Goal: Task Accomplishment & Management: Manage account settings

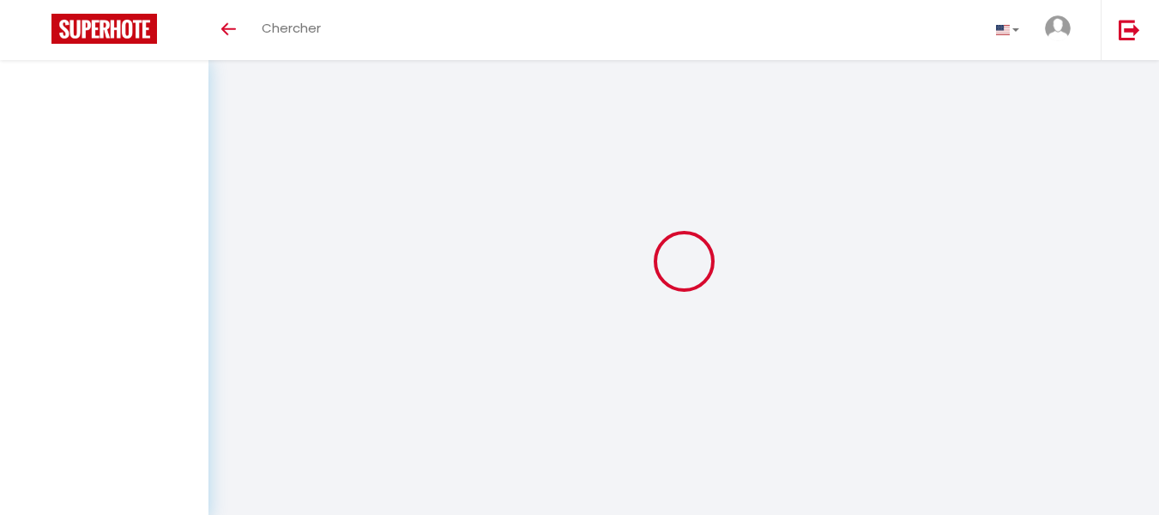
select select
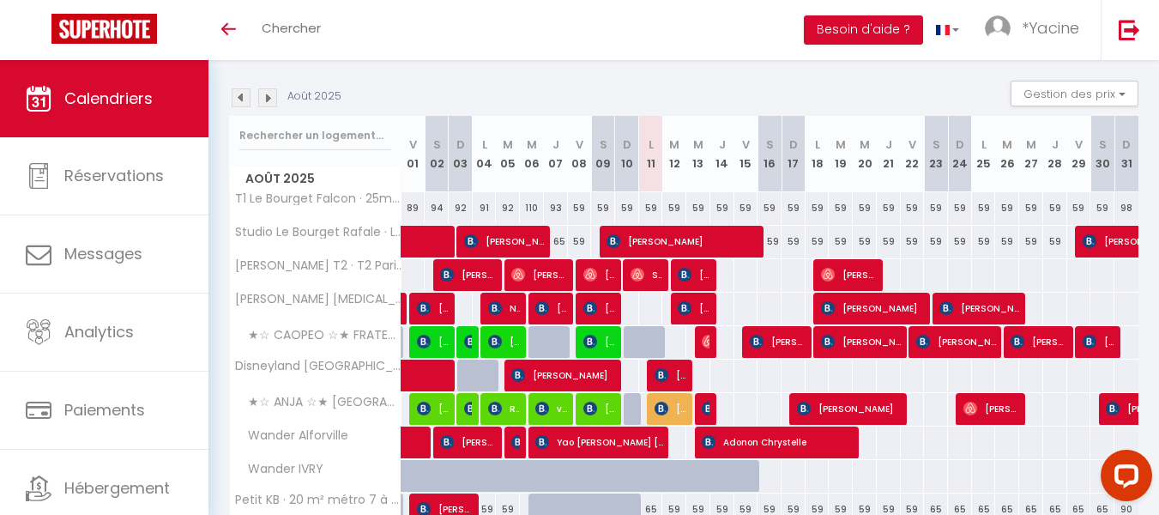
scroll to position [168, 0]
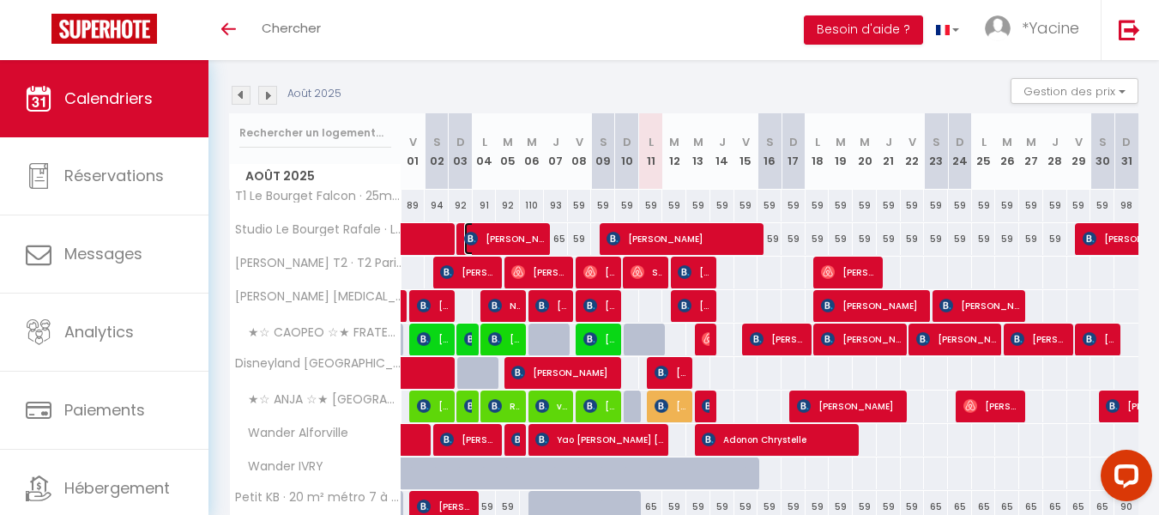
click at [521, 234] on span "[PERSON_NAME]" at bounding box center [504, 238] width 80 height 33
select select "OK"
select select "KO"
select select "0"
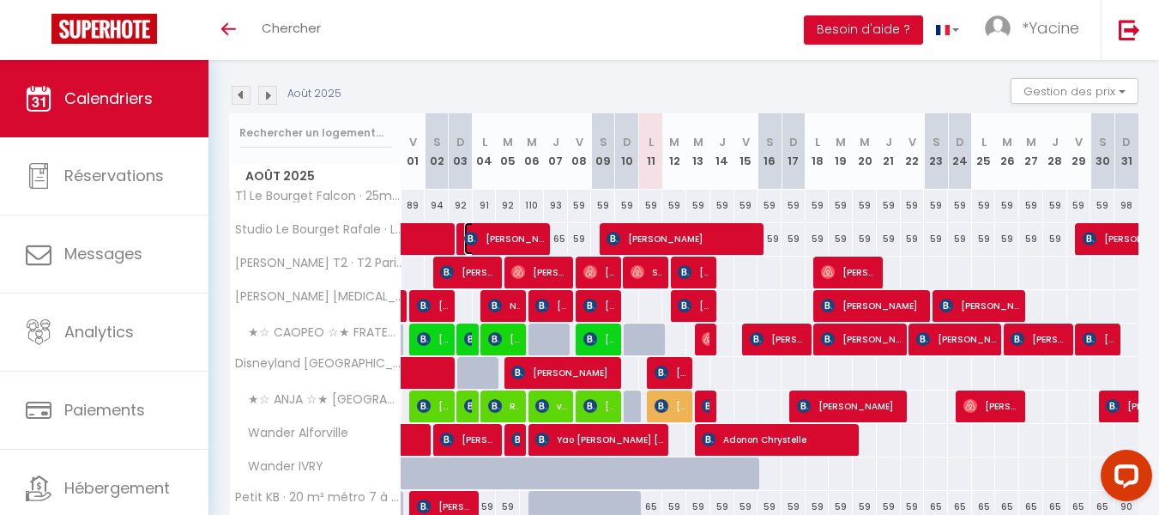
select select "1"
select select
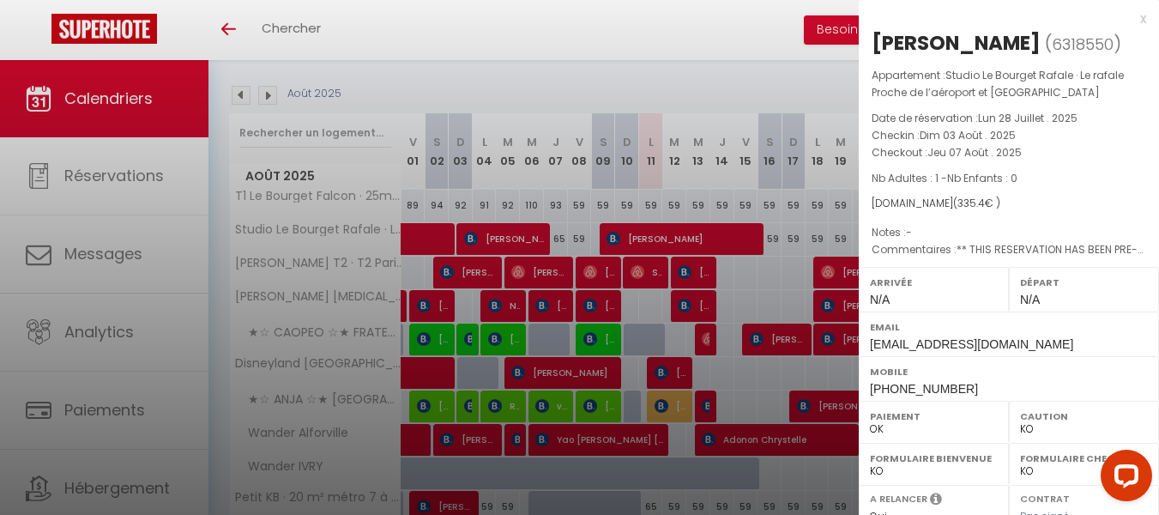
click at [1128, 18] on div "x" at bounding box center [1002, 19] width 287 height 21
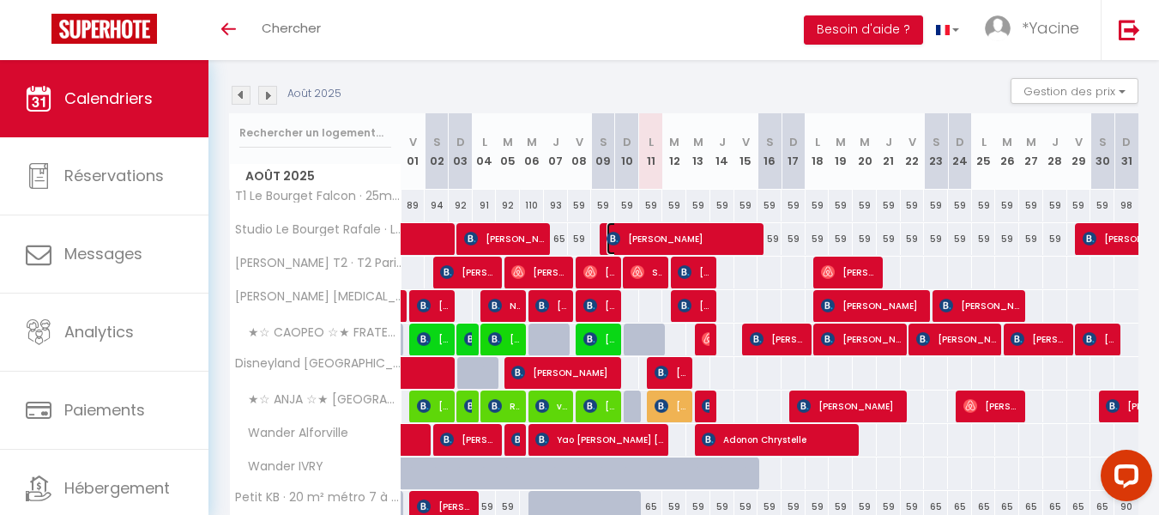
click at [687, 227] on span "[PERSON_NAME]" at bounding box center [683, 238] width 152 height 33
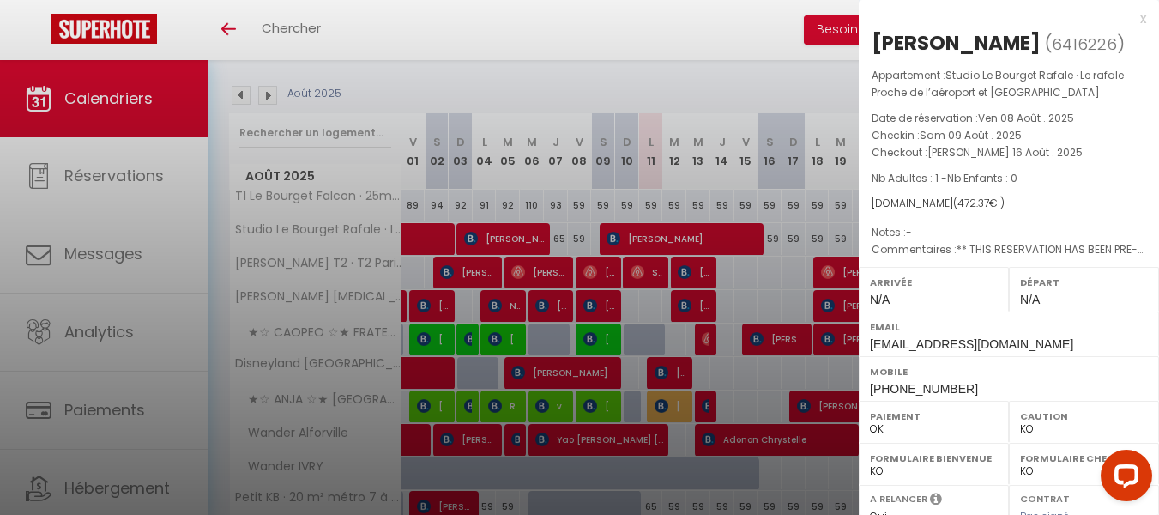
click at [1129, 21] on div "x" at bounding box center [1002, 19] width 287 height 21
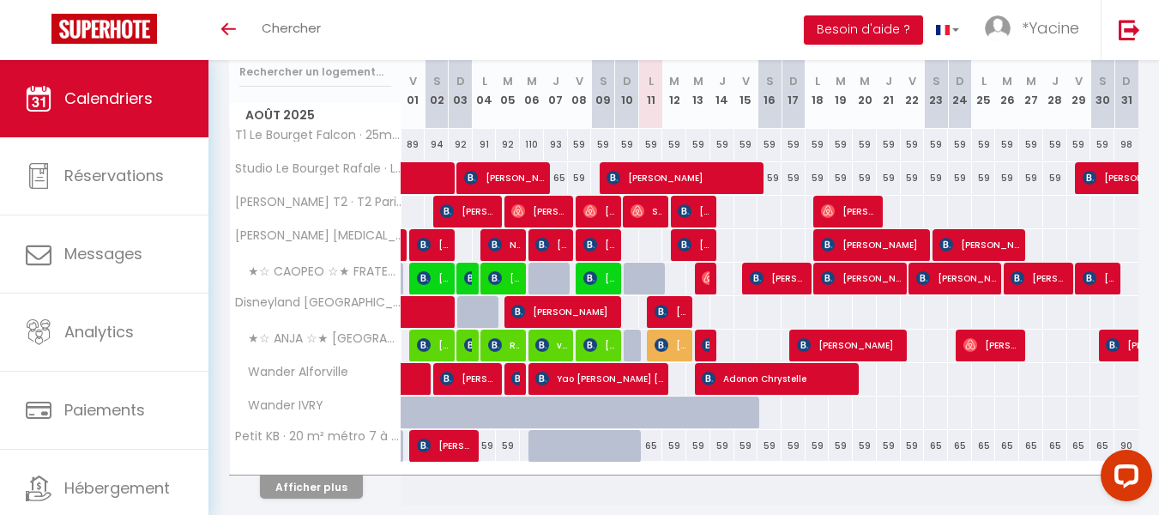
scroll to position [230, 0]
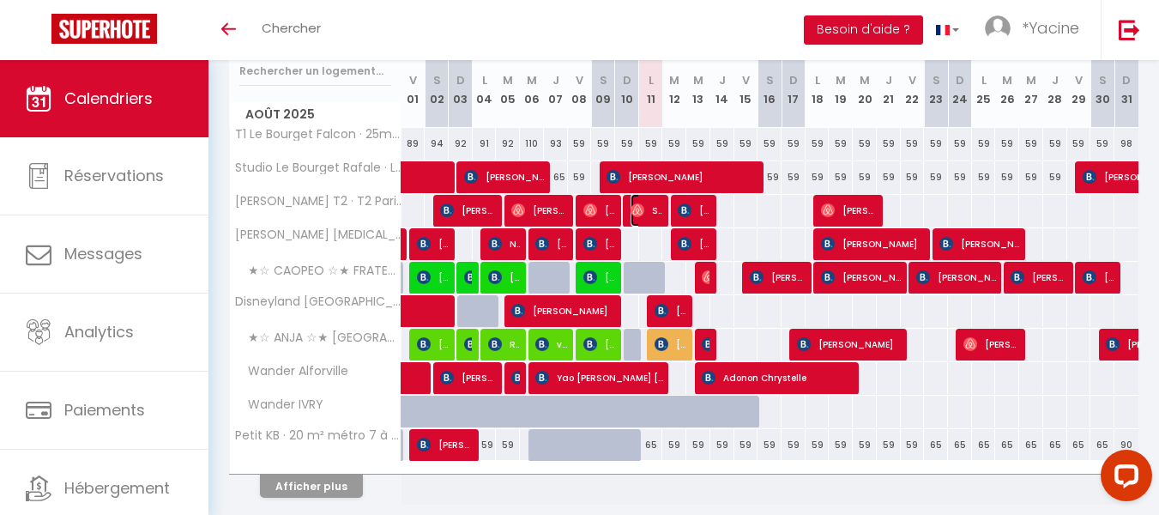
click at [638, 208] on img at bounding box center [638, 210] width 14 height 14
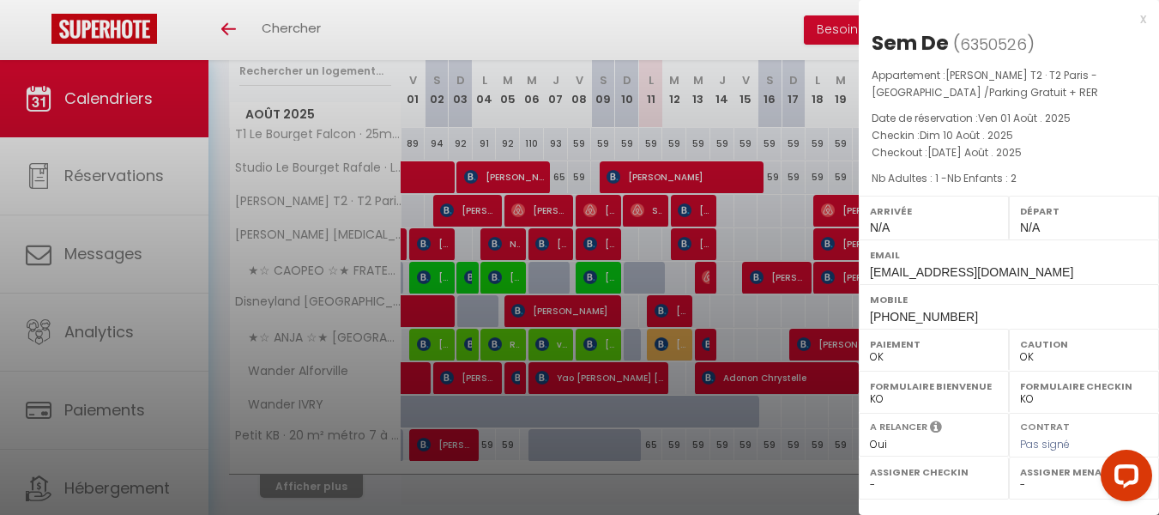
click at [1144, 15] on div "x" at bounding box center [1002, 19] width 287 height 21
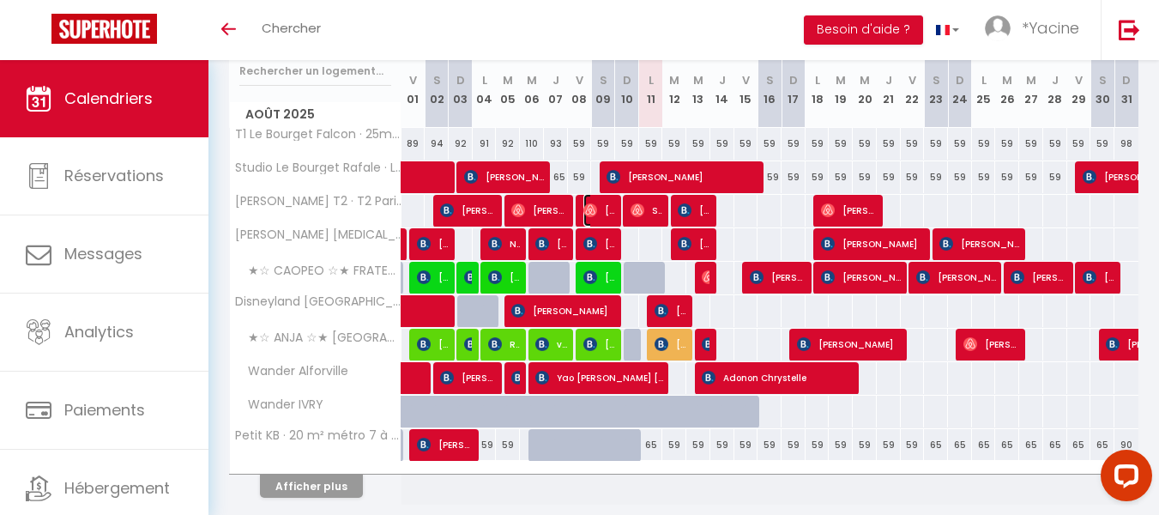
click at [603, 213] on span "[PERSON_NAME]" at bounding box center [599, 210] width 32 height 33
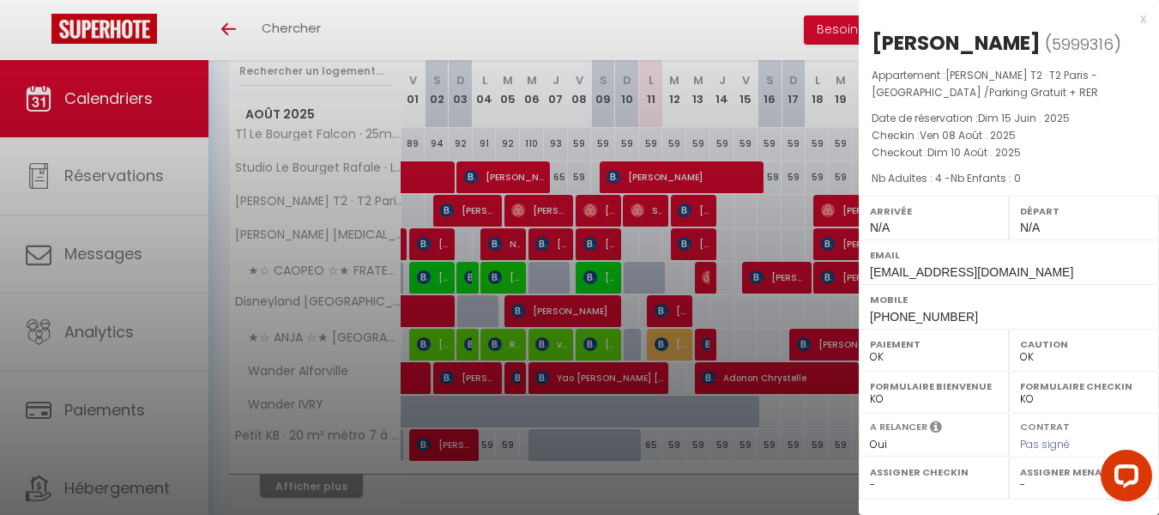
click at [1140, 18] on div "x" at bounding box center [1002, 19] width 287 height 21
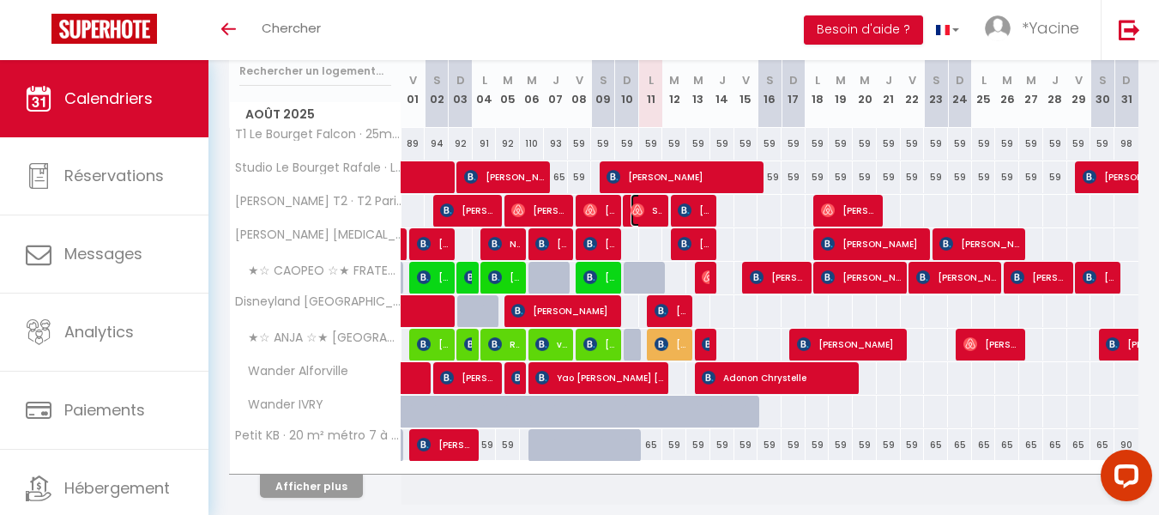
click at [648, 208] on span "Sem De" at bounding box center [647, 210] width 32 height 33
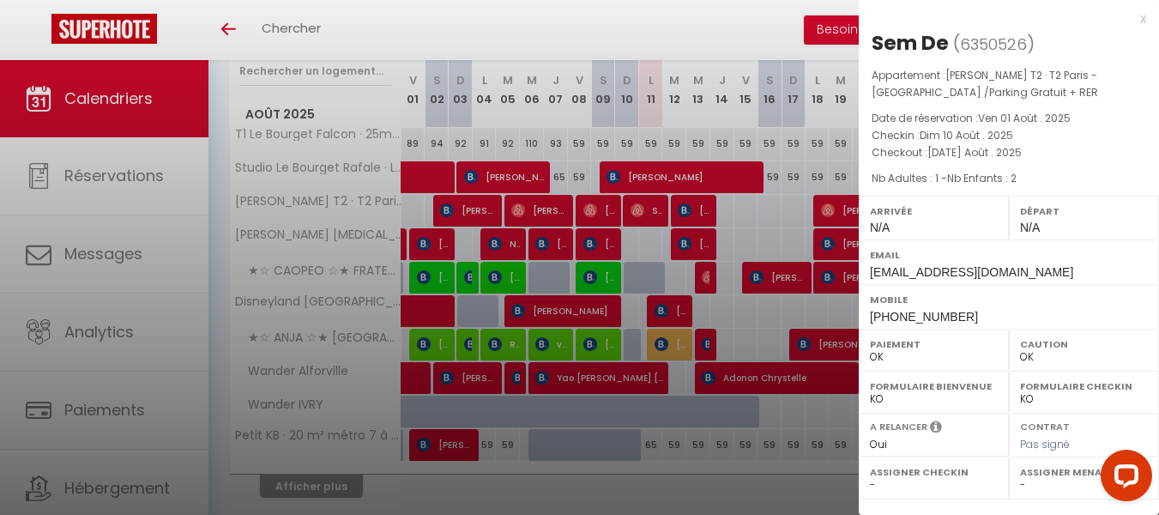
click at [1143, 21] on div "x" at bounding box center [1002, 19] width 287 height 21
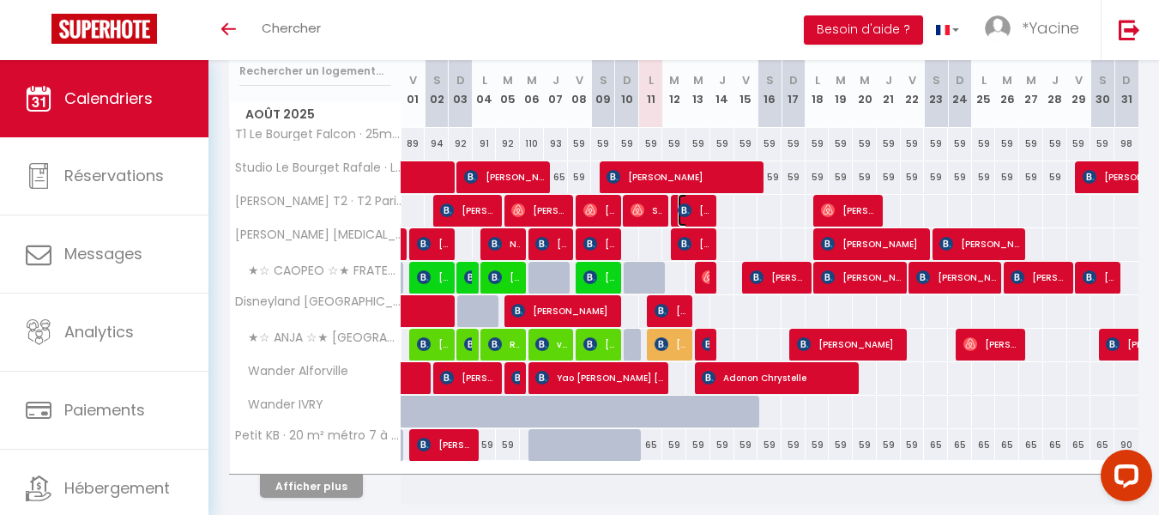
click at [695, 205] on span "[PERSON_NAME]" at bounding box center [694, 210] width 32 height 33
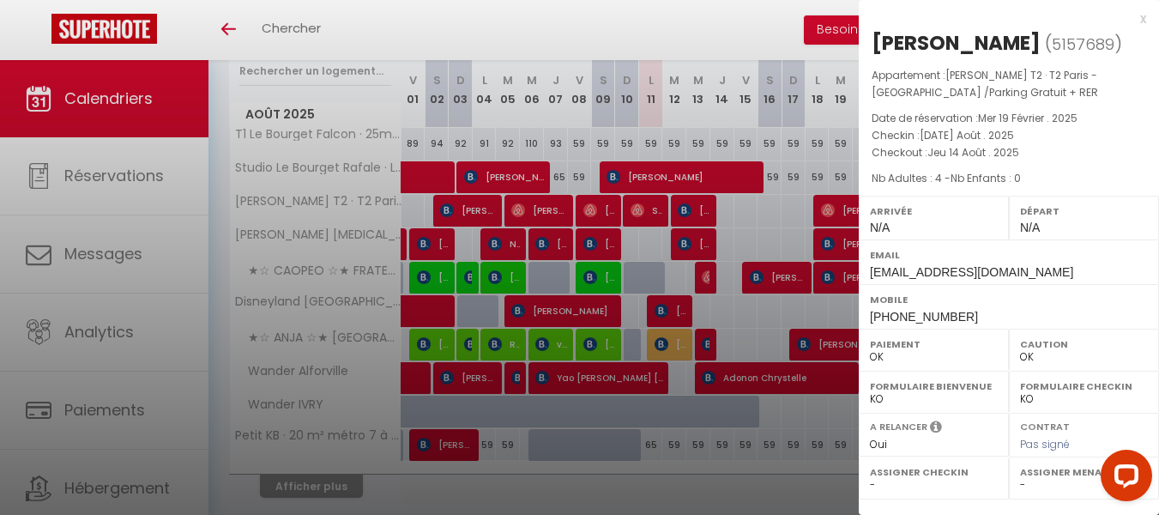
click at [1138, 16] on div "x" at bounding box center [1002, 19] width 287 height 21
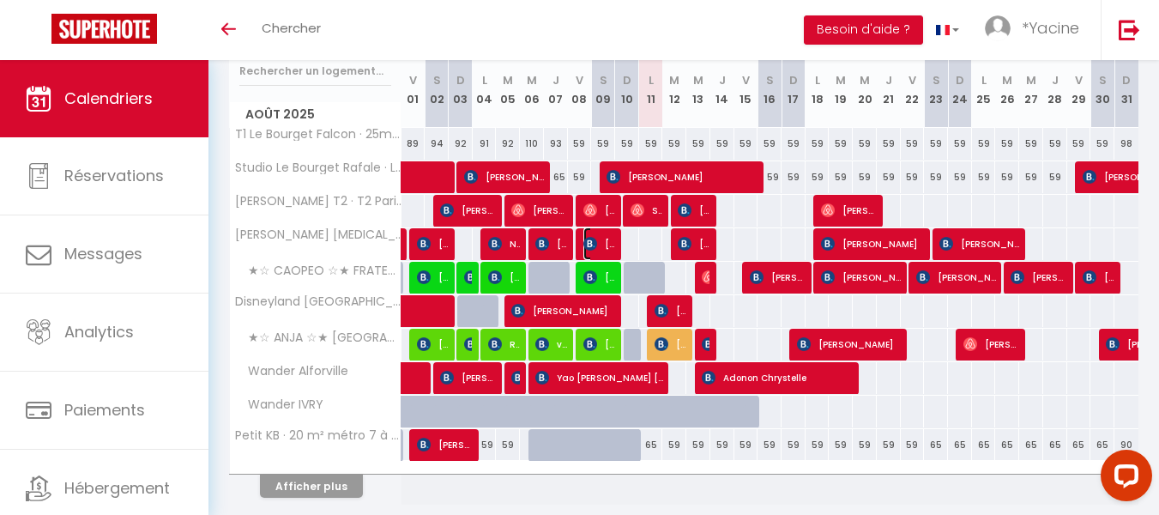
click at [591, 239] on img at bounding box center [590, 244] width 14 height 14
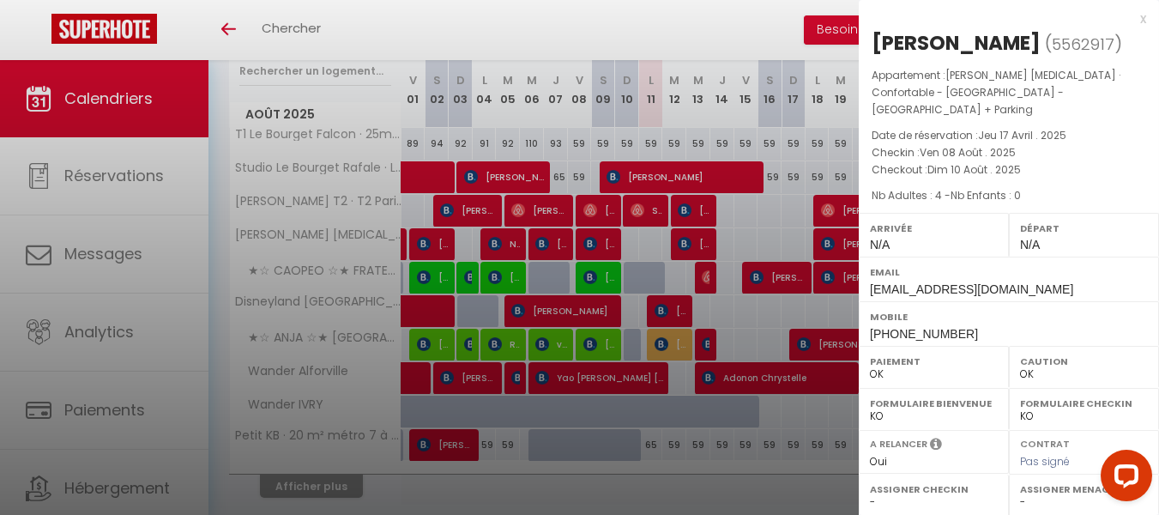
click at [1140, 19] on div "x" at bounding box center [1002, 19] width 287 height 21
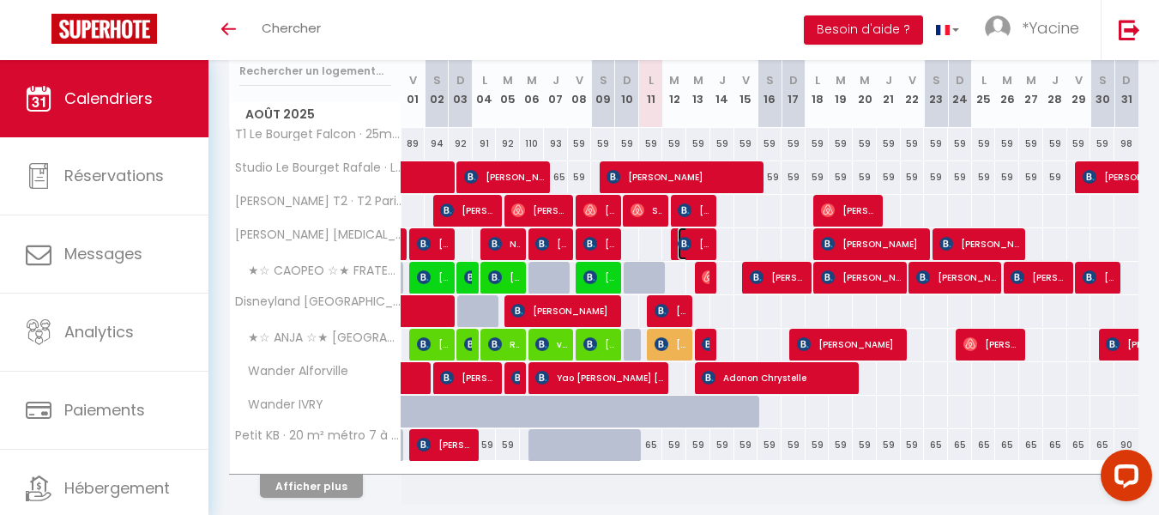
click at [691, 241] on img at bounding box center [685, 244] width 14 height 14
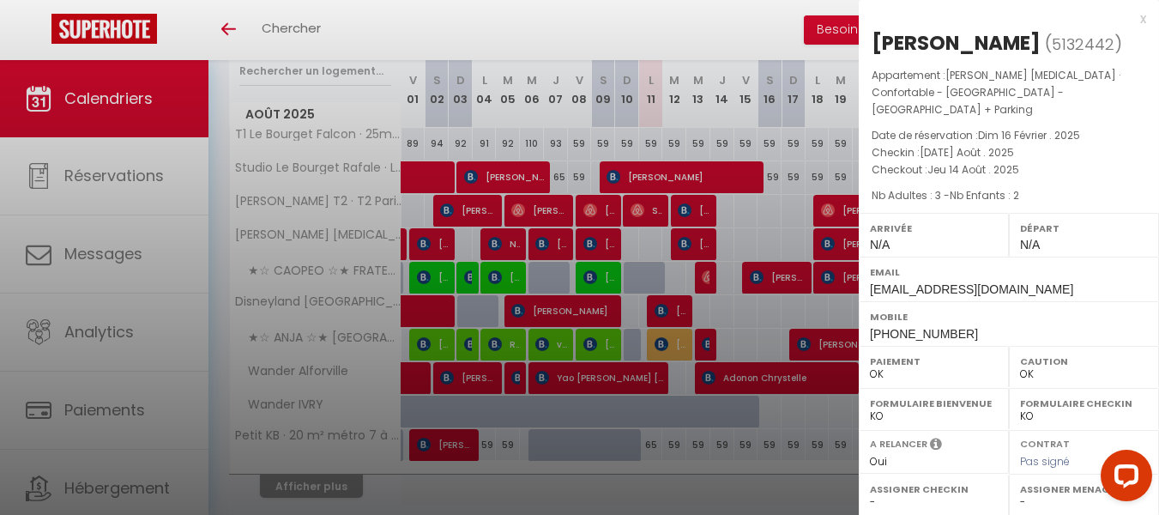
click at [1141, 18] on div "x" at bounding box center [1002, 19] width 287 height 21
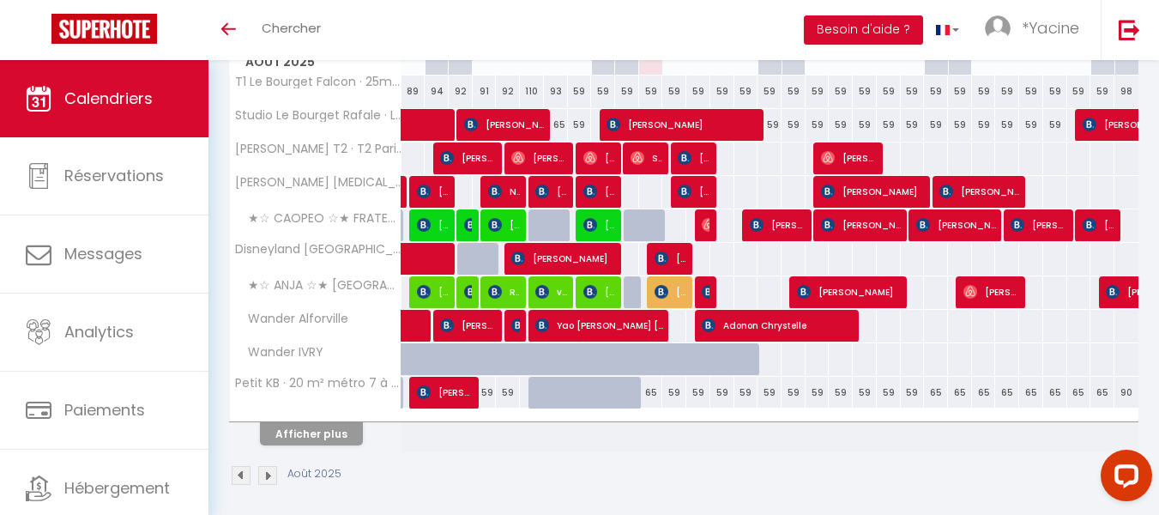
scroll to position [283, 0]
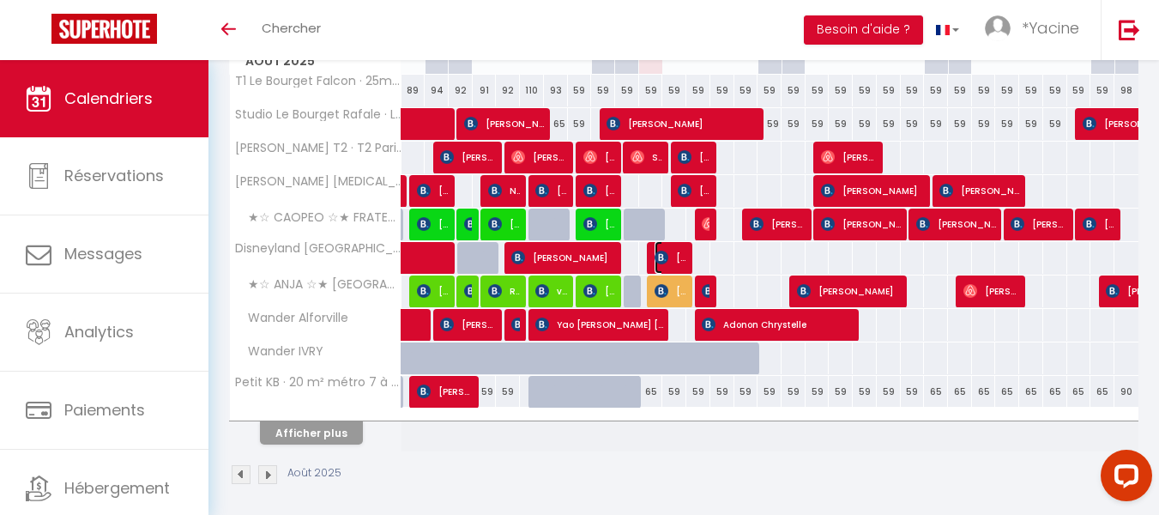
click at [671, 257] on span "[PERSON_NAME]" at bounding box center [671, 257] width 32 height 33
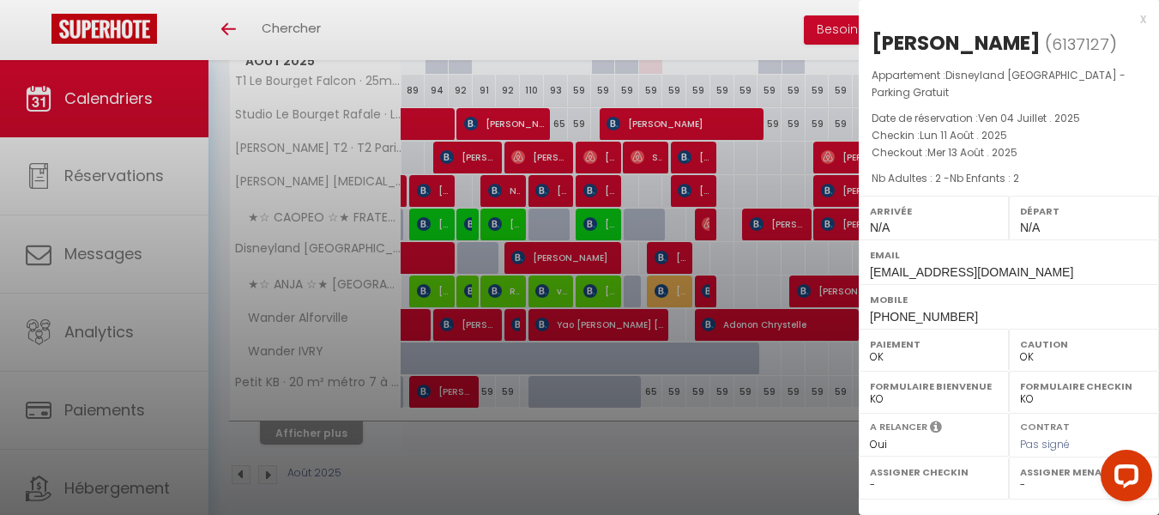
click at [1142, 20] on div "x" at bounding box center [1002, 19] width 287 height 21
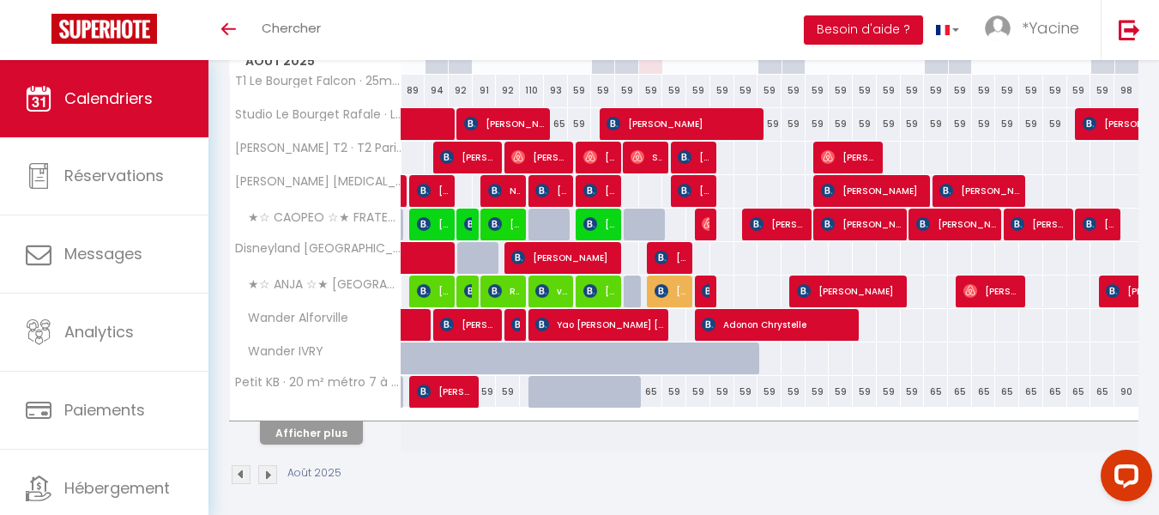
scroll to position [291, 0]
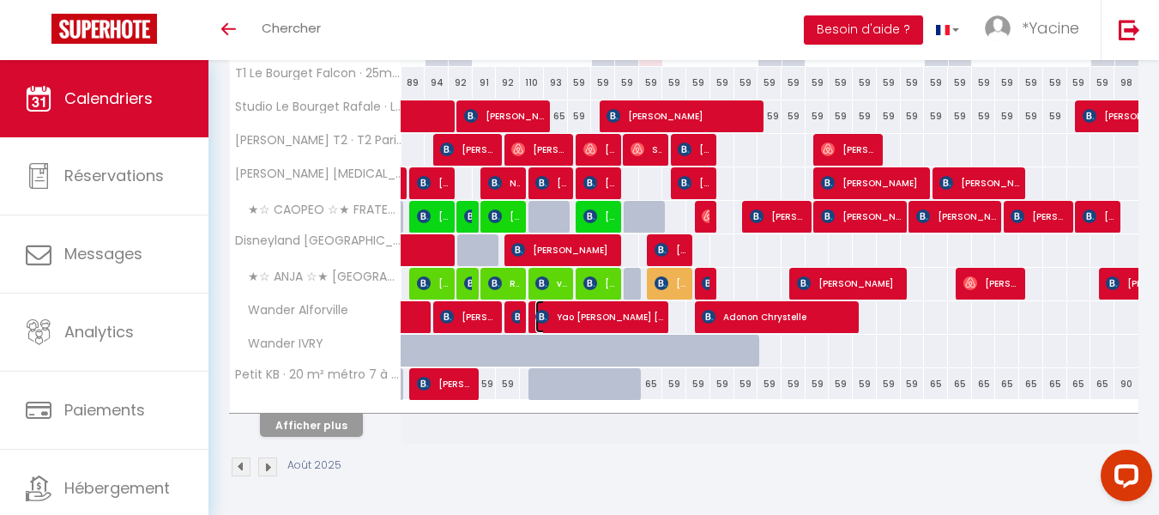
click at [643, 318] on span "Yao [PERSON_NAME] [PERSON_NAME]" at bounding box center [599, 316] width 128 height 33
select select "KO"
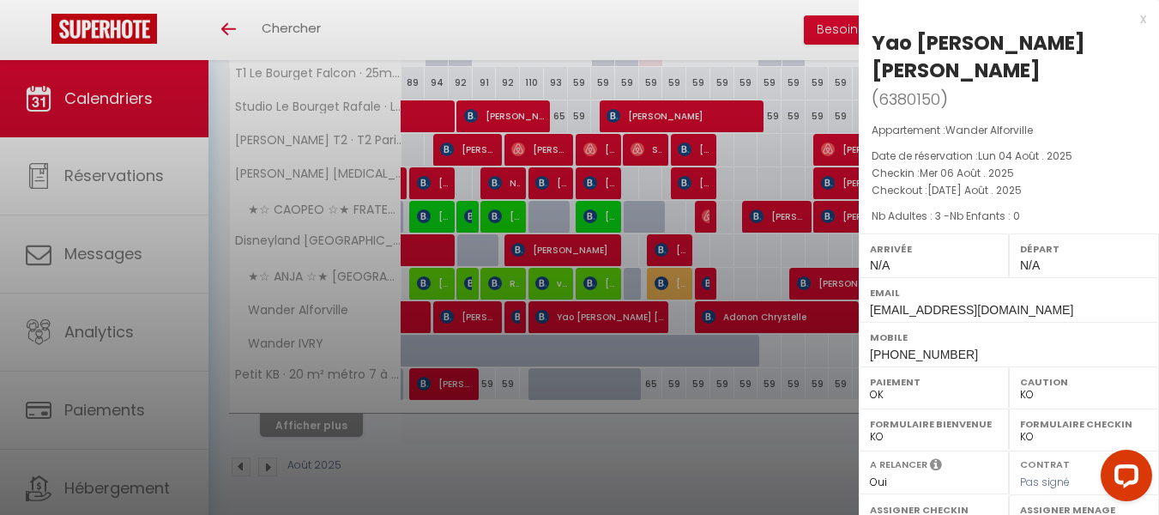
click at [1141, 15] on div "x" at bounding box center [1002, 19] width 287 height 21
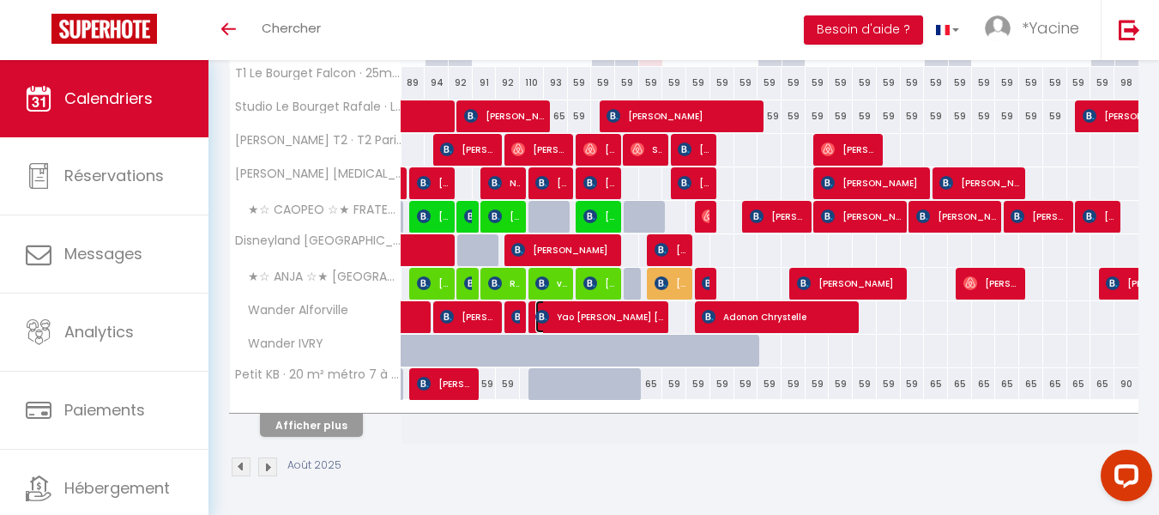
click at [626, 317] on span "Yao [PERSON_NAME] [PERSON_NAME]" at bounding box center [599, 316] width 128 height 33
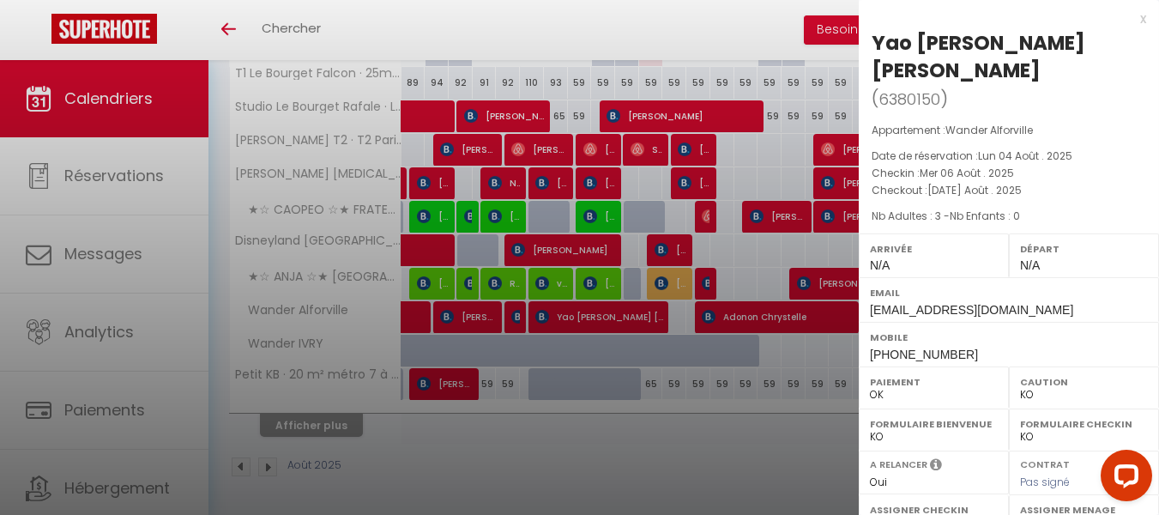
click at [1142, 18] on div "x" at bounding box center [1002, 19] width 287 height 21
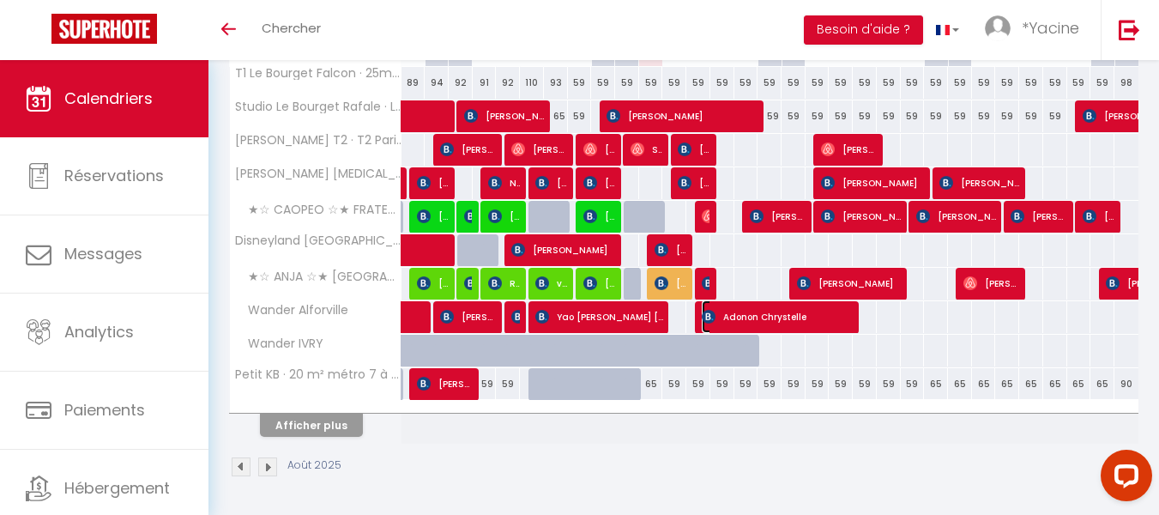
click at [746, 305] on span "Adonon Chrystelle" at bounding box center [778, 316] width 152 height 33
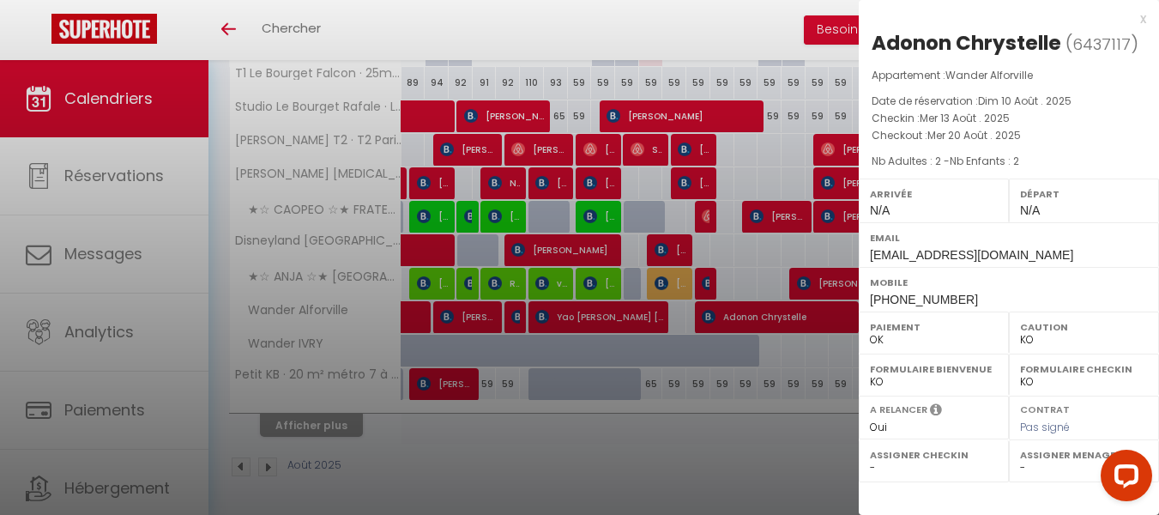
click at [1141, 15] on div "x" at bounding box center [1002, 19] width 287 height 21
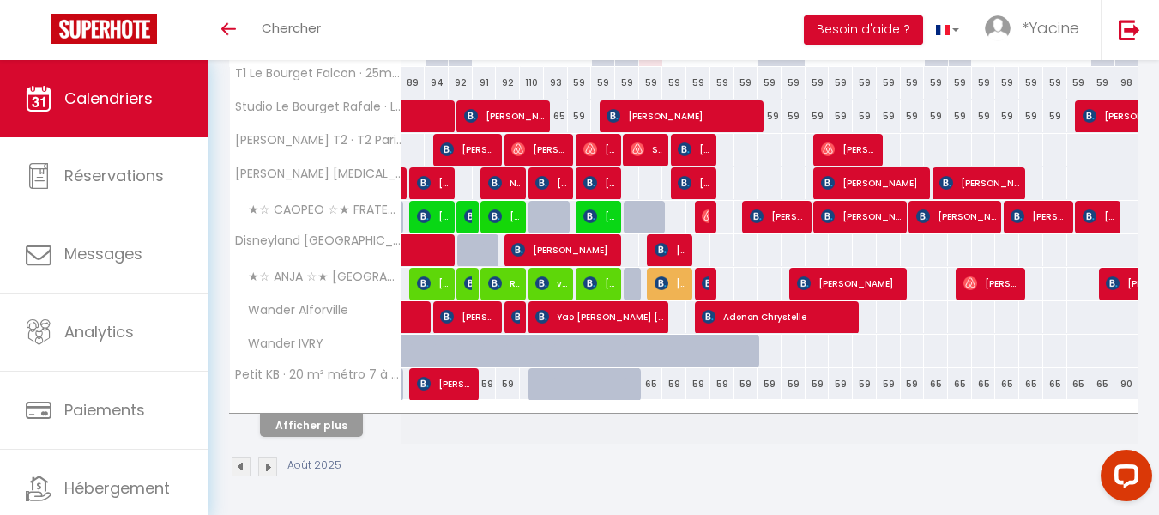
click at [565, 384] on div at bounding box center [565, 394] width 24 height 33
type input "59"
type input "Jeu 07 Août 2025"
type input "Ven 08 Août 2025"
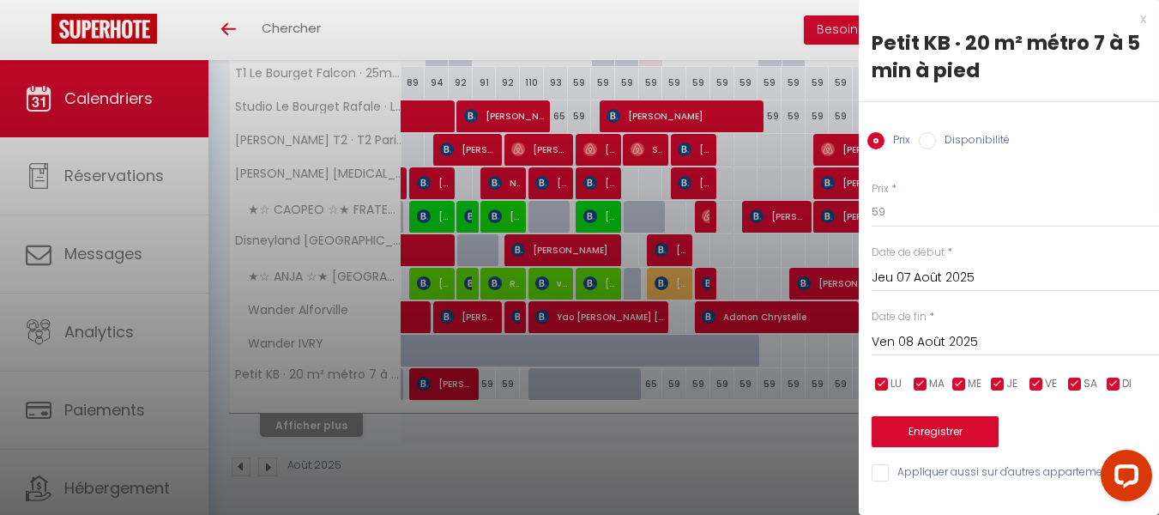
click at [1143, 16] on div "x" at bounding box center [1002, 19] width 287 height 21
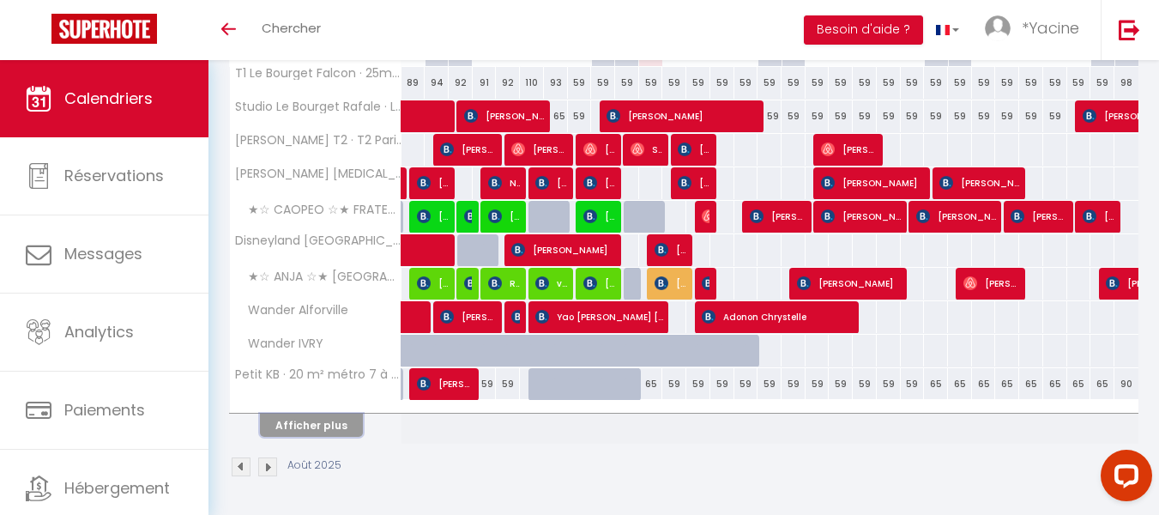
click at [343, 428] on button "Afficher plus" at bounding box center [311, 425] width 103 height 23
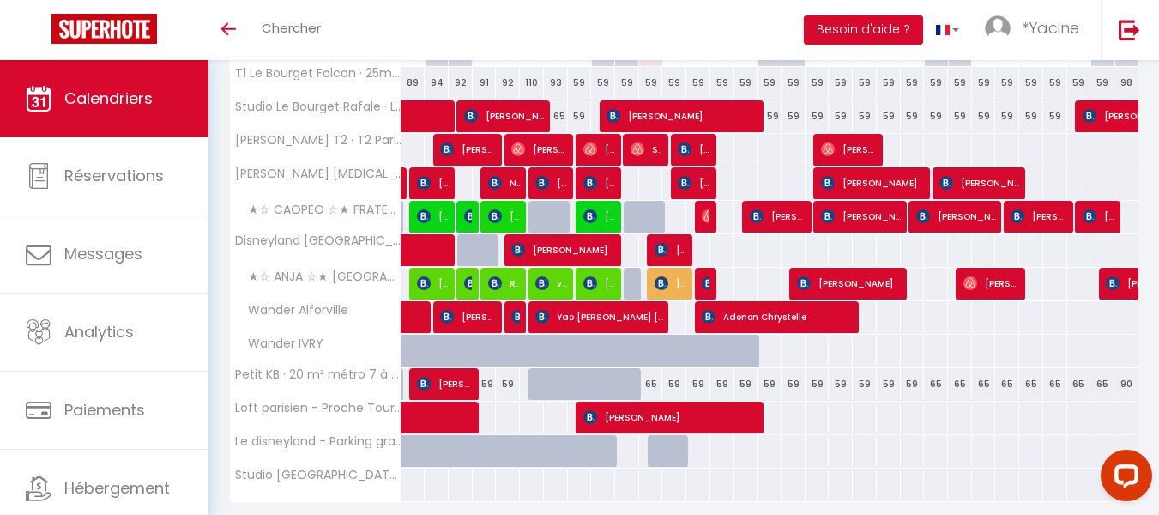
scroll to position [349, 0]
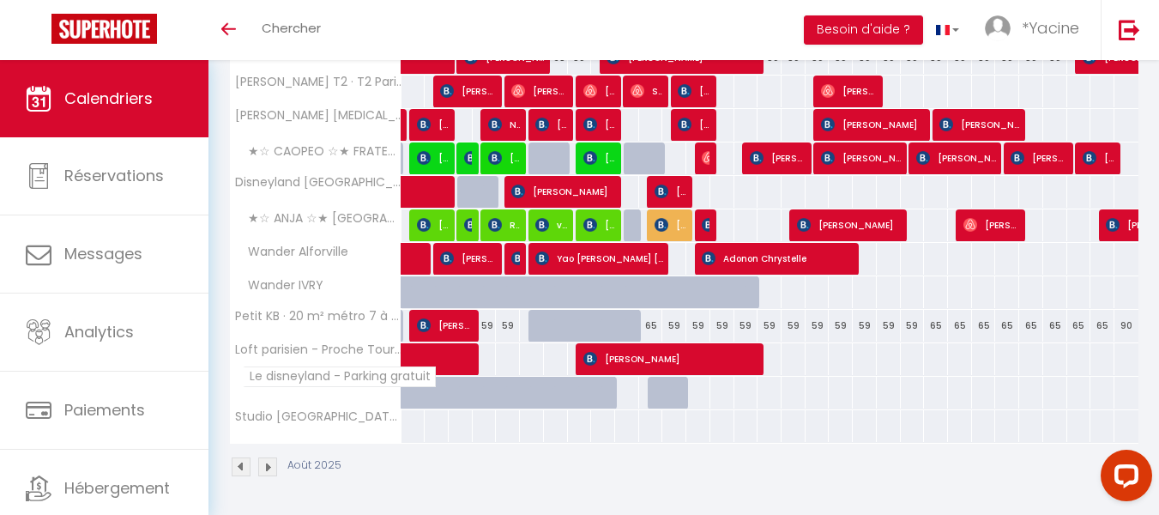
click at [413, 366] on span "Le disneyland - Parking gratuit" at bounding box center [339, 376] width 193 height 21
click at [417, 359] on span at bounding box center [476, 359] width 118 height 33
select select "OK"
select select "35892"
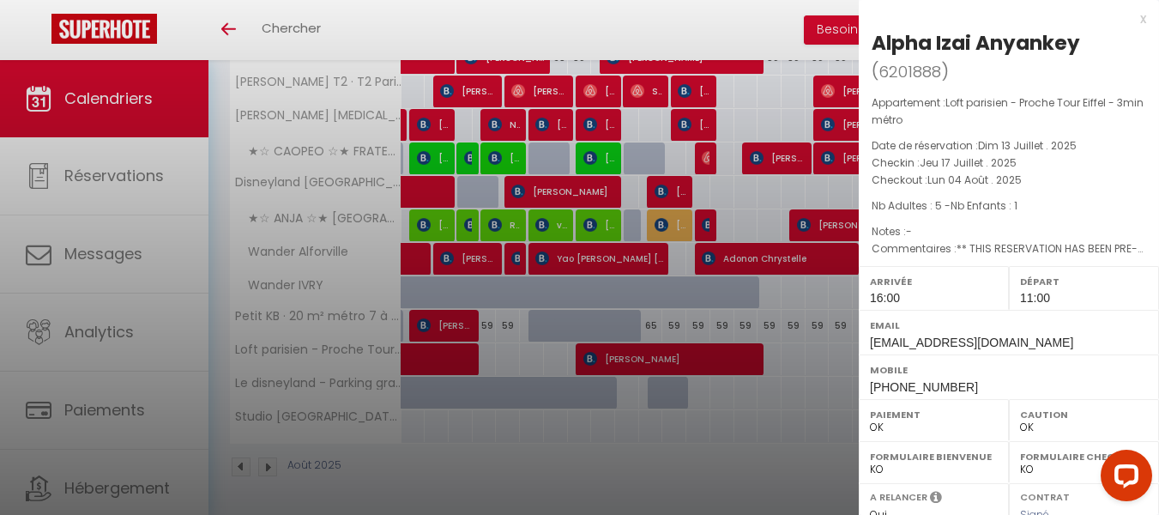
click at [1127, 22] on div "x" at bounding box center [1002, 19] width 287 height 21
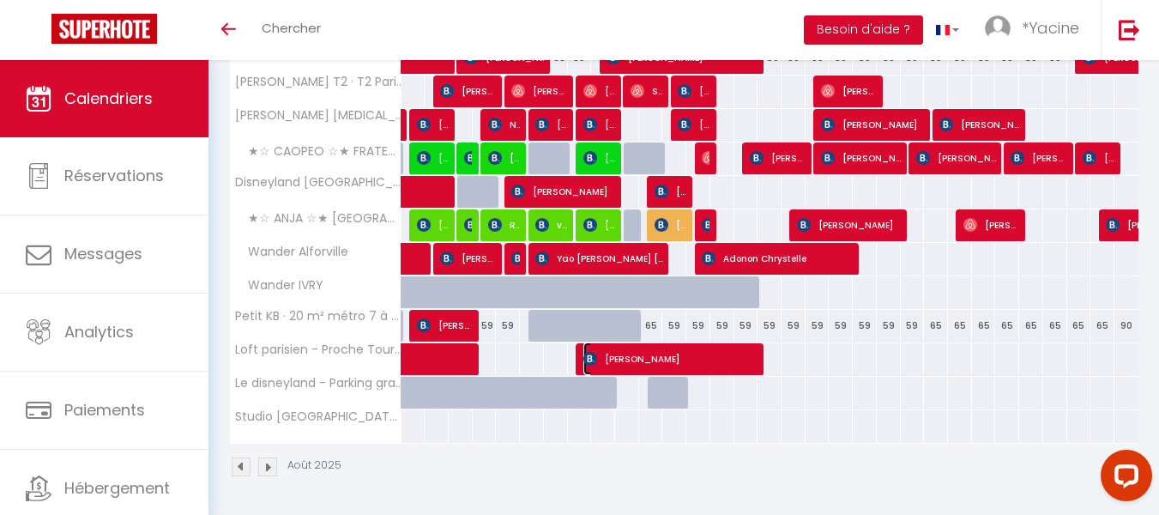
click at [700, 353] on span "Ronivaldo Henrique Proença Sutil" at bounding box center [671, 358] width 176 height 33
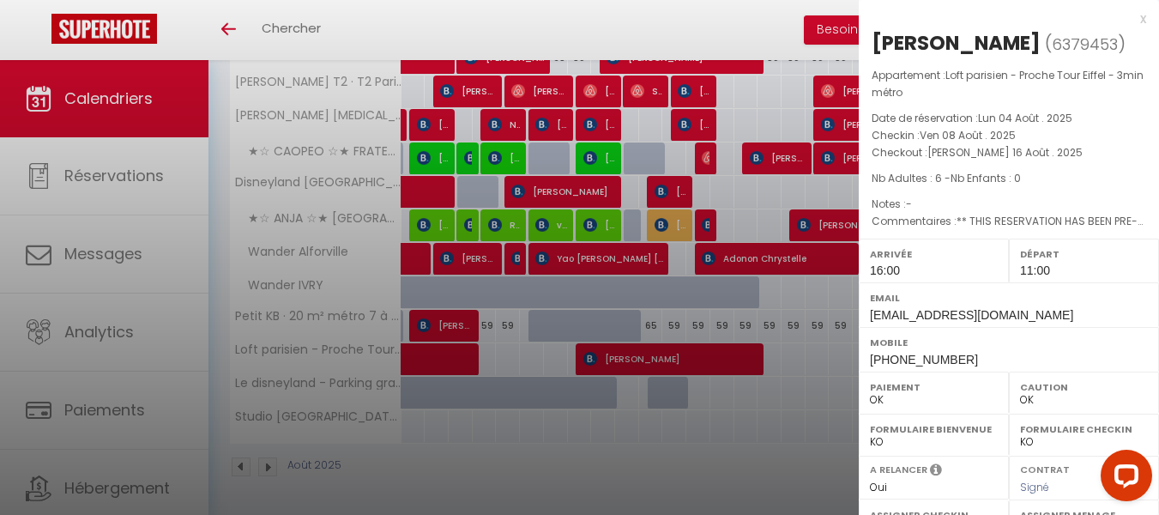
click at [1128, 19] on div "x" at bounding box center [1002, 19] width 287 height 21
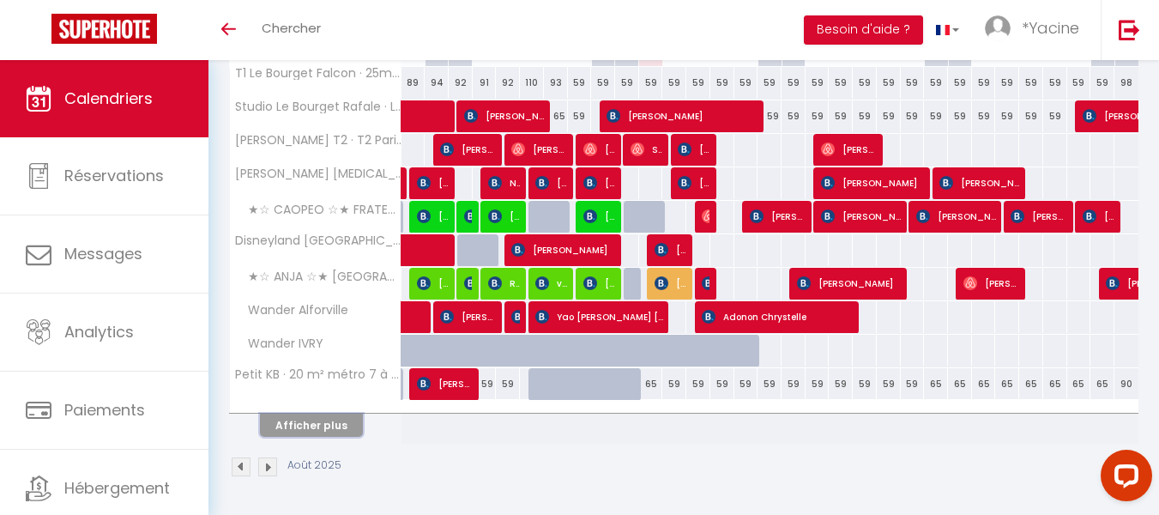
click at [332, 426] on button "Afficher plus" at bounding box center [311, 425] width 103 height 23
select select
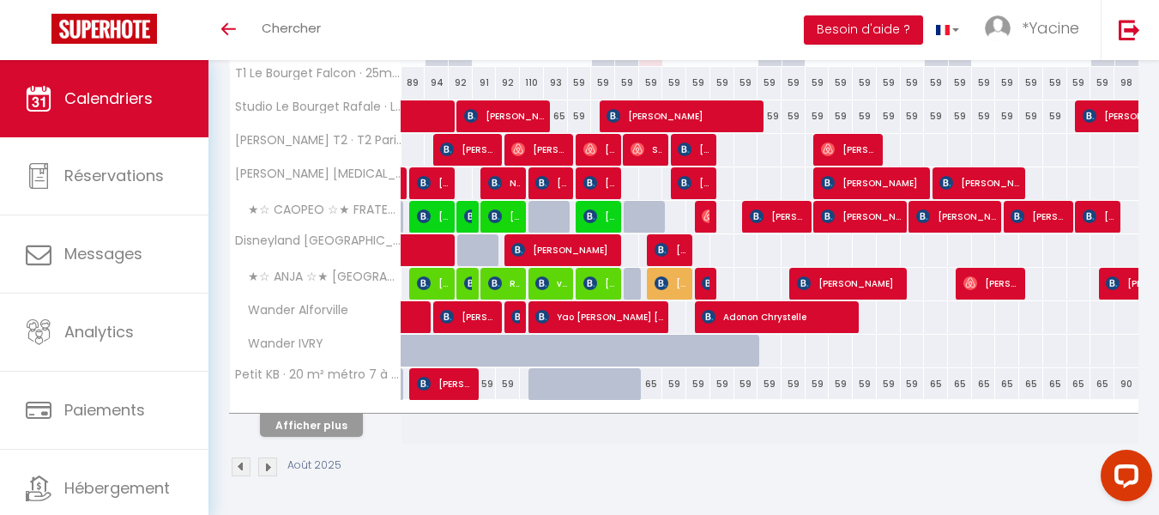
select select
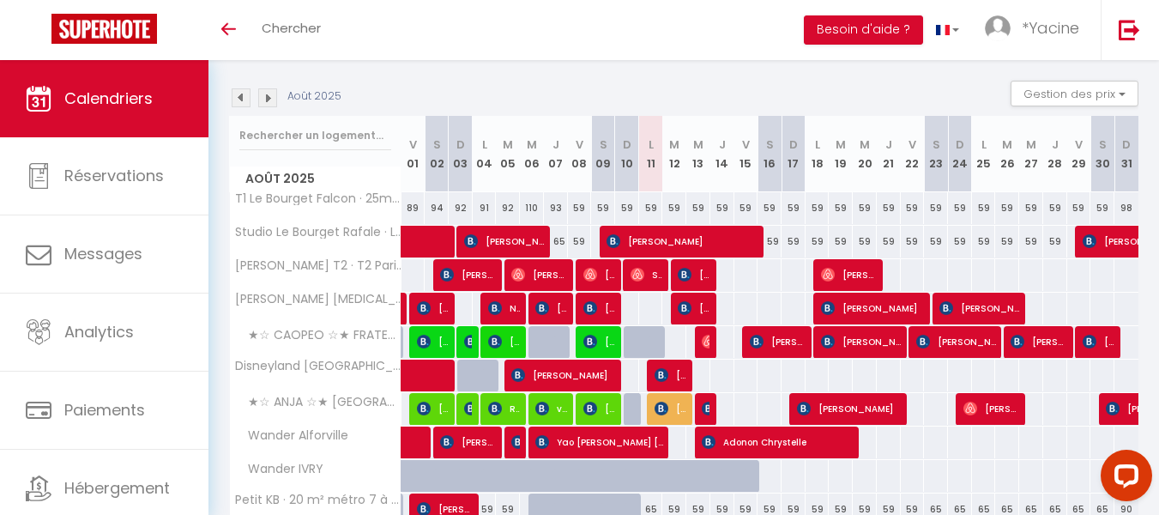
scroll to position [165, 0]
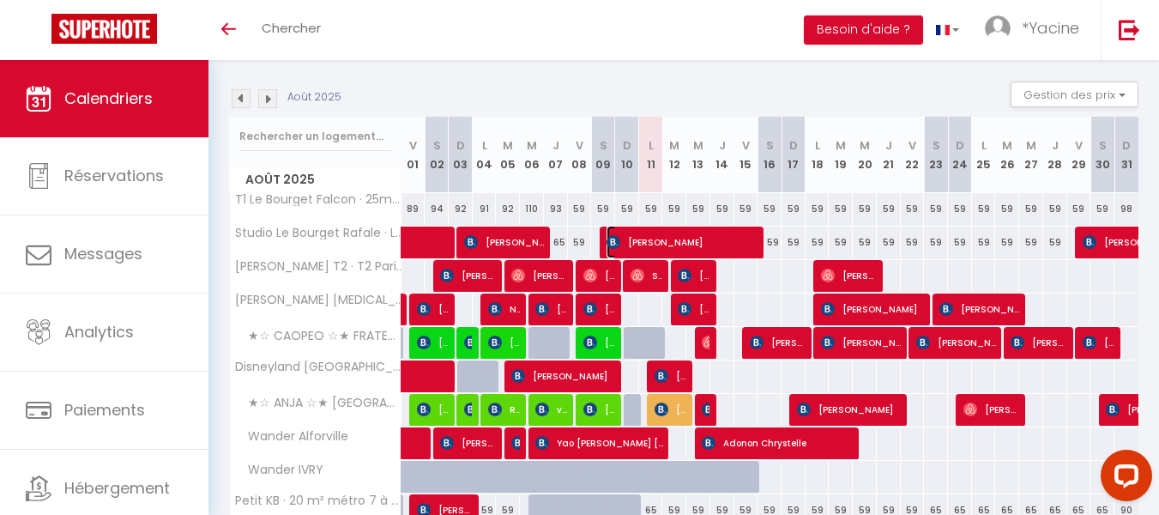
click at [621, 235] on span "[PERSON_NAME]" at bounding box center [683, 242] width 152 height 33
select select "OK"
select select "KO"
select select "0"
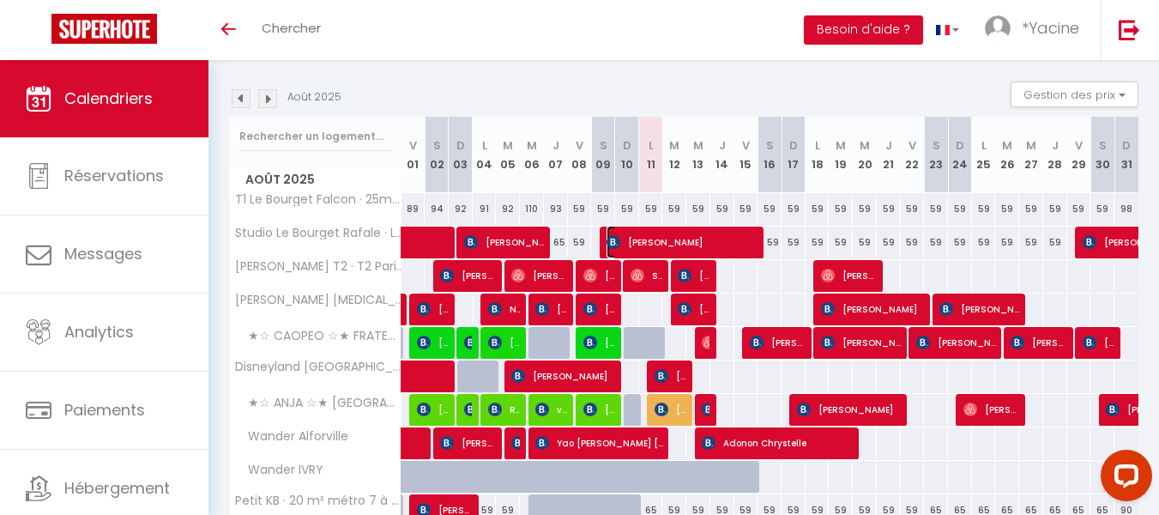
select select "1"
select select
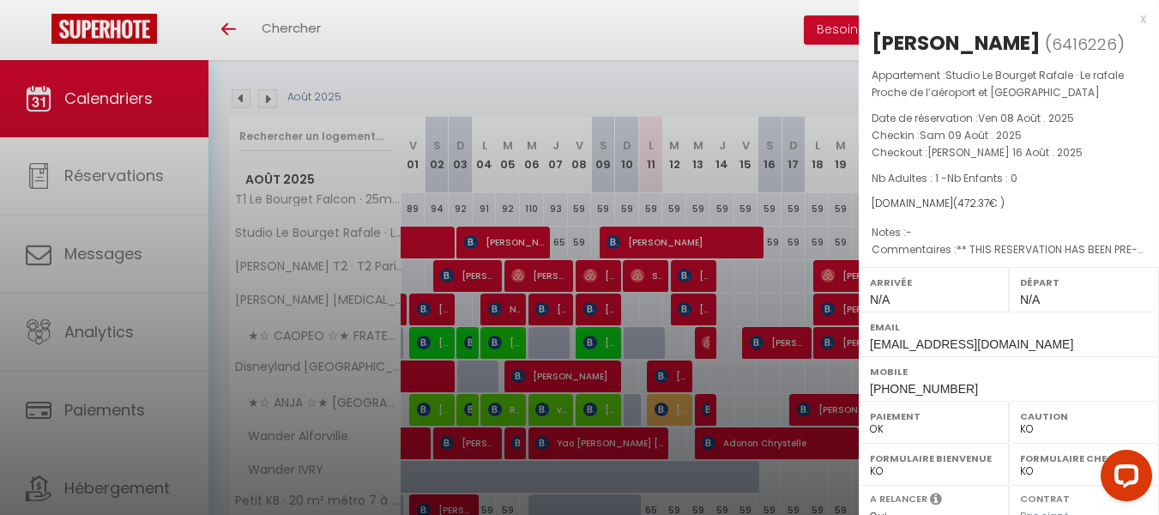
click at [1129, 18] on div "x" at bounding box center [1002, 19] width 287 height 21
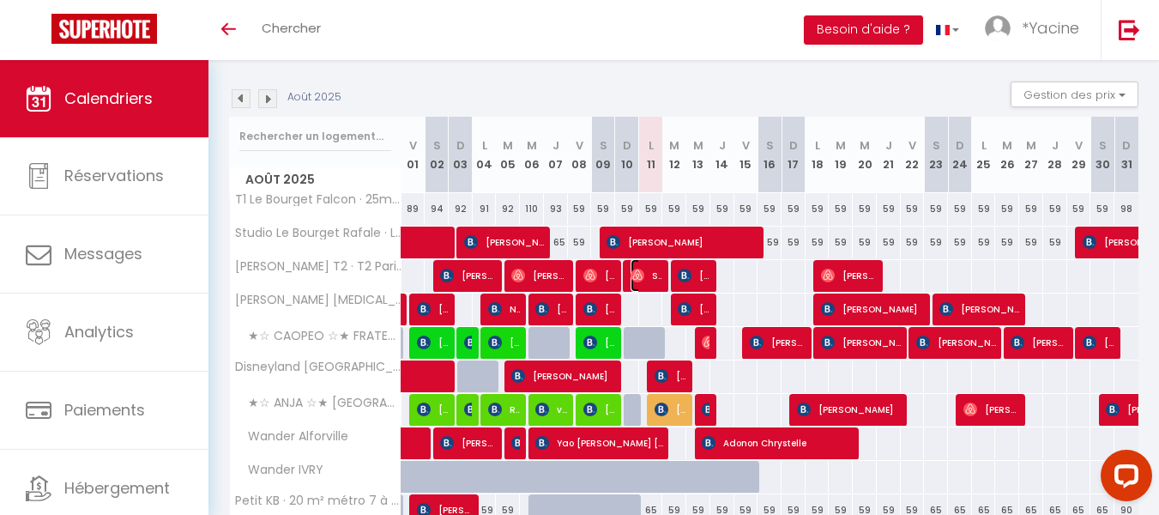
click at [654, 275] on span "Sem De" at bounding box center [647, 275] width 32 height 33
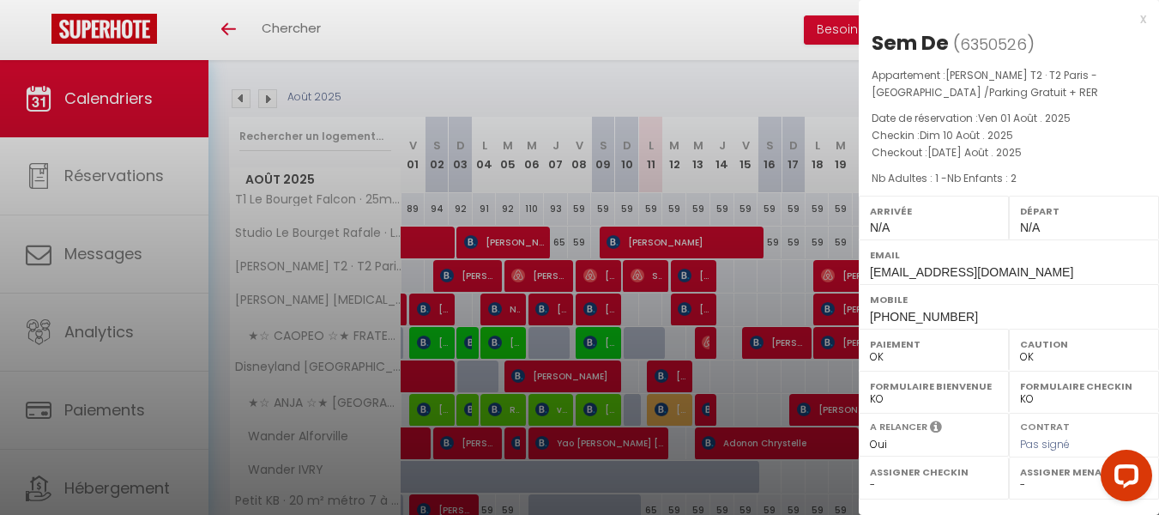
click at [1140, 21] on div "x" at bounding box center [1002, 19] width 287 height 21
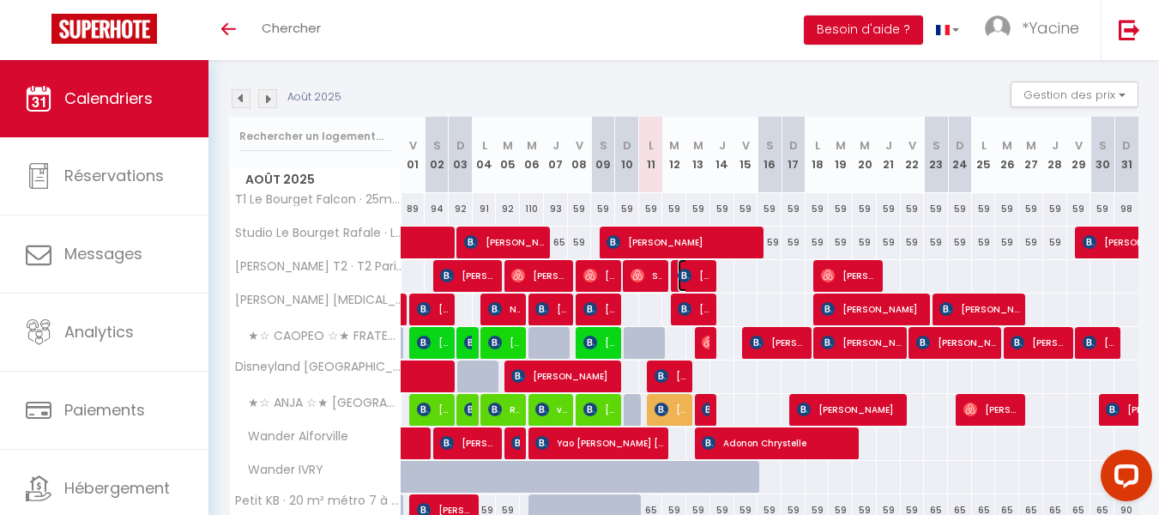
click at [704, 274] on span "[PERSON_NAME]" at bounding box center [694, 275] width 32 height 33
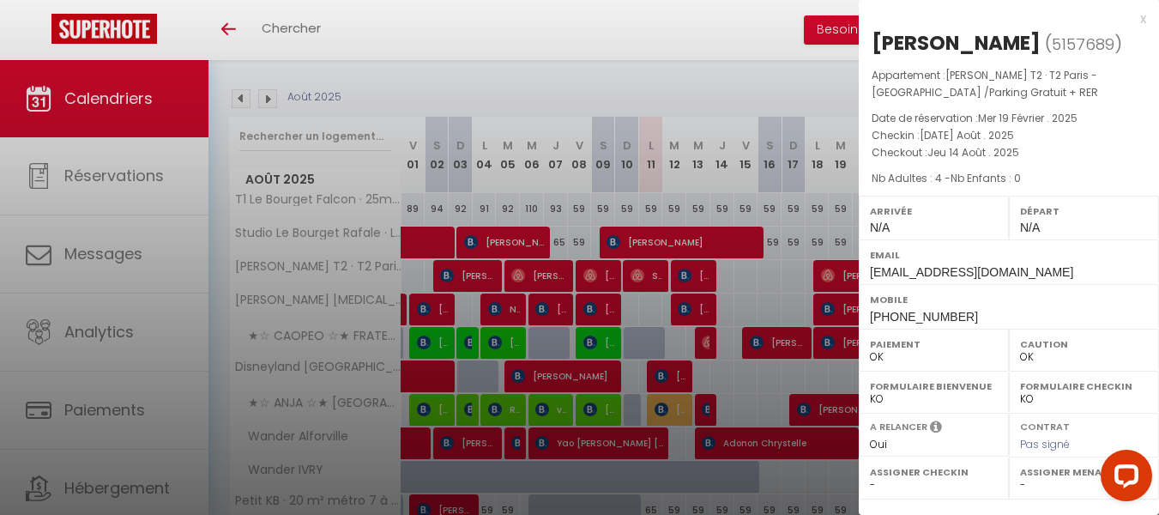
click at [1143, 20] on div "x" at bounding box center [1002, 19] width 287 height 21
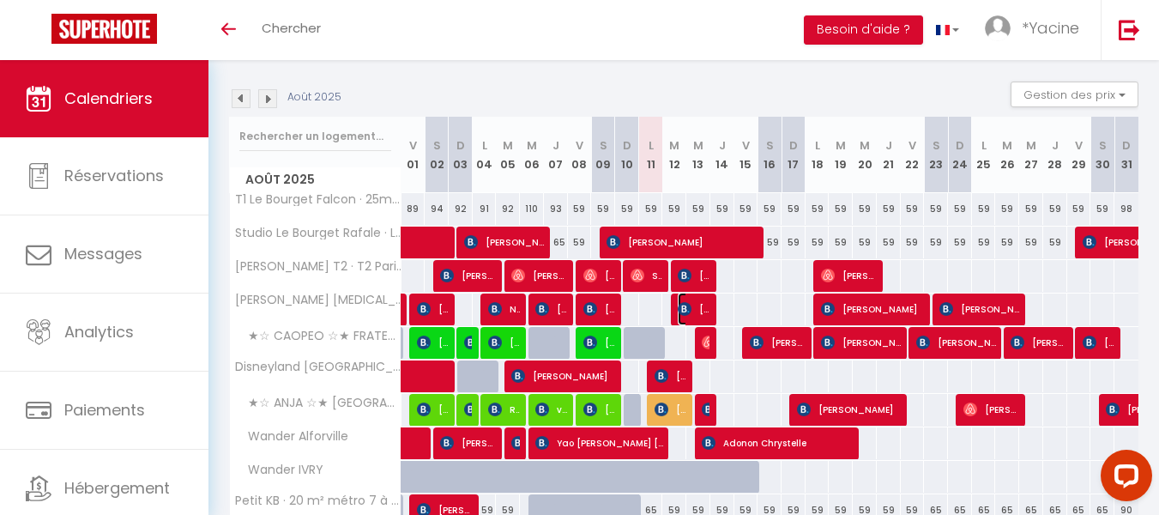
click at [679, 307] on img at bounding box center [685, 309] width 14 height 14
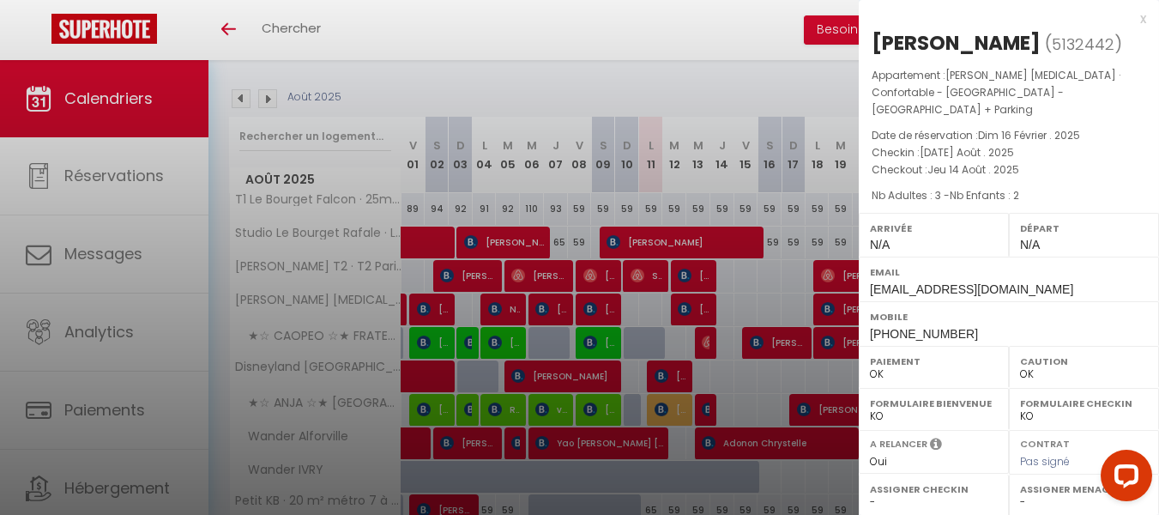
click at [1144, 15] on div "x" at bounding box center [1002, 19] width 287 height 21
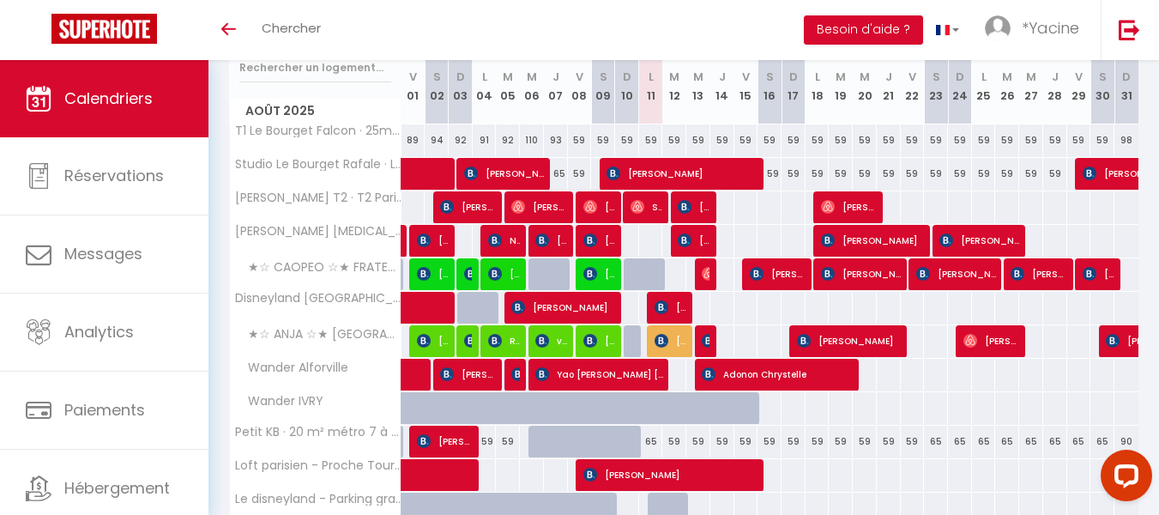
scroll to position [237, 0]
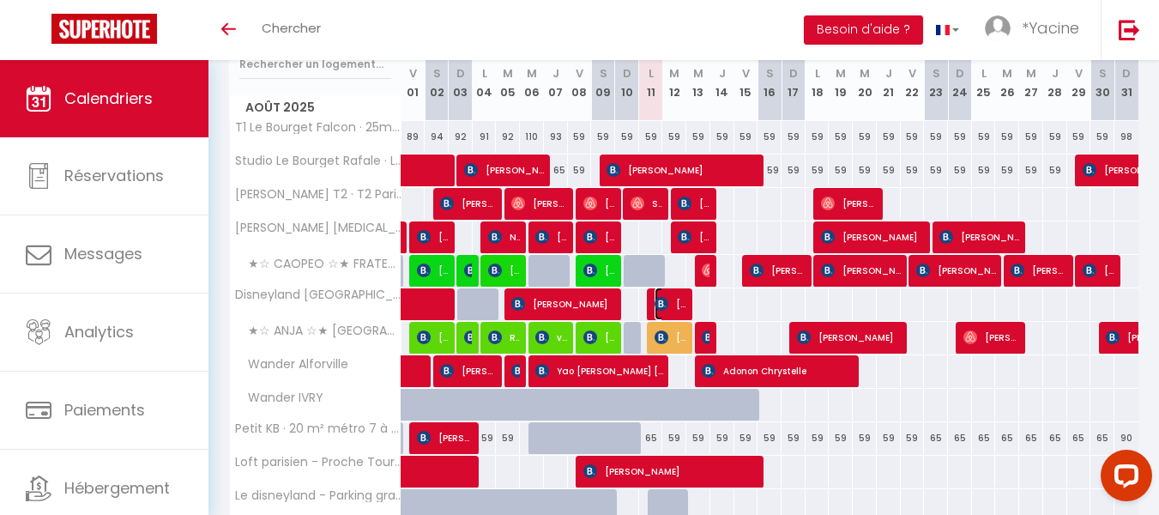
click at [662, 299] on img at bounding box center [662, 304] width 14 height 14
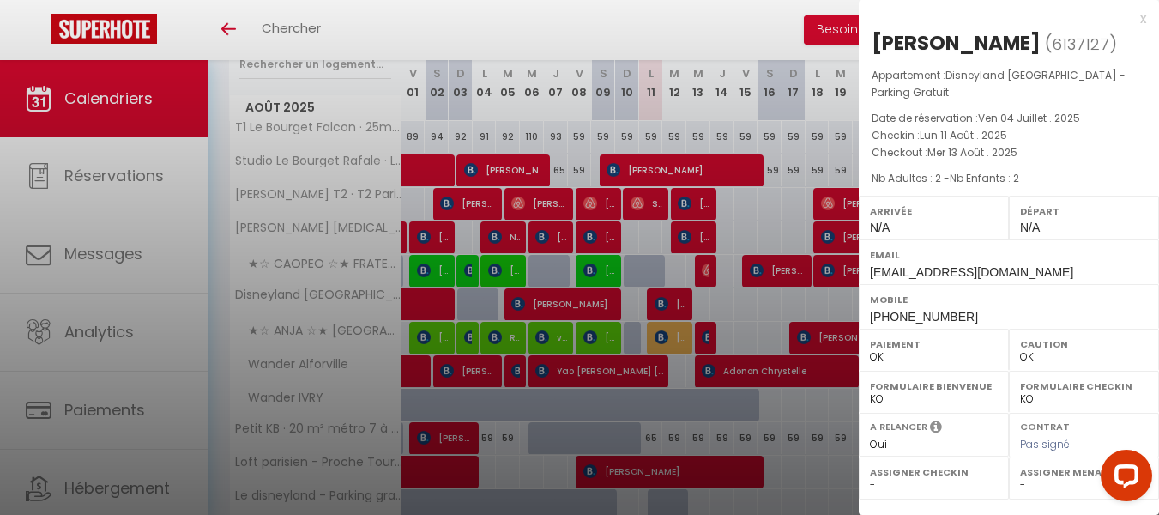
click at [1141, 23] on div "x" at bounding box center [1002, 19] width 287 height 21
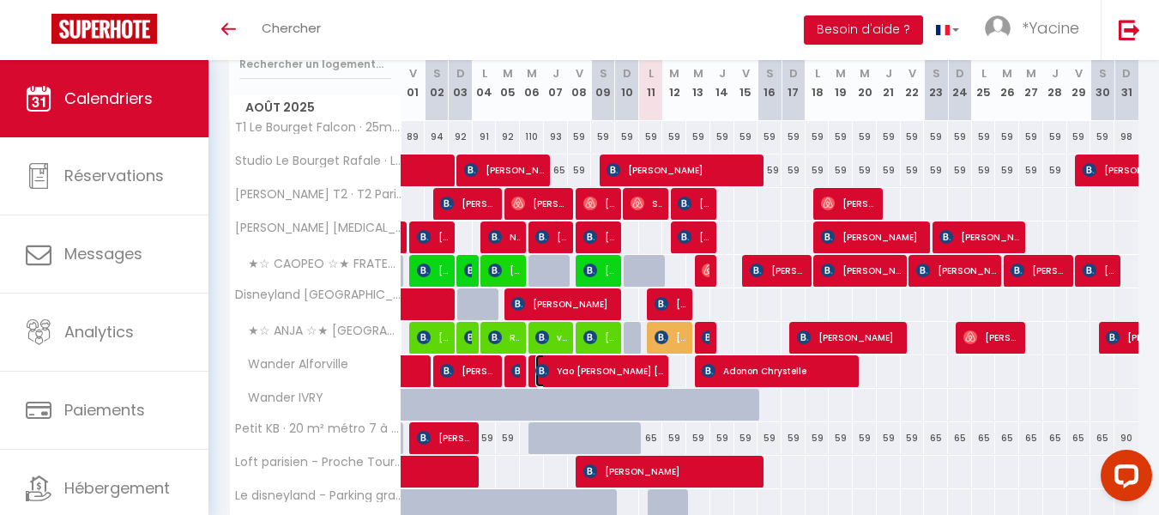
click at [607, 377] on span "Yao [PERSON_NAME] [PERSON_NAME]" at bounding box center [599, 370] width 128 height 33
select select "KO"
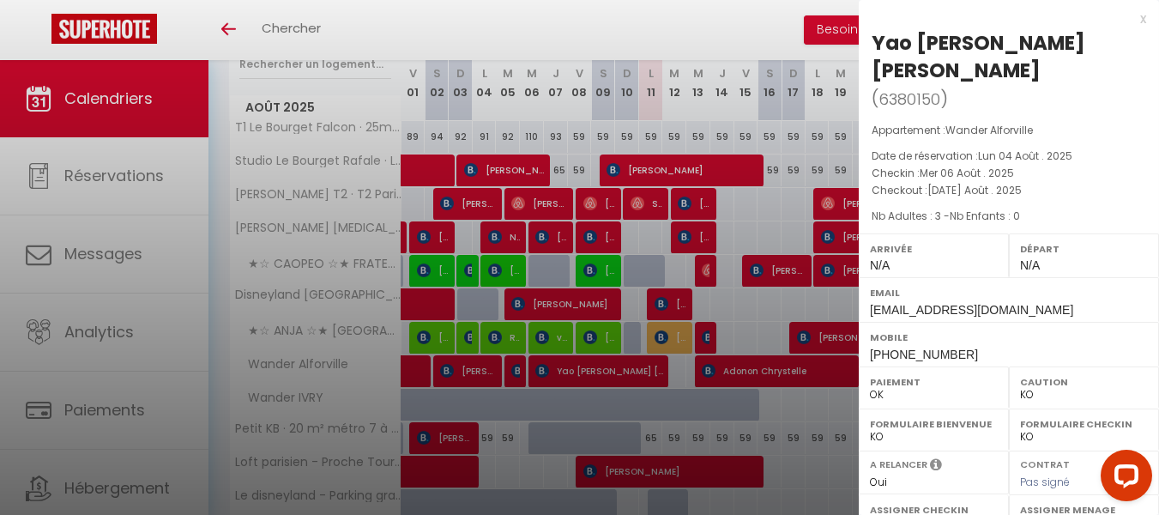
click at [1142, 17] on div "x" at bounding box center [1002, 19] width 287 height 21
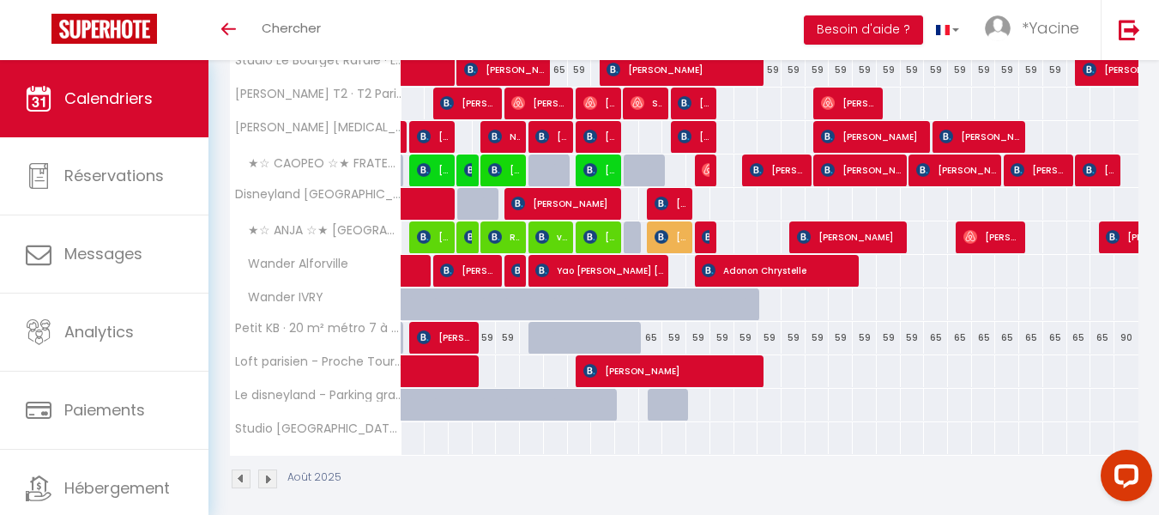
scroll to position [349, 0]
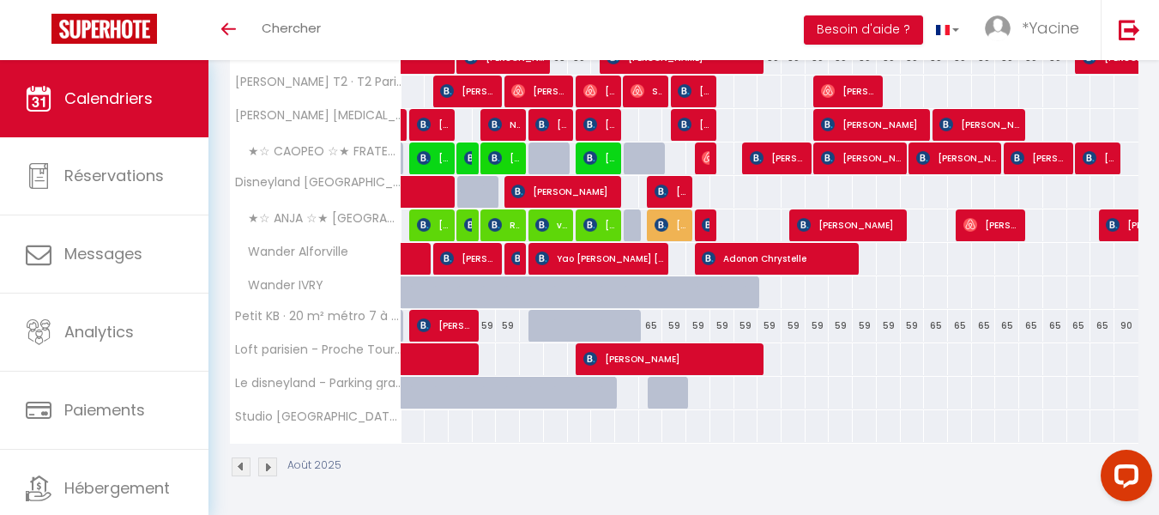
click at [577, 325] on div at bounding box center [589, 335] width 24 height 33
type input "59"
type input "Ven 08 Août 2025"
type input "Sam 09 Août 2025"
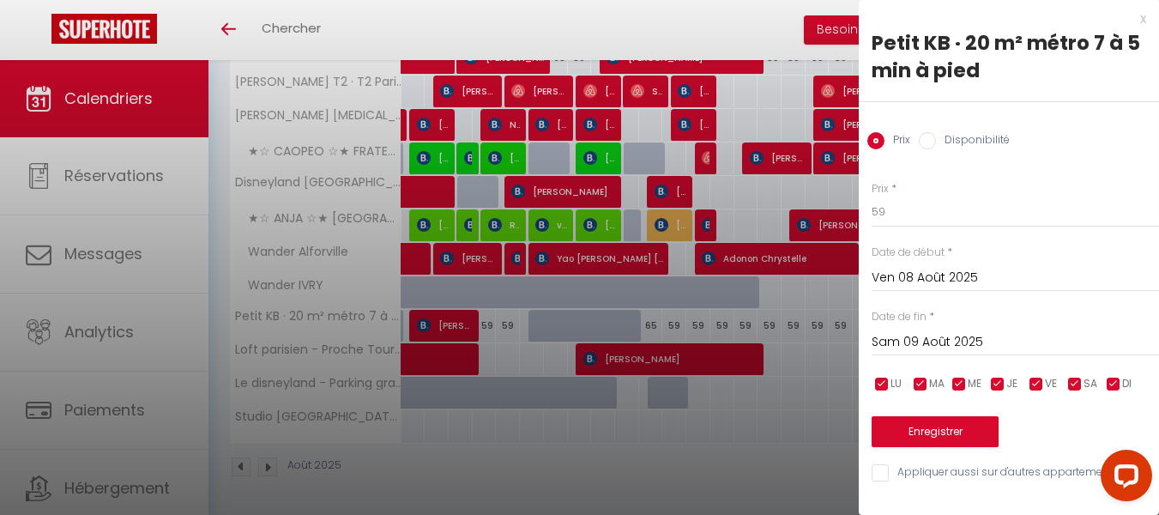
click at [1145, 20] on div "x" at bounding box center [1002, 19] width 287 height 21
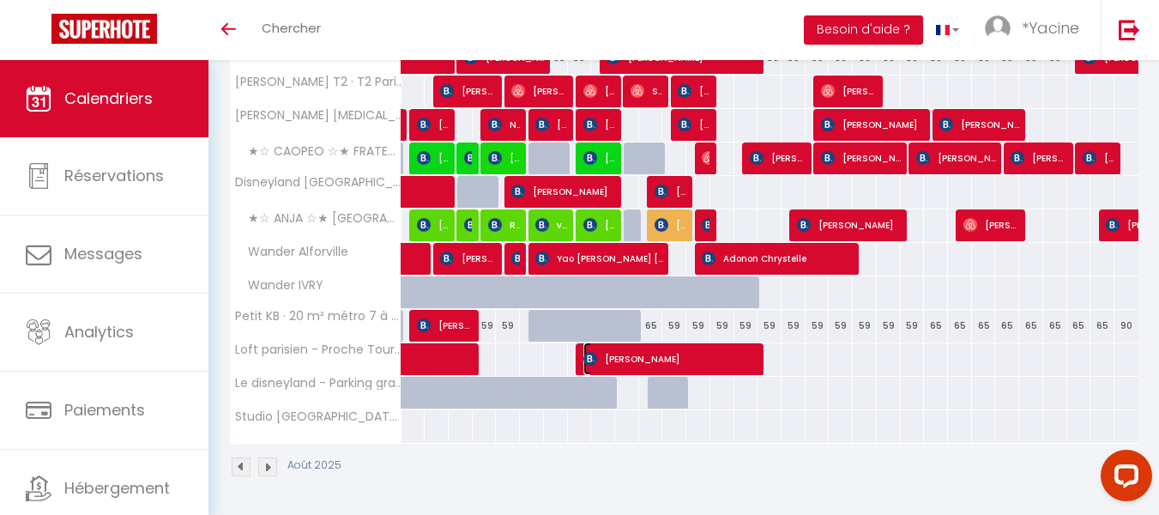
click at [644, 360] on span "Ronivaldo Henrique Proença Sutil" at bounding box center [671, 358] width 176 height 33
select select "OK"
select select "35892"
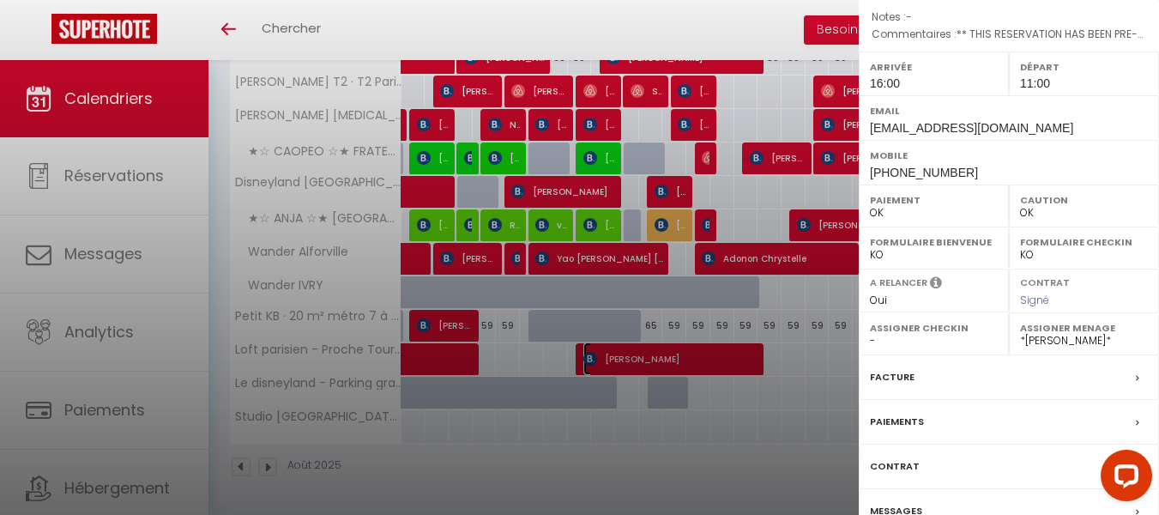
scroll to position [0, 0]
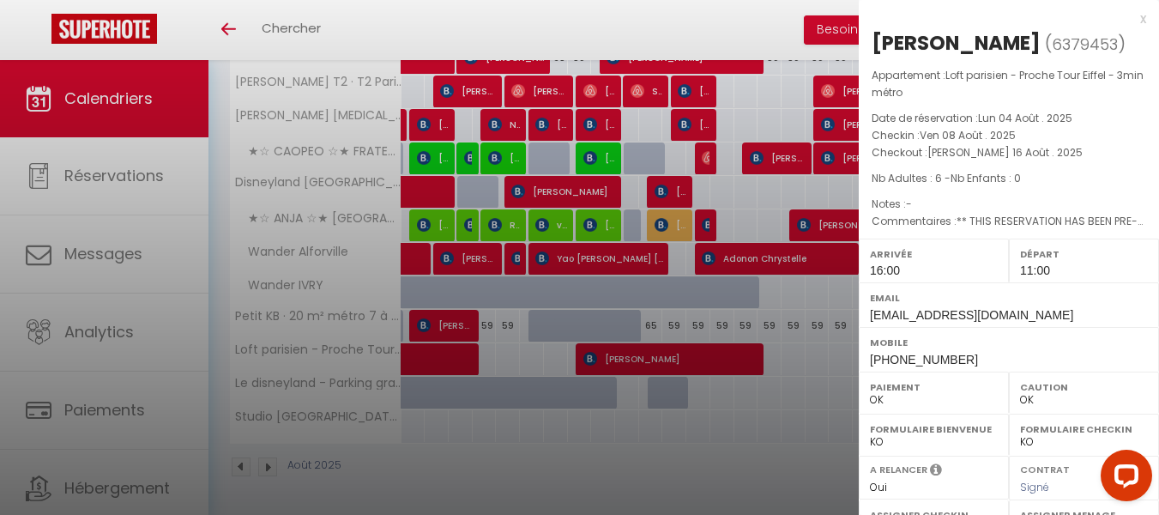
click at [1128, 22] on div "x" at bounding box center [1002, 19] width 287 height 21
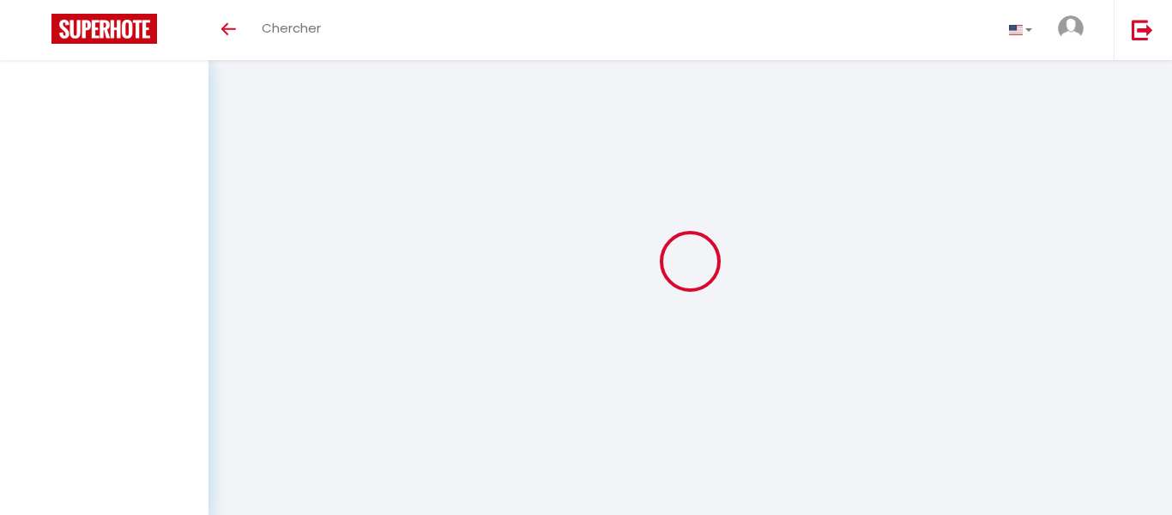
select select
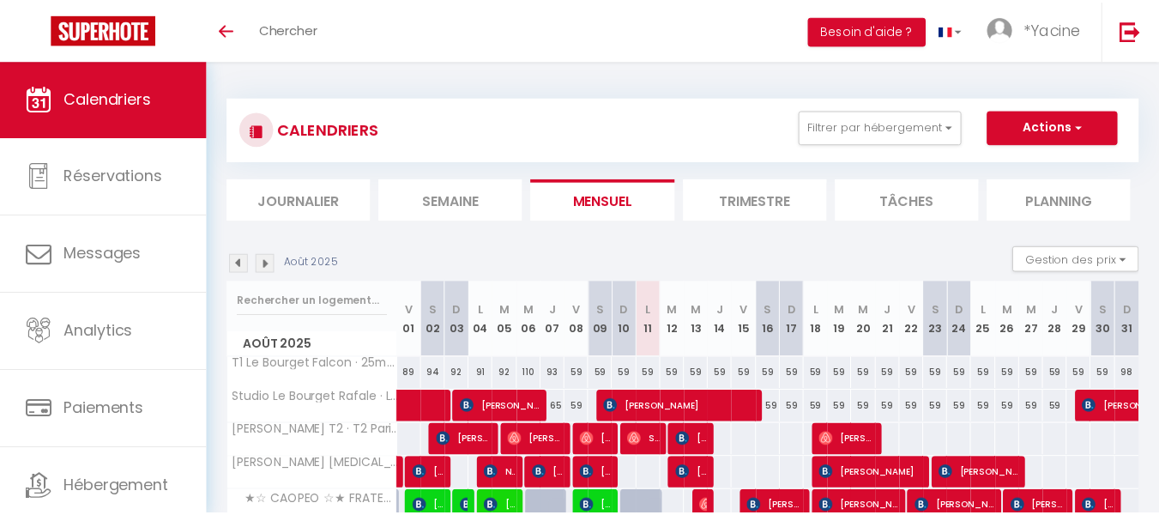
scroll to position [291, 0]
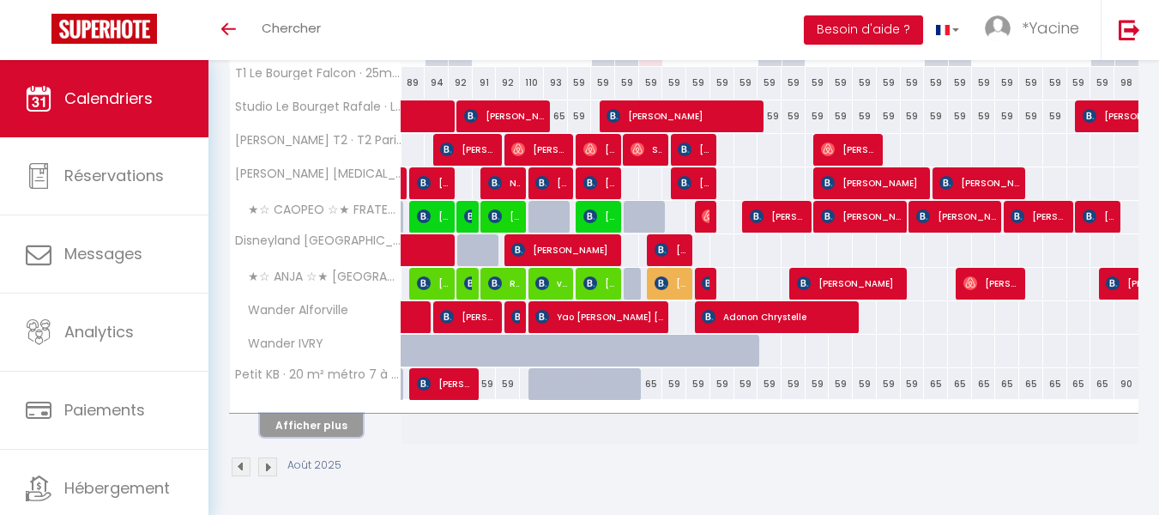
click at [306, 432] on button "Afficher plus" at bounding box center [311, 425] width 103 height 23
select select
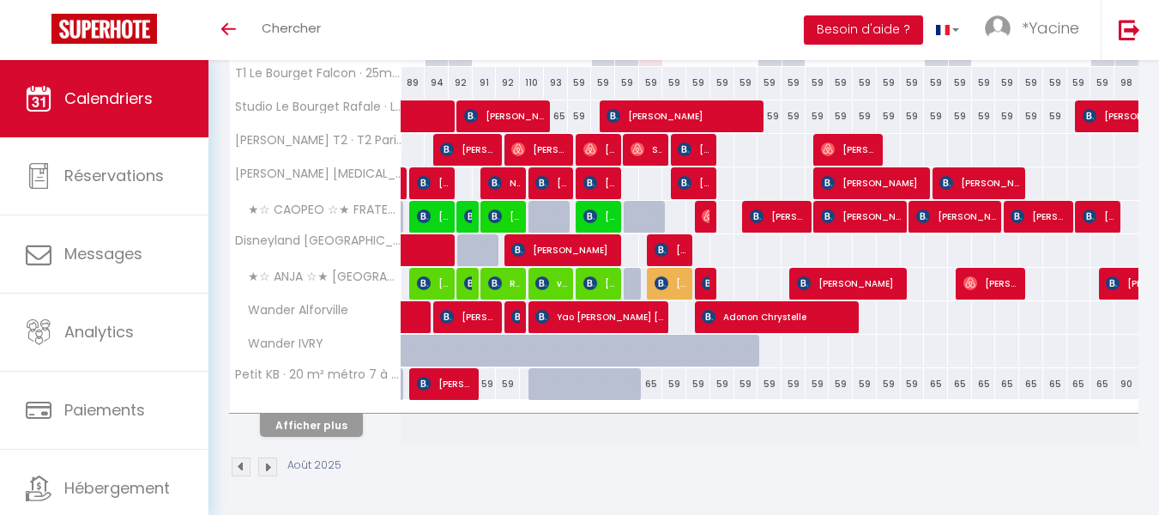
select select
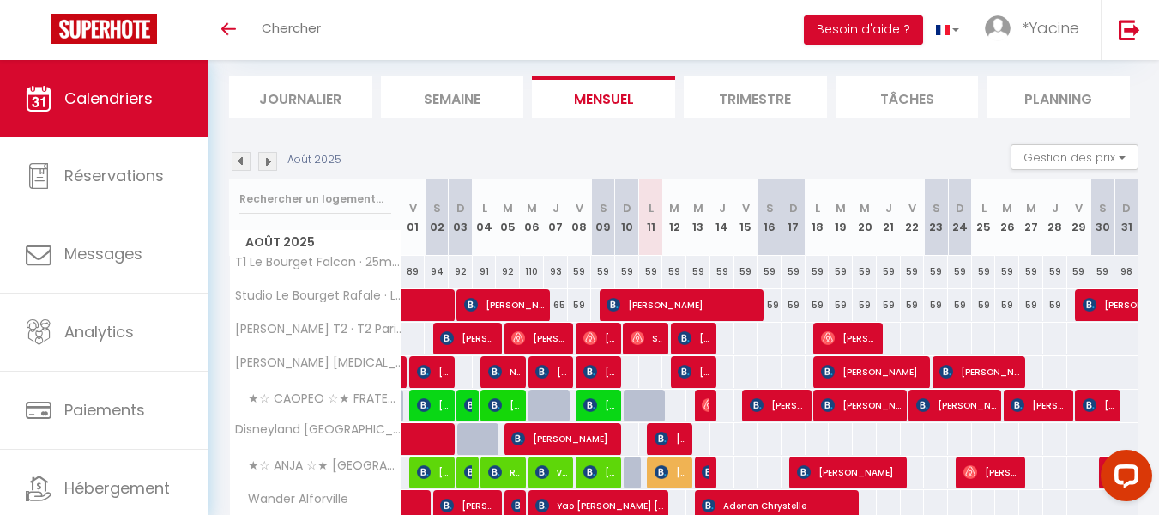
scroll to position [0, 0]
click at [698, 298] on span "[PERSON_NAME]" at bounding box center [683, 304] width 152 height 33
select select "OK"
select select "KO"
select select "0"
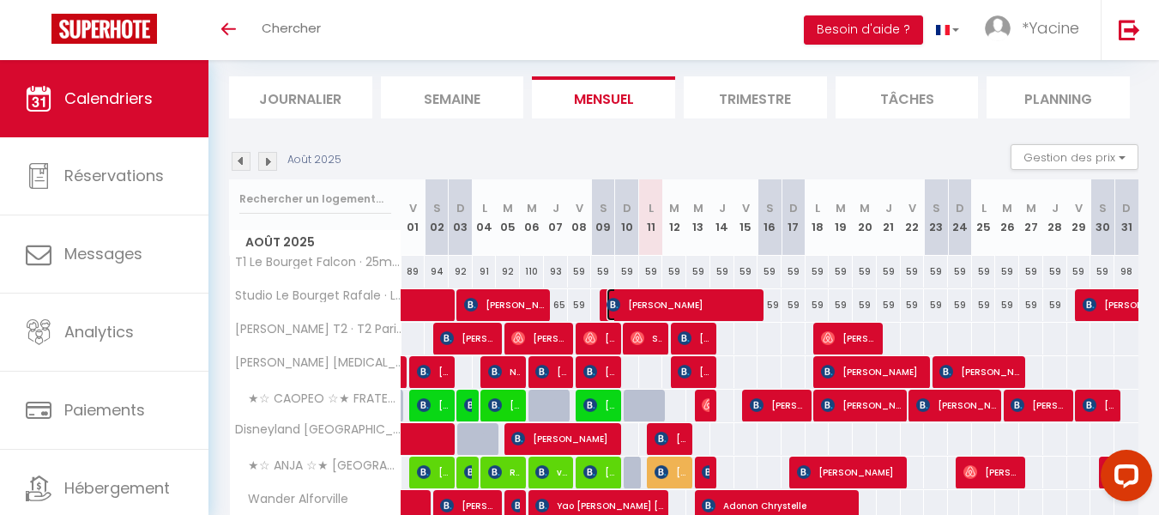
select select "0"
select select "1"
select select
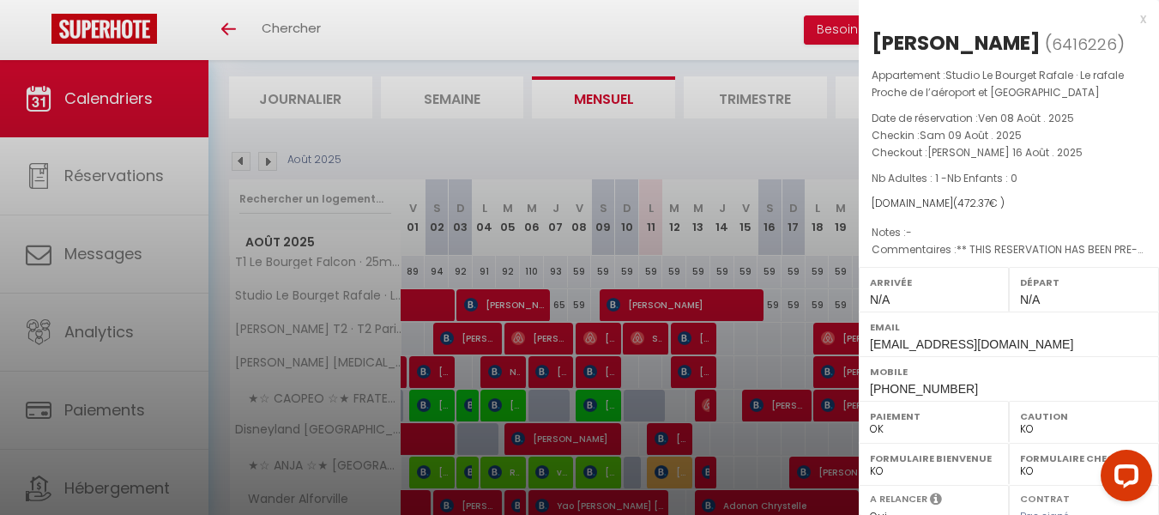
click at [1133, 18] on div "x" at bounding box center [1002, 19] width 287 height 21
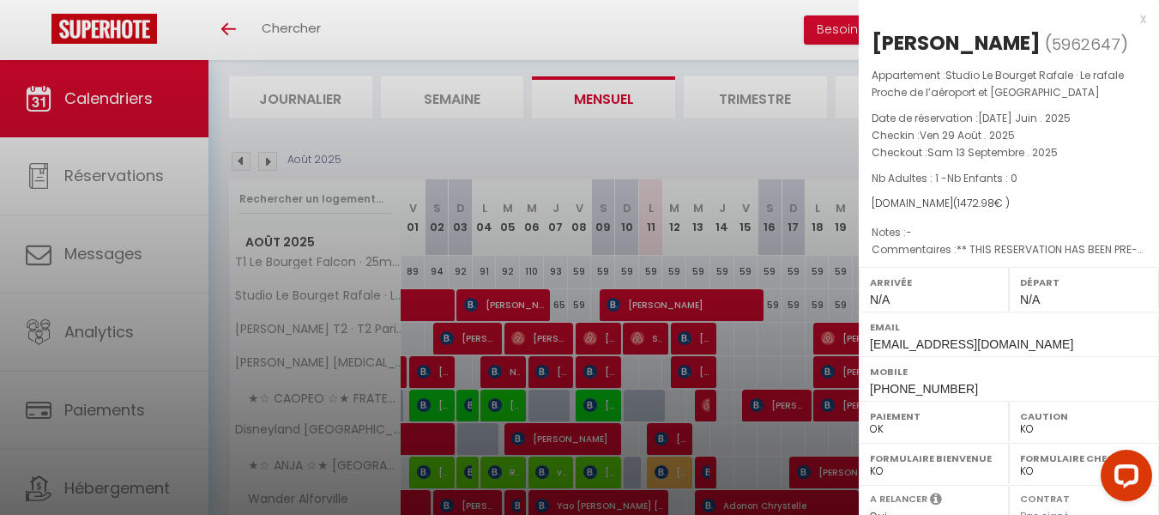
click at [1127, 22] on div "x" at bounding box center [1002, 19] width 287 height 21
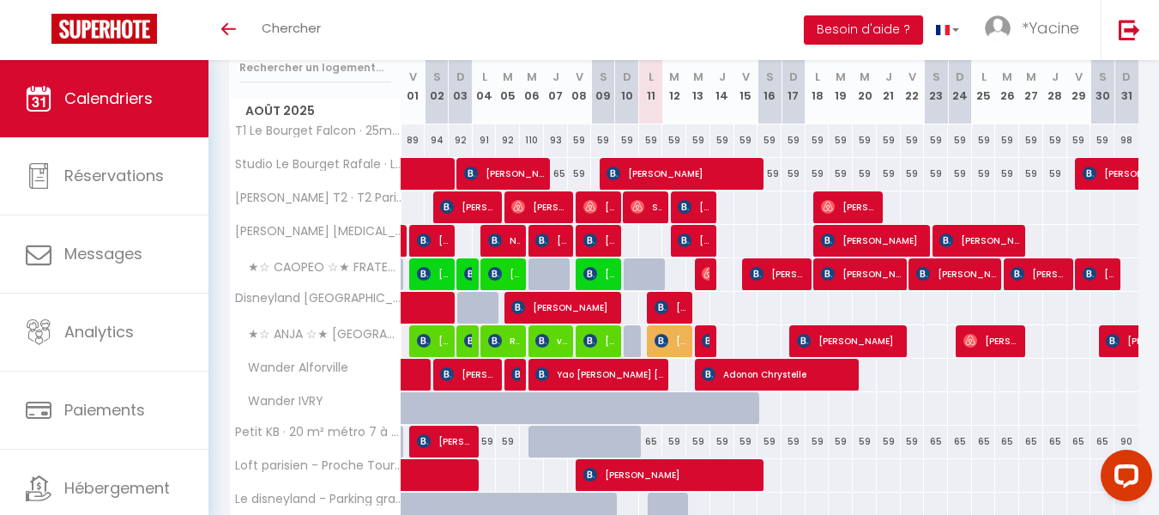
scroll to position [234, 0]
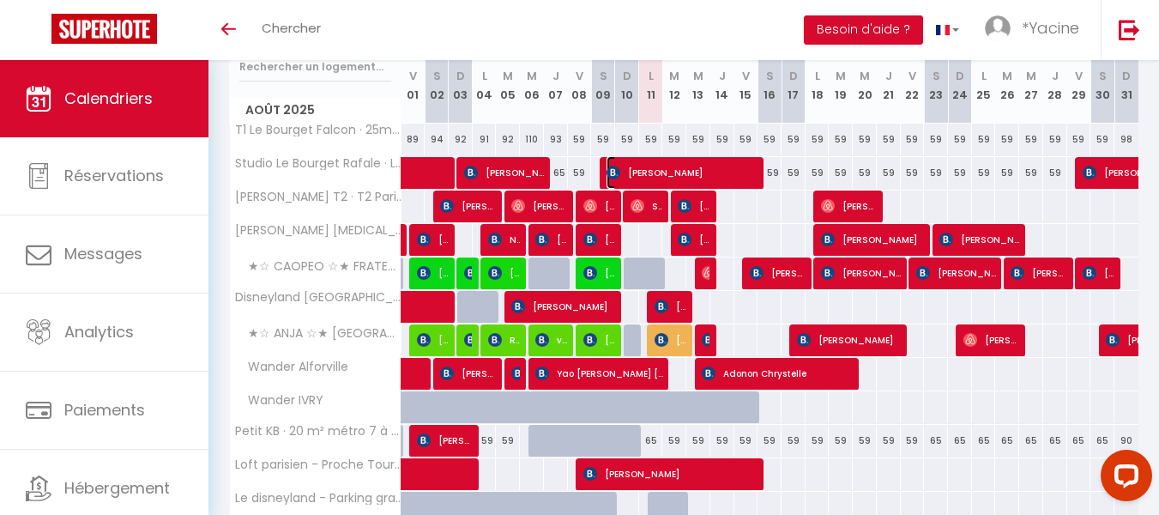
click at [635, 166] on span "[PERSON_NAME]" at bounding box center [683, 172] width 152 height 33
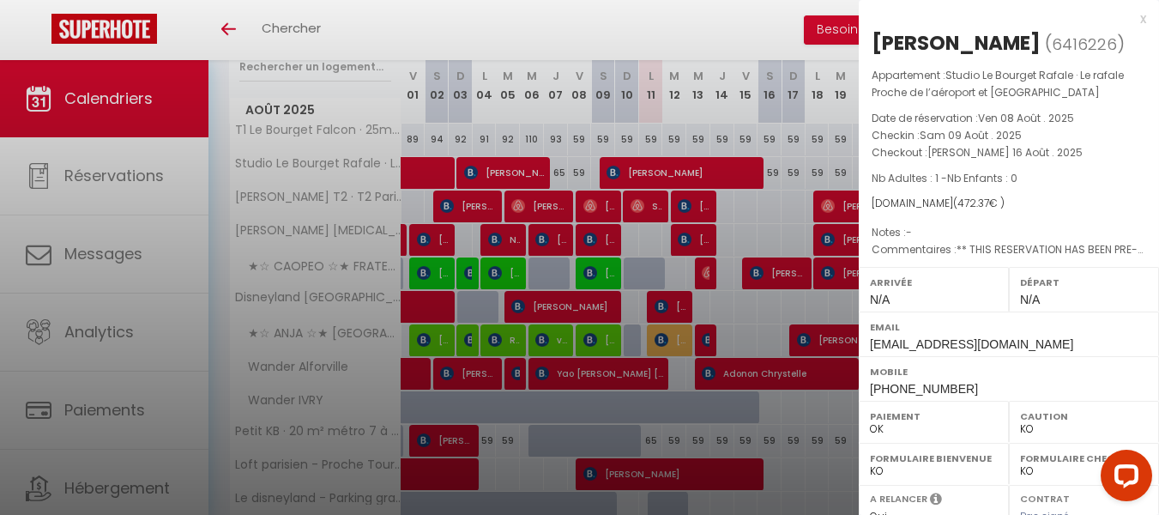
click at [1127, 19] on div "x" at bounding box center [1002, 19] width 287 height 21
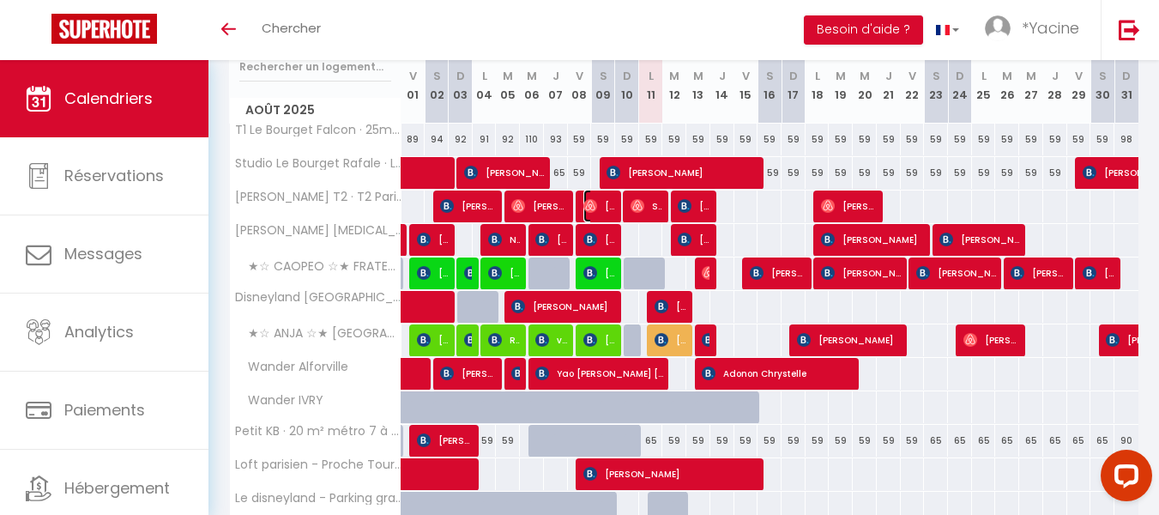
click at [603, 198] on span "[PERSON_NAME]" at bounding box center [599, 206] width 32 height 33
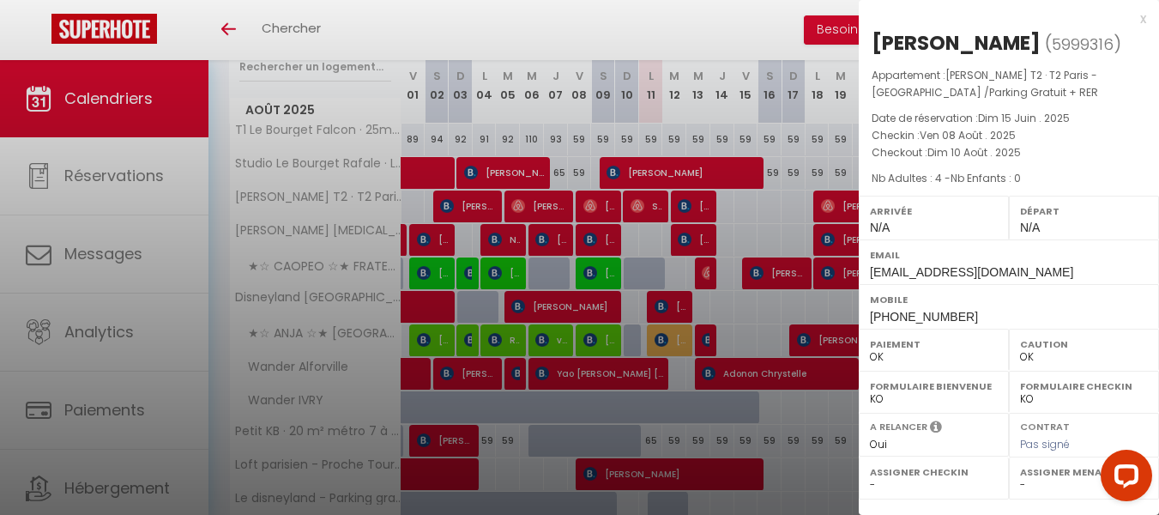
click at [1139, 19] on div "x" at bounding box center [1002, 19] width 287 height 21
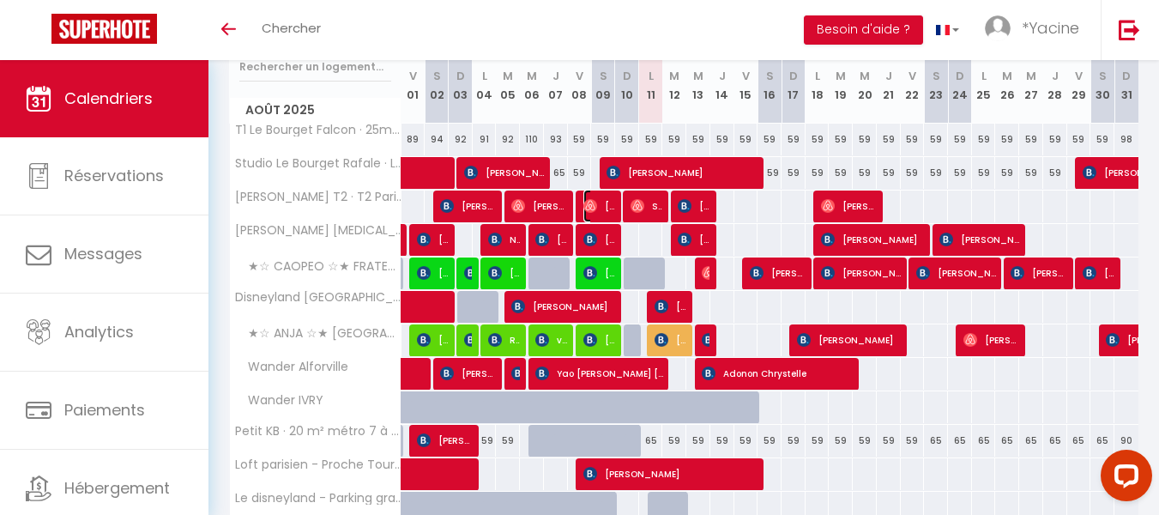
click at [598, 203] on span "[PERSON_NAME]" at bounding box center [599, 206] width 32 height 33
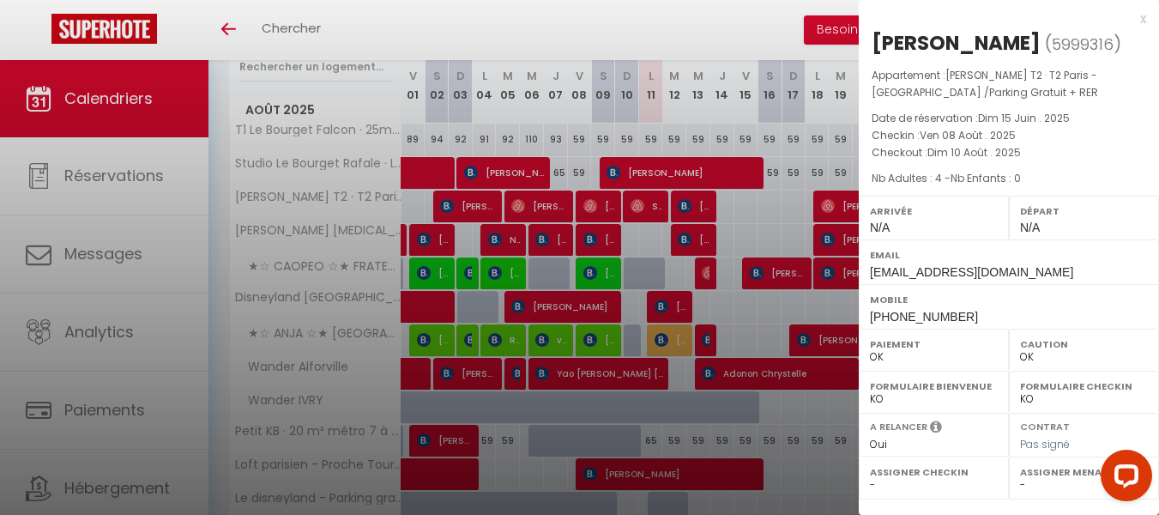
click at [1143, 16] on div "x" at bounding box center [1002, 19] width 287 height 21
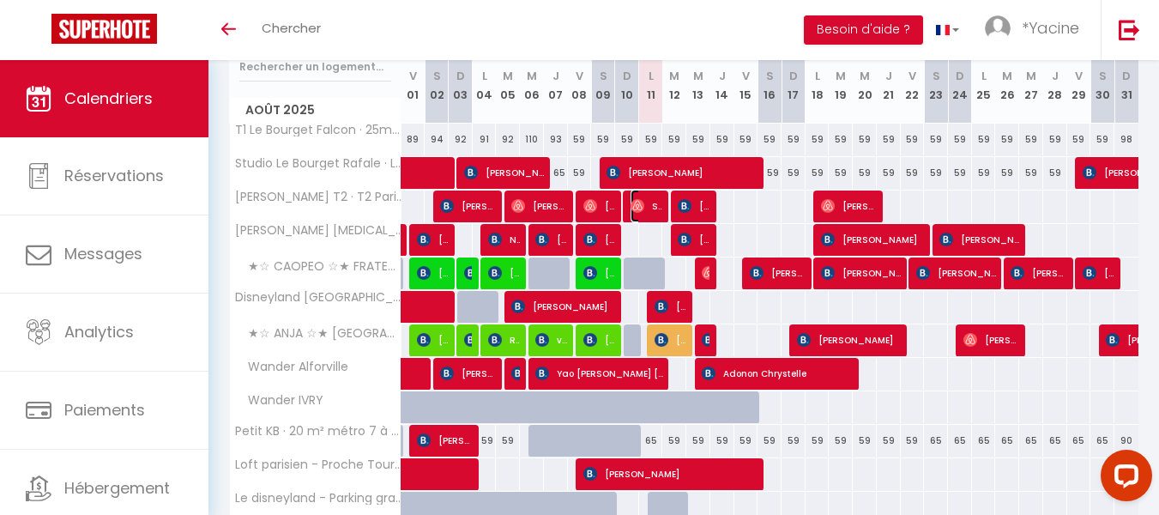
click at [638, 199] on img at bounding box center [638, 206] width 14 height 14
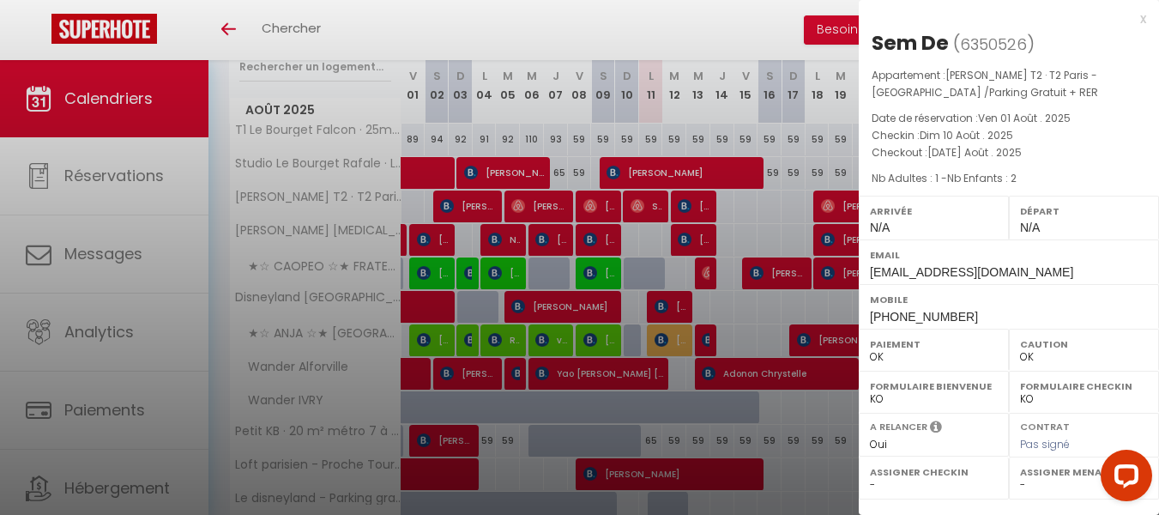
click at [1143, 20] on div "x" at bounding box center [1002, 19] width 287 height 21
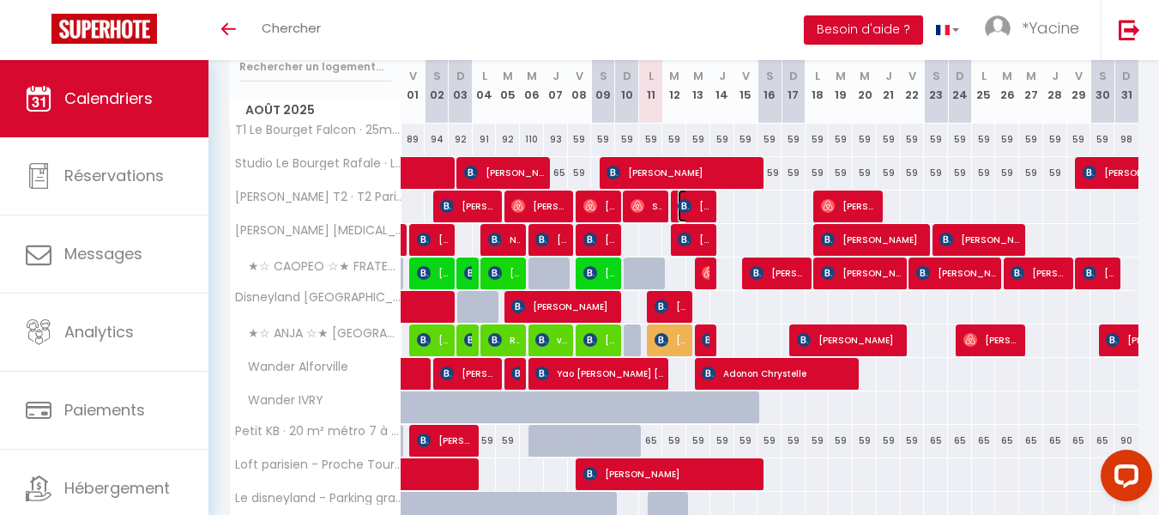
click at [699, 197] on span "[PERSON_NAME]" at bounding box center [694, 206] width 32 height 33
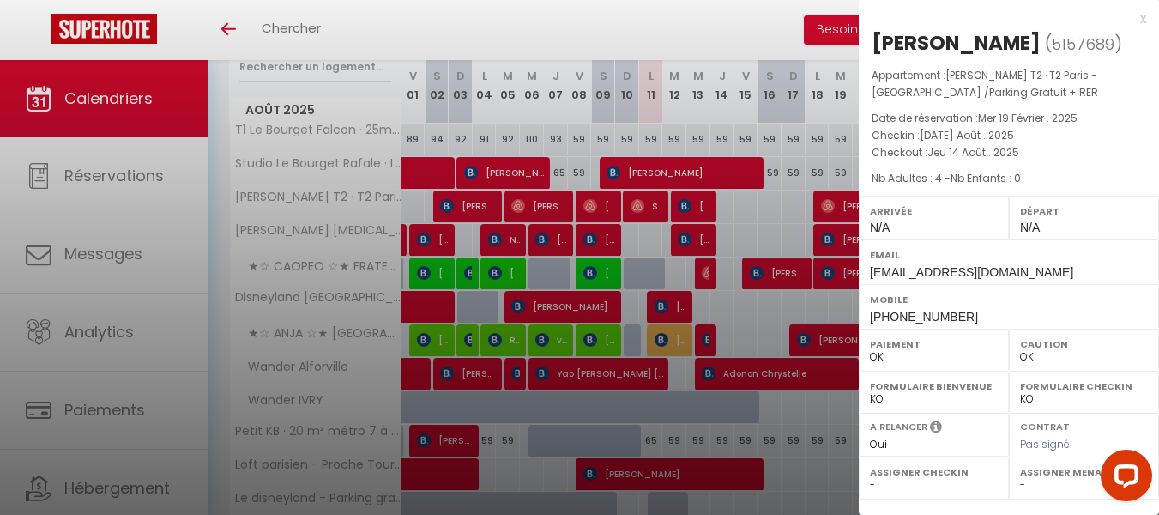
click at [1141, 16] on div "x" at bounding box center [1002, 19] width 287 height 21
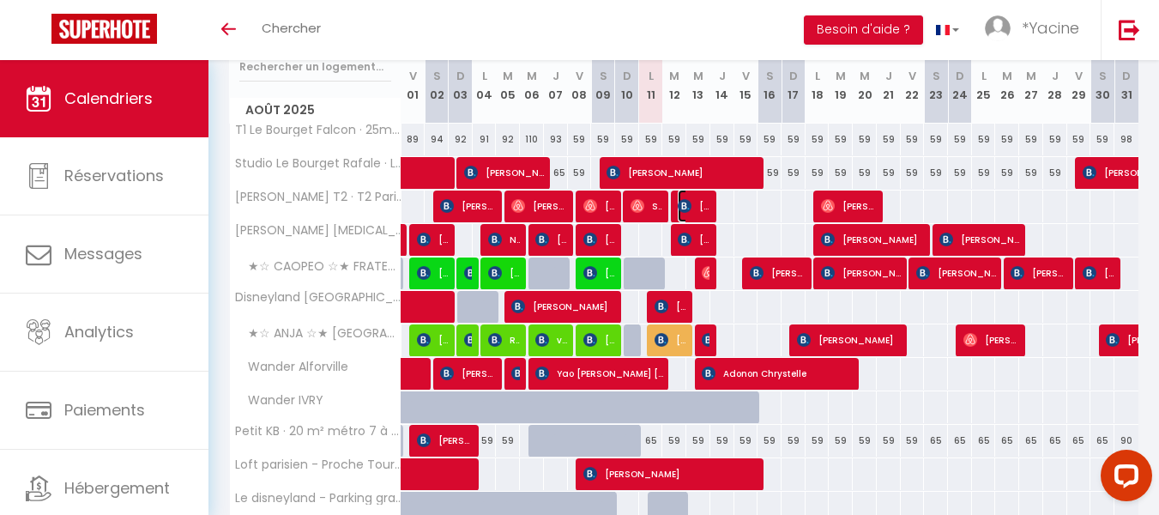
click at [688, 208] on img at bounding box center [685, 206] width 14 height 14
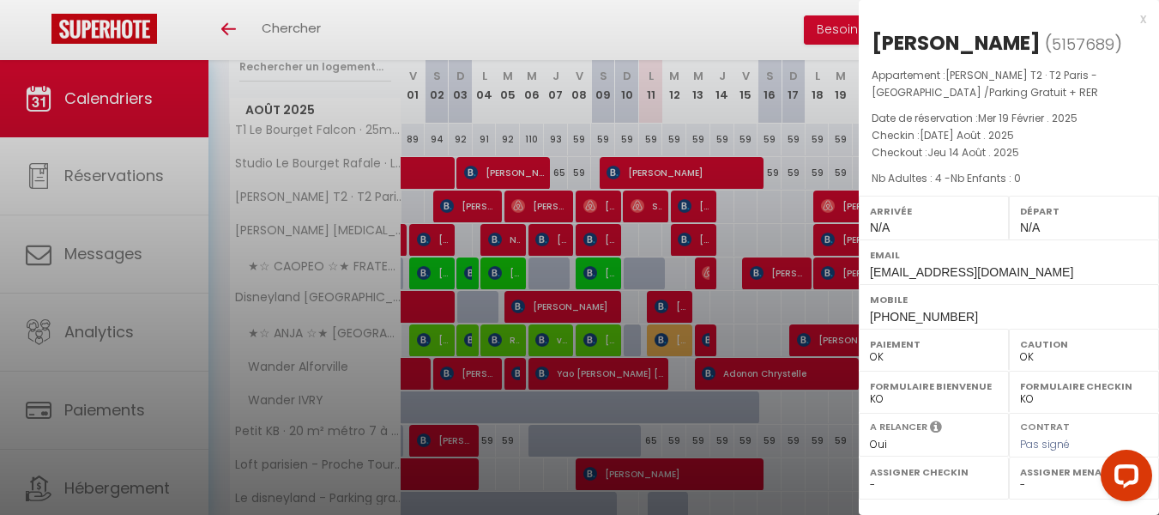
click at [1145, 20] on div "x" at bounding box center [1002, 19] width 287 height 21
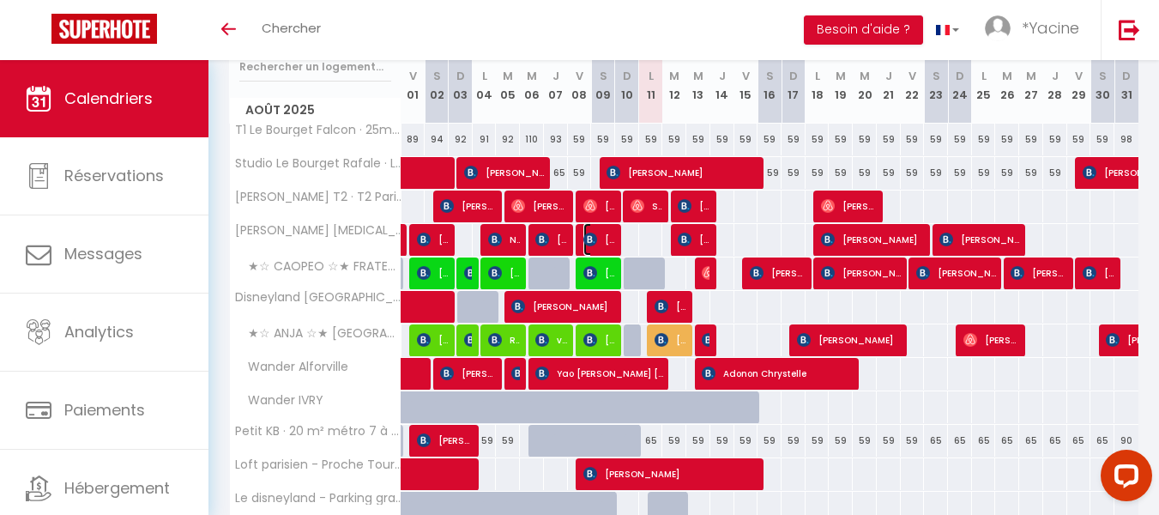
click at [599, 230] on span "[PERSON_NAME]" at bounding box center [599, 239] width 32 height 33
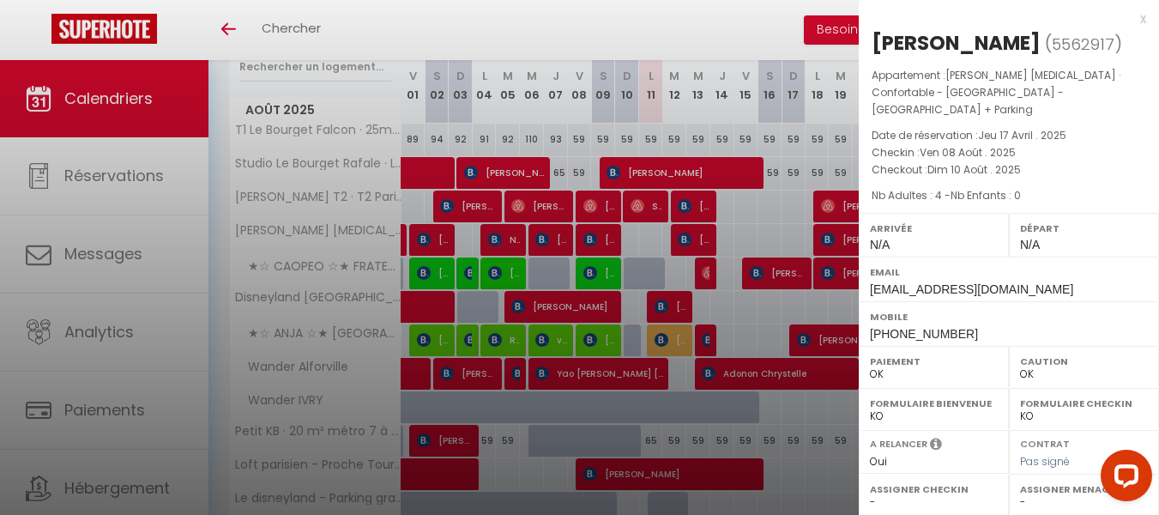
click at [1144, 20] on div "x" at bounding box center [1002, 19] width 287 height 21
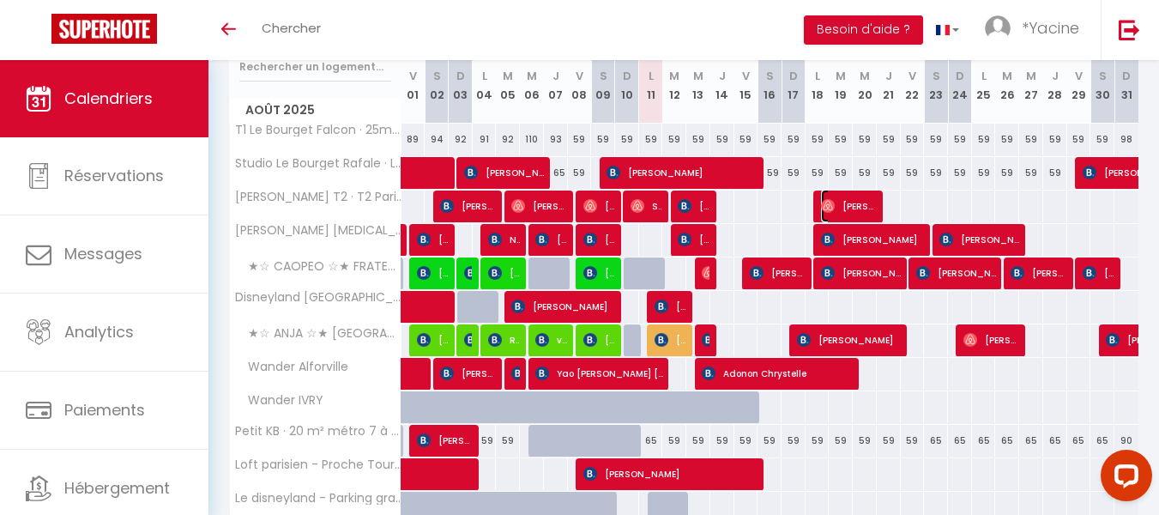
click at [846, 195] on span "[PERSON_NAME]" at bounding box center [849, 206] width 56 height 33
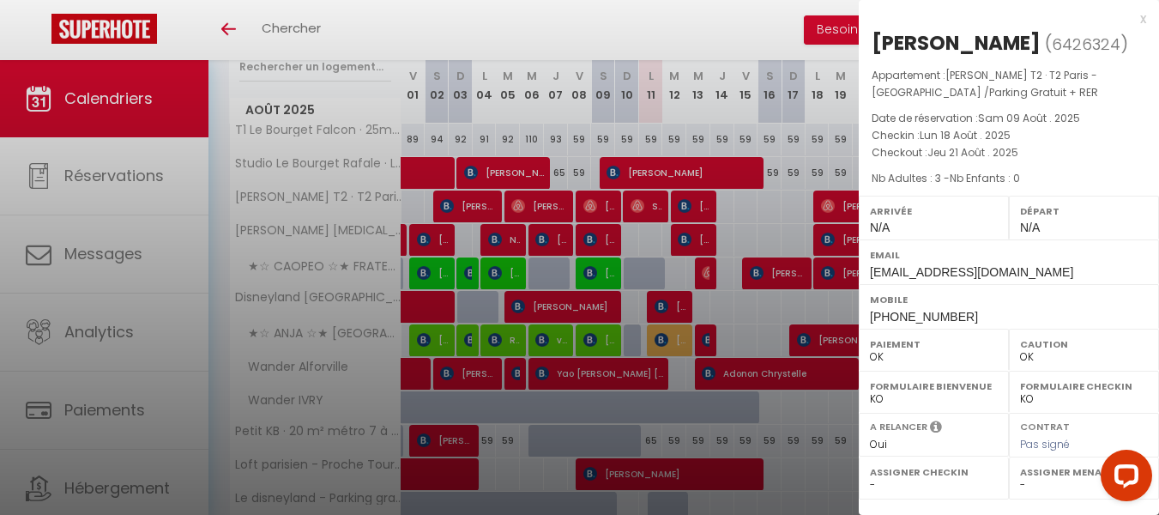
click at [1139, 16] on div "x" at bounding box center [1002, 19] width 287 height 21
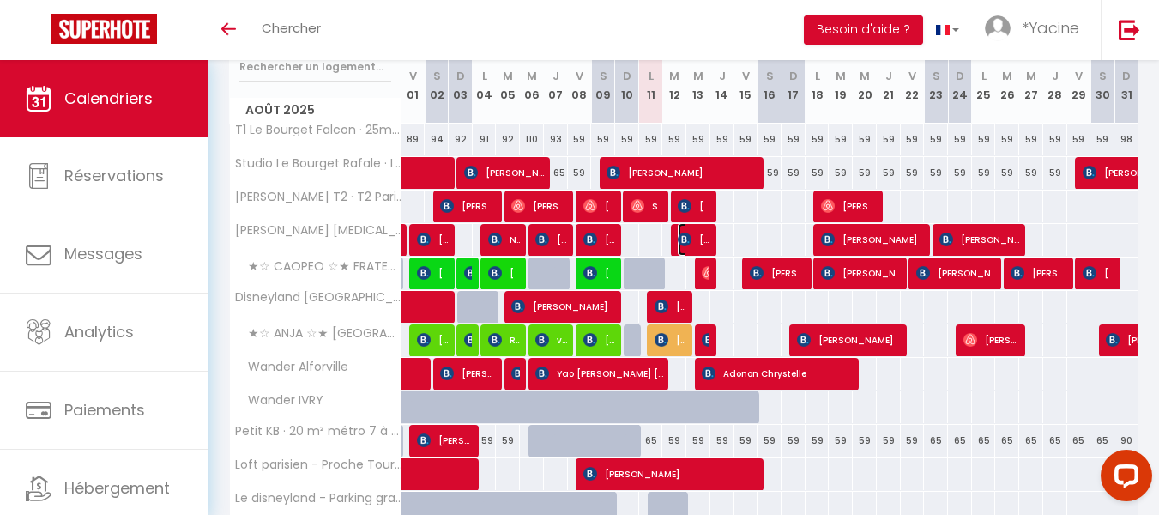
click at [704, 234] on span "[PERSON_NAME]" at bounding box center [694, 239] width 32 height 33
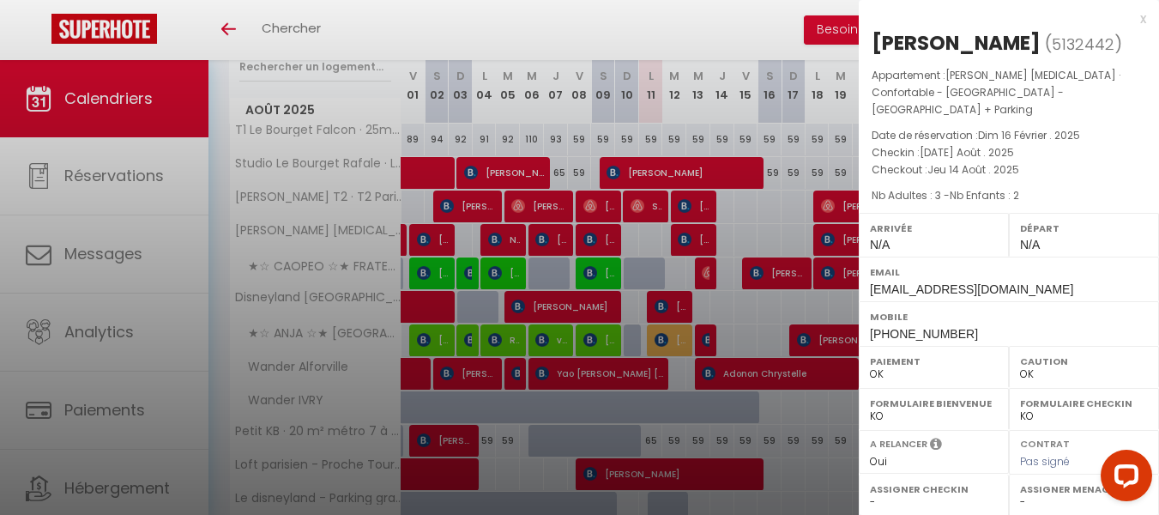
click at [1138, 20] on div "x" at bounding box center [1002, 19] width 287 height 21
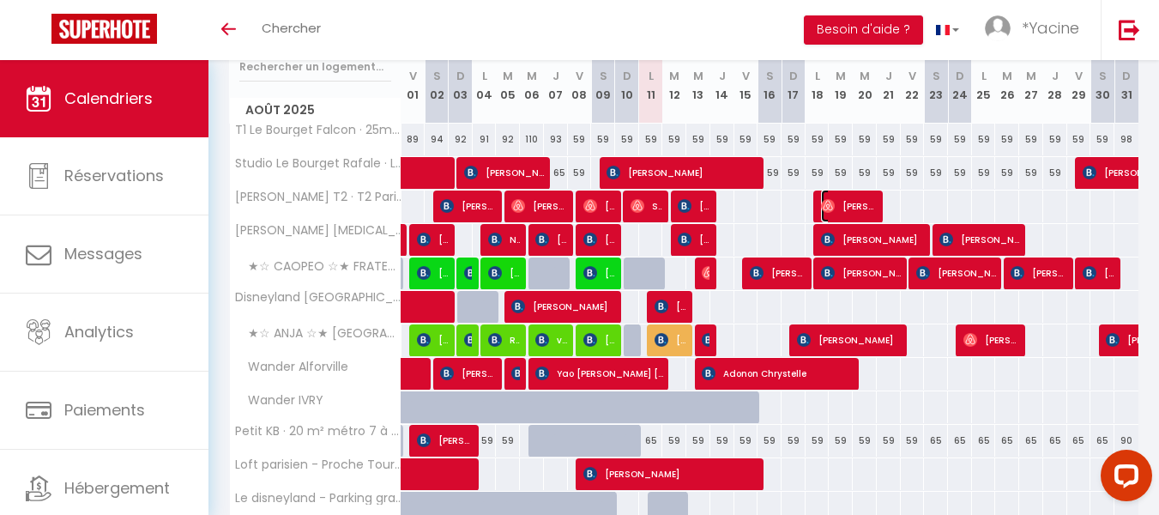
click at [837, 204] on span "[PERSON_NAME]" at bounding box center [849, 206] width 56 height 33
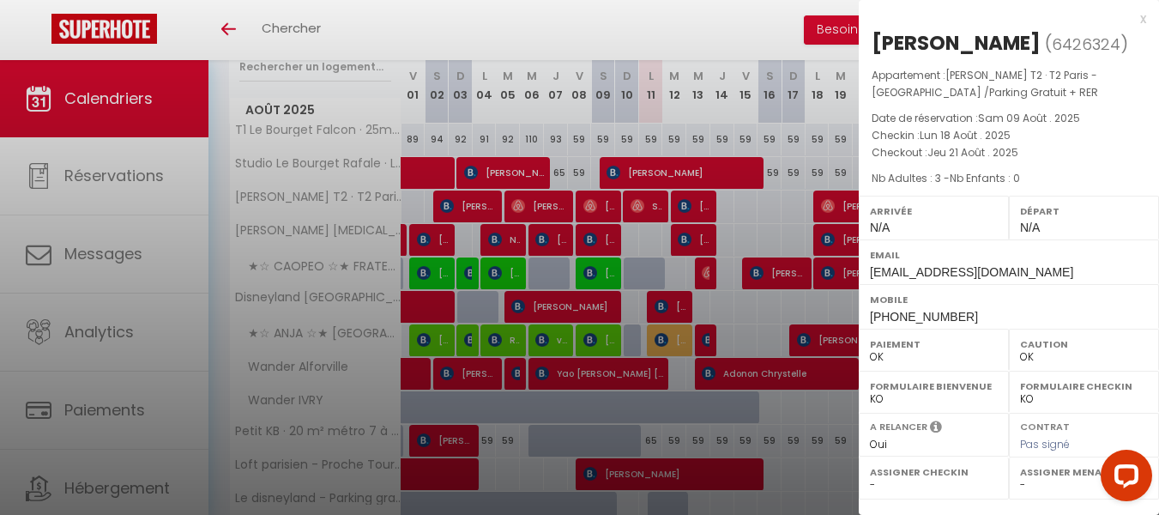
click at [1142, 17] on div "x" at bounding box center [1002, 19] width 287 height 21
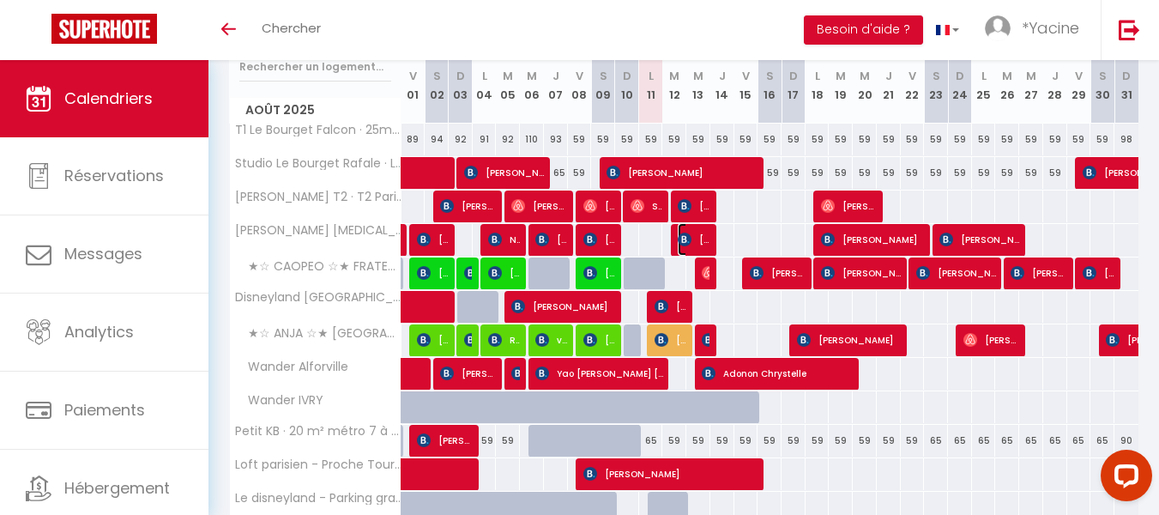
click at [689, 236] on img at bounding box center [685, 240] width 14 height 14
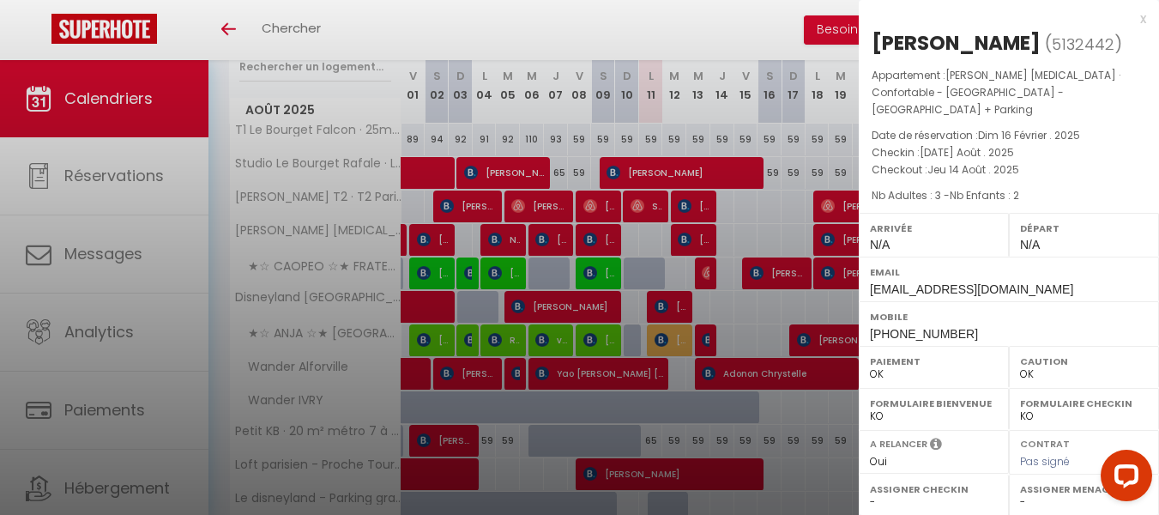
click at [1141, 17] on div "x" at bounding box center [1002, 19] width 287 height 21
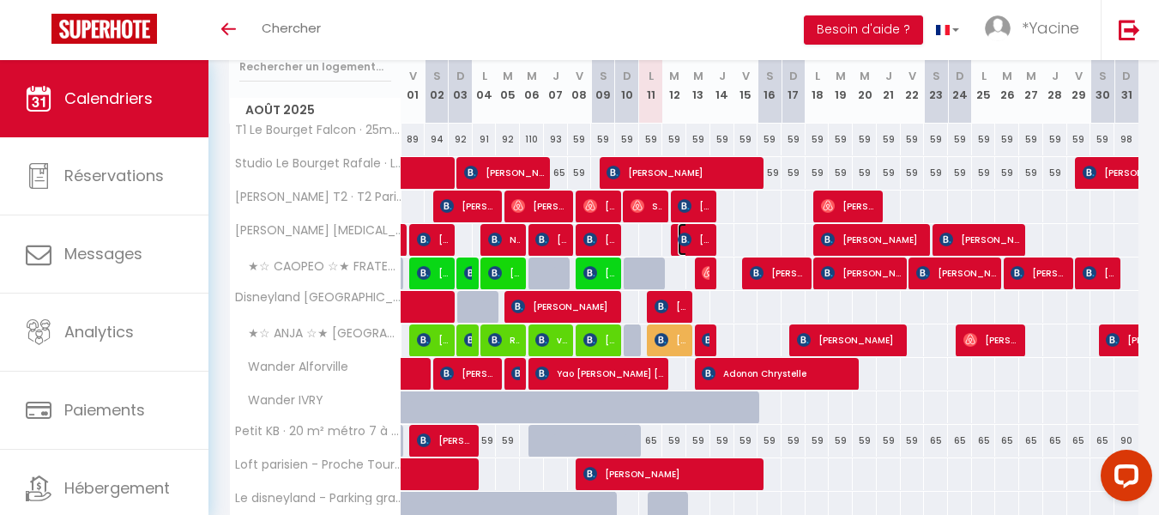
click at [681, 241] on img at bounding box center [685, 240] width 14 height 14
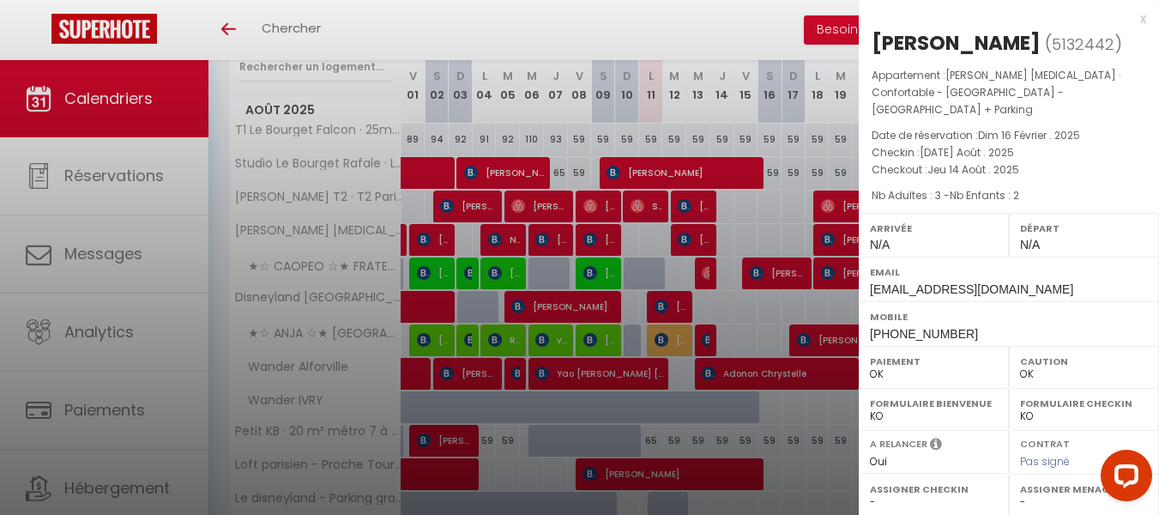
click at [1139, 20] on div "x" at bounding box center [1002, 19] width 287 height 21
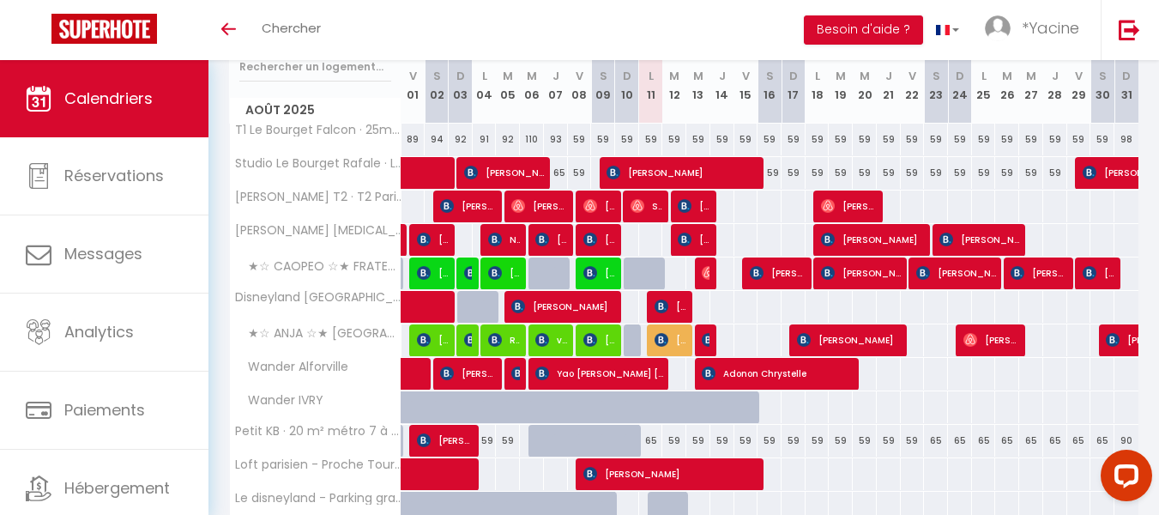
click at [819, 229] on div at bounding box center [825, 240] width 24 height 33
click at [828, 237] on img at bounding box center [828, 240] width 14 height 14
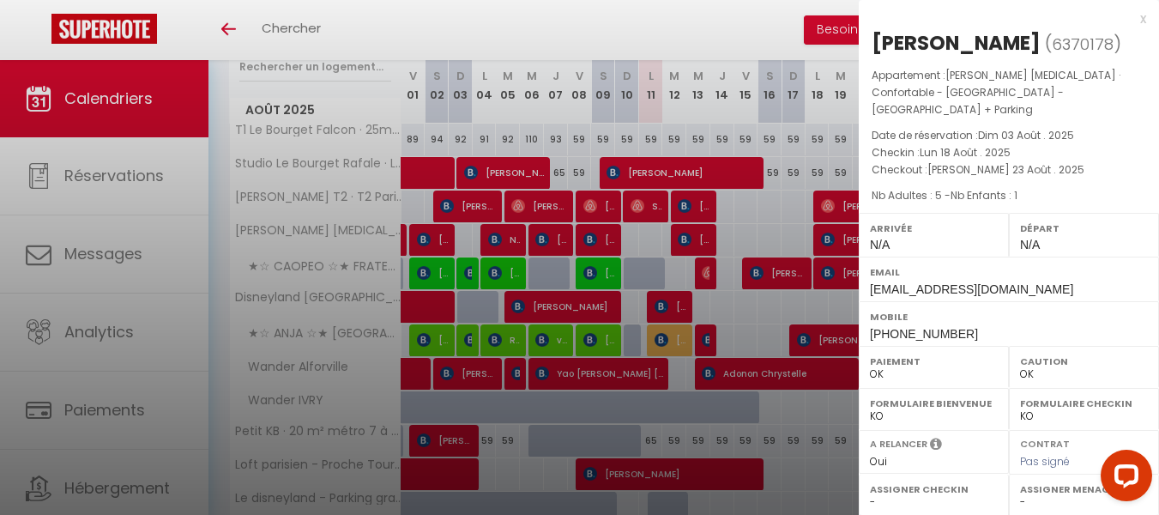
click at [1142, 15] on div "x" at bounding box center [1002, 19] width 287 height 21
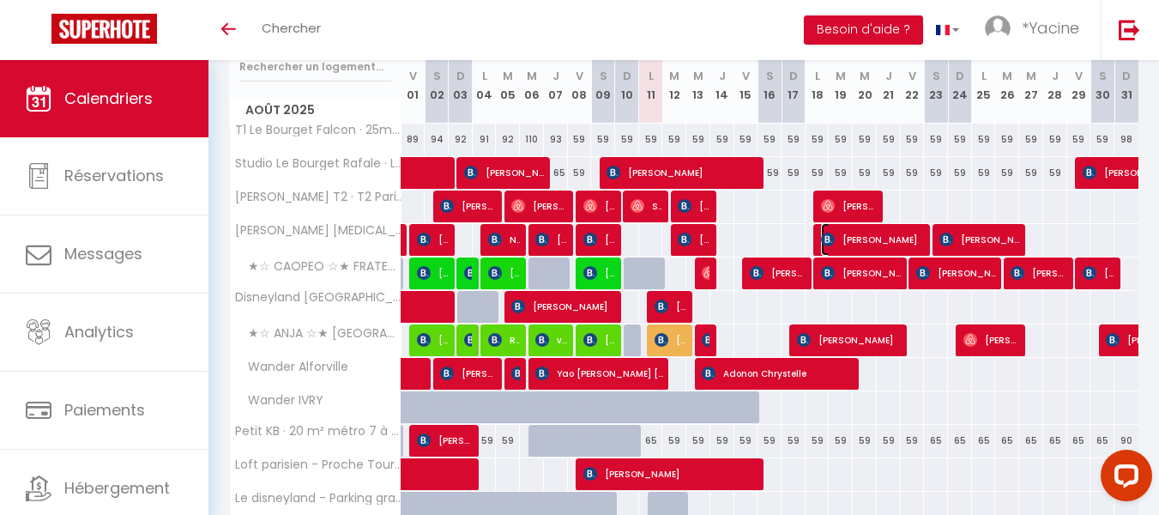
click at [871, 229] on span "[PERSON_NAME]" at bounding box center [873, 239] width 104 height 33
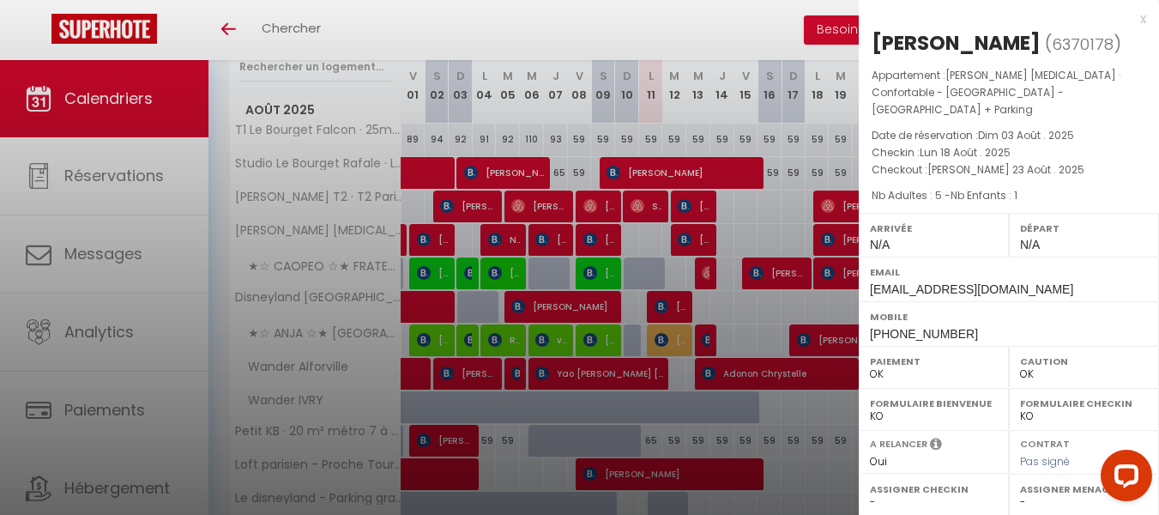
click at [1141, 21] on div "x" at bounding box center [1002, 19] width 287 height 21
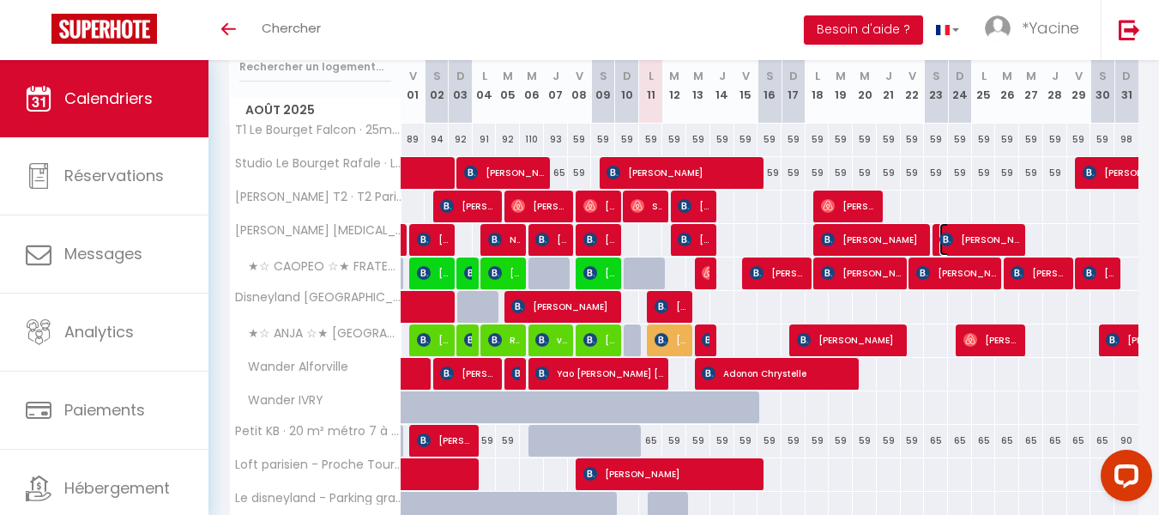
click at [965, 239] on span "[PERSON_NAME] Pose" at bounding box center [980, 239] width 80 height 33
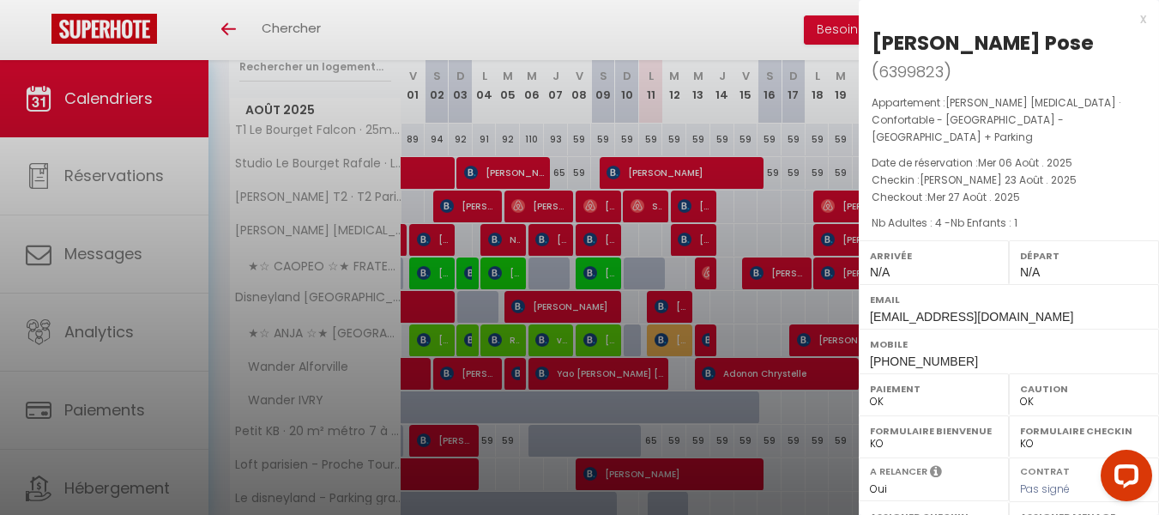
click at [1127, 15] on div "x" at bounding box center [1002, 19] width 287 height 21
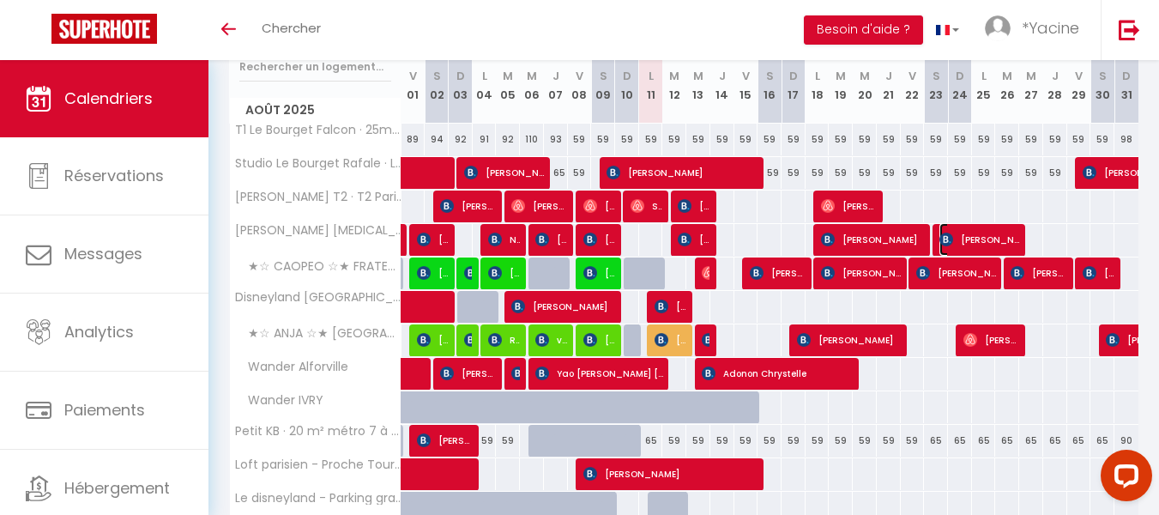
click at [981, 233] on span "[PERSON_NAME] Pose" at bounding box center [980, 239] width 80 height 33
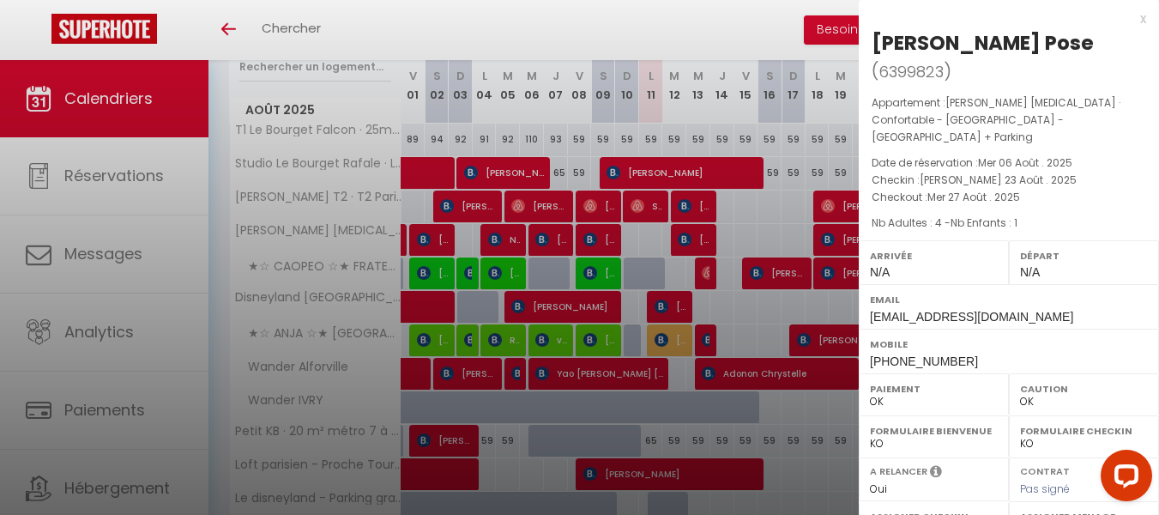
click at [1127, 16] on div "x" at bounding box center [1002, 19] width 287 height 21
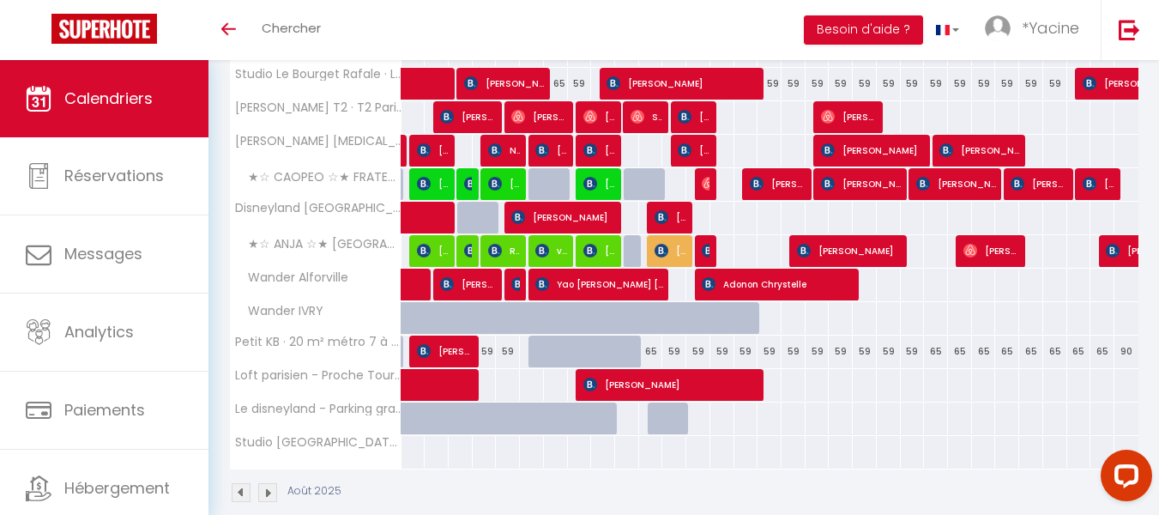
scroll to position [331, 0]
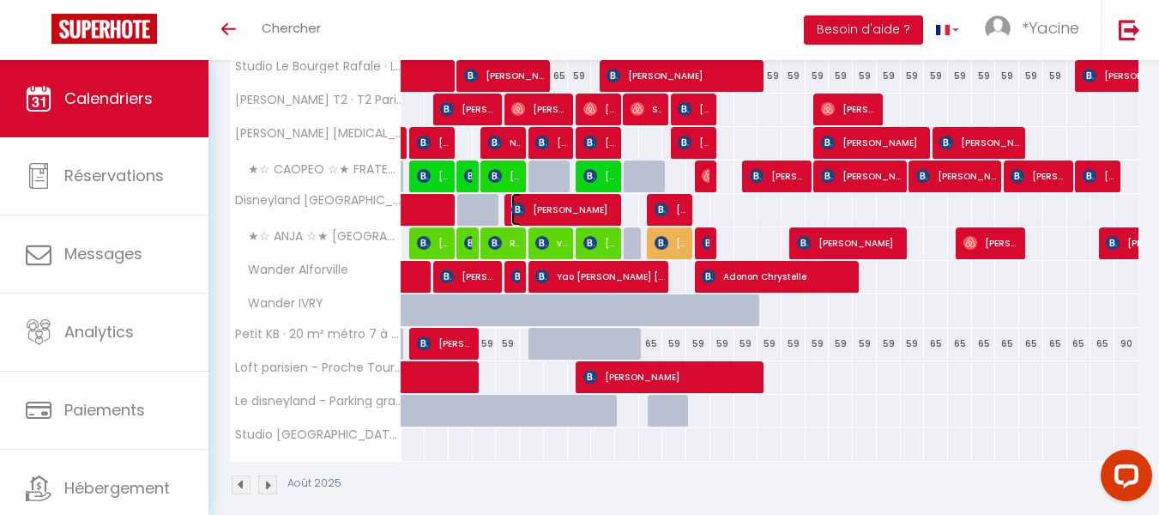
click at [580, 215] on span "[PERSON_NAME]" at bounding box center [563, 209] width 104 height 33
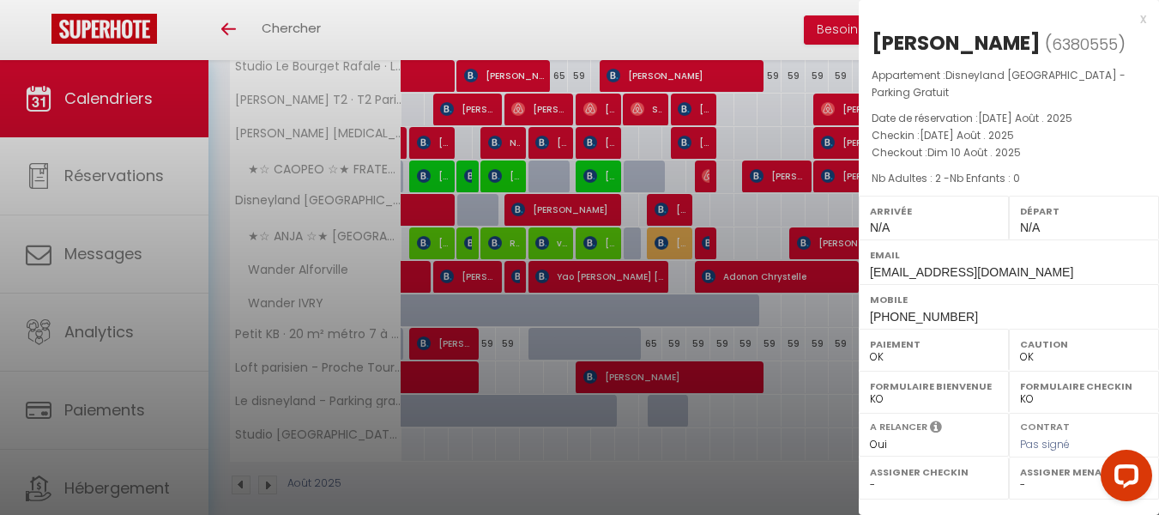
click at [1140, 18] on div "x" at bounding box center [1002, 19] width 287 height 21
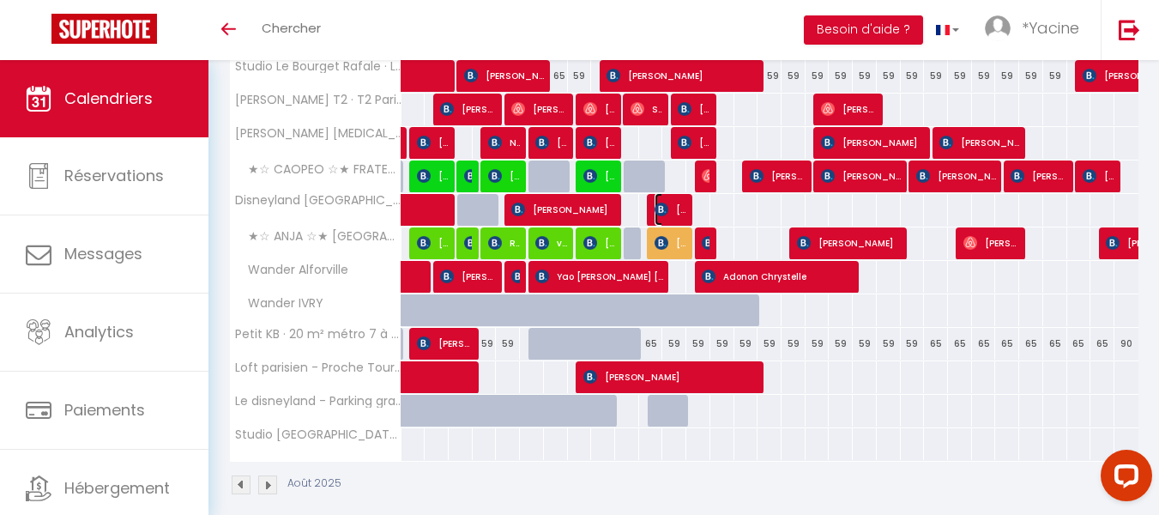
click at [669, 208] on span "[PERSON_NAME]" at bounding box center [671, 209] width 32 height 33
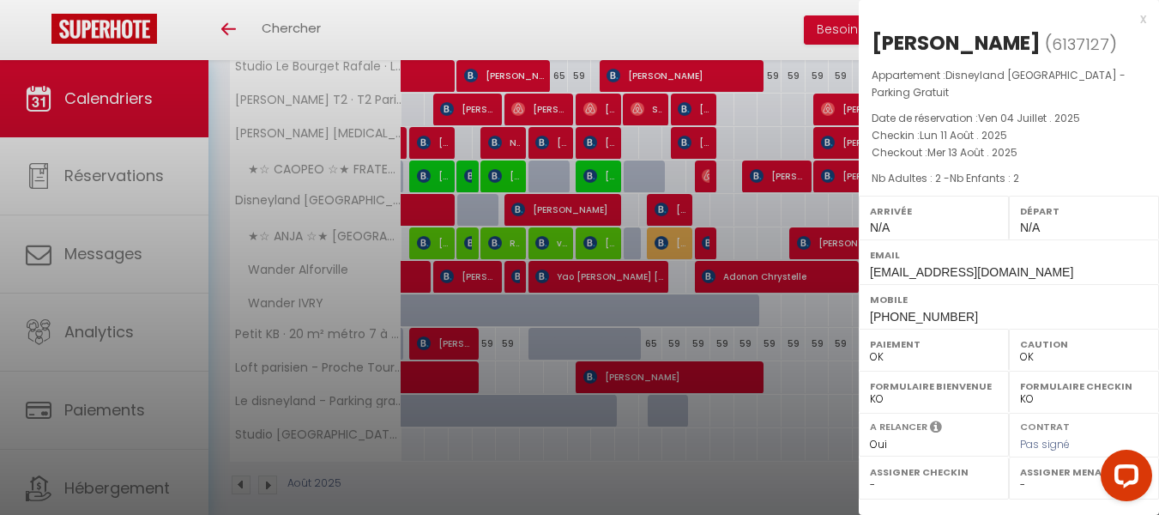
click at [1141, 22] on div "x" at bounding box center [1002, 19] width 287 height 21
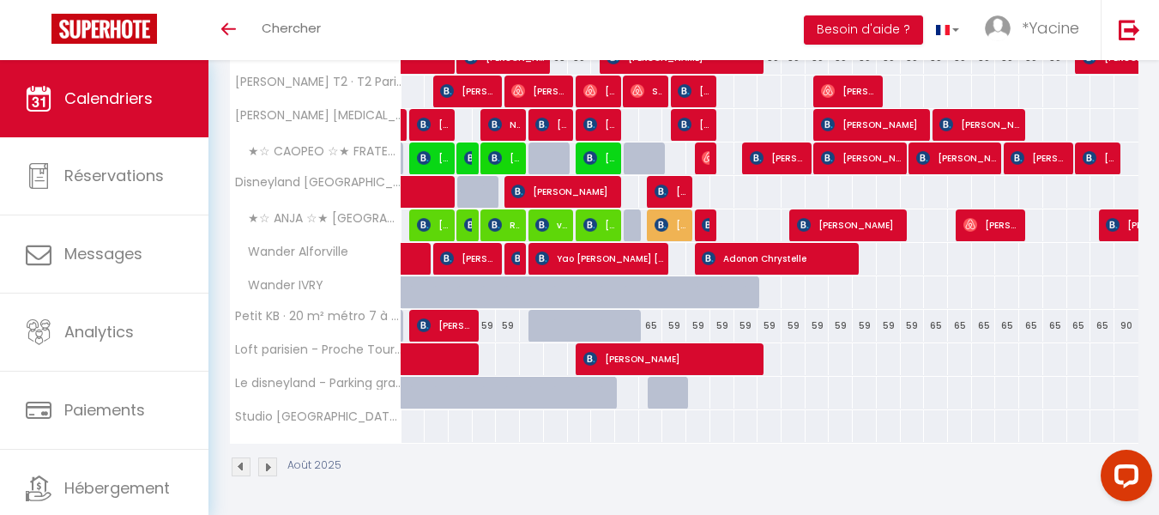
scroll to position [348, 0]
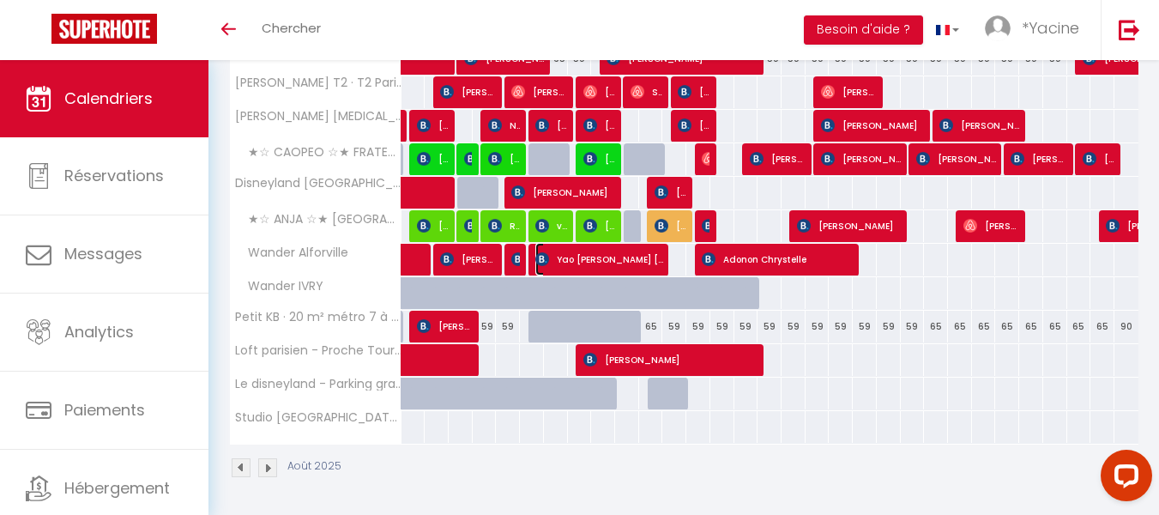
click at [593, 255] on span "Yao [PERSON_NAME] [PERSON_NAME]" at bounding box center [599, 259] width 128 height 33
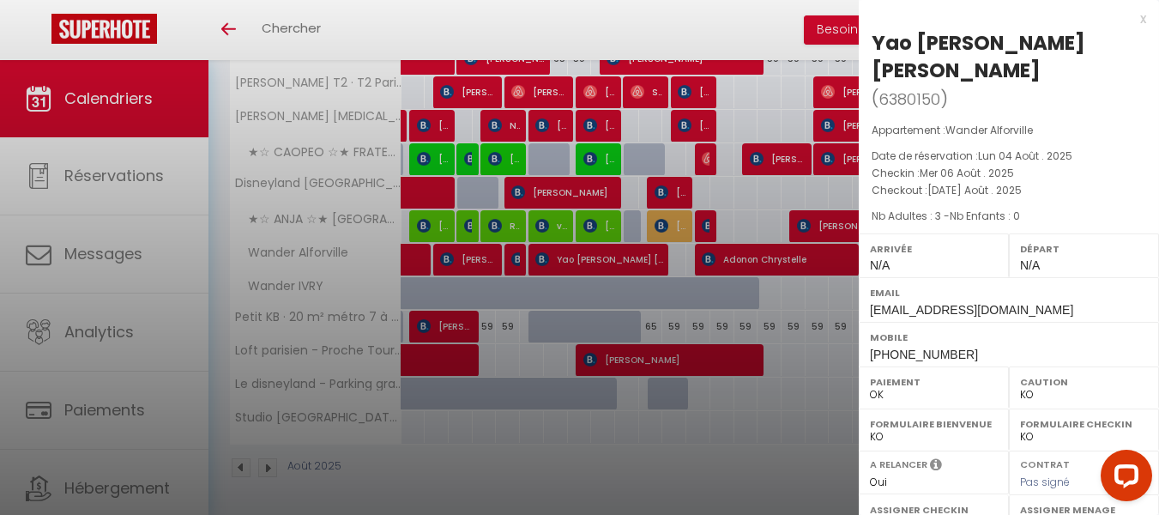
click at [1141, 24] on div "x" at bounding box center [1002, 19] width 287 height 21
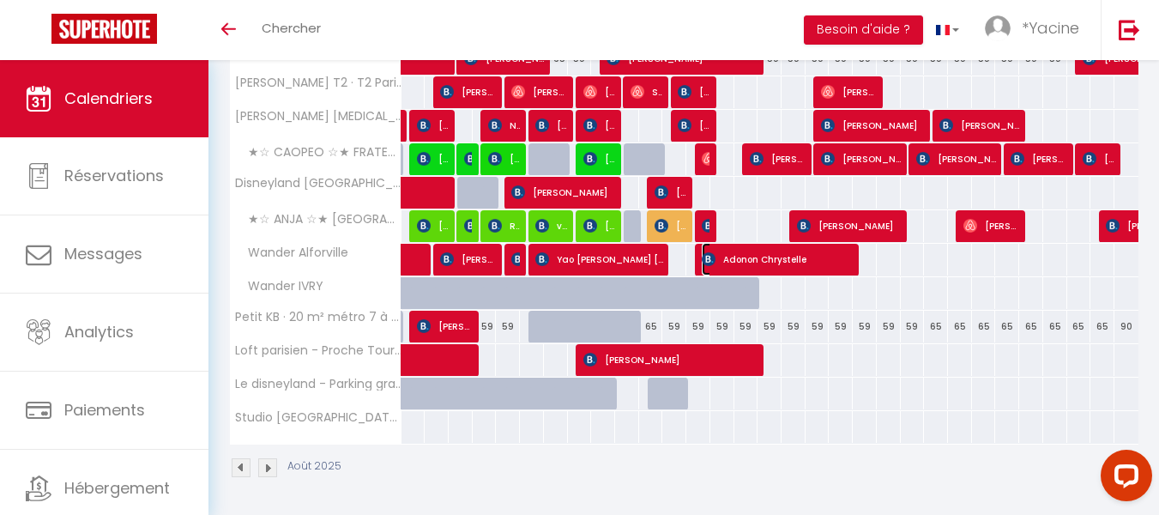
click at [737, 257] on span "Adonon Chrystelle" at bounding box center [778, 259] width 152 height 33
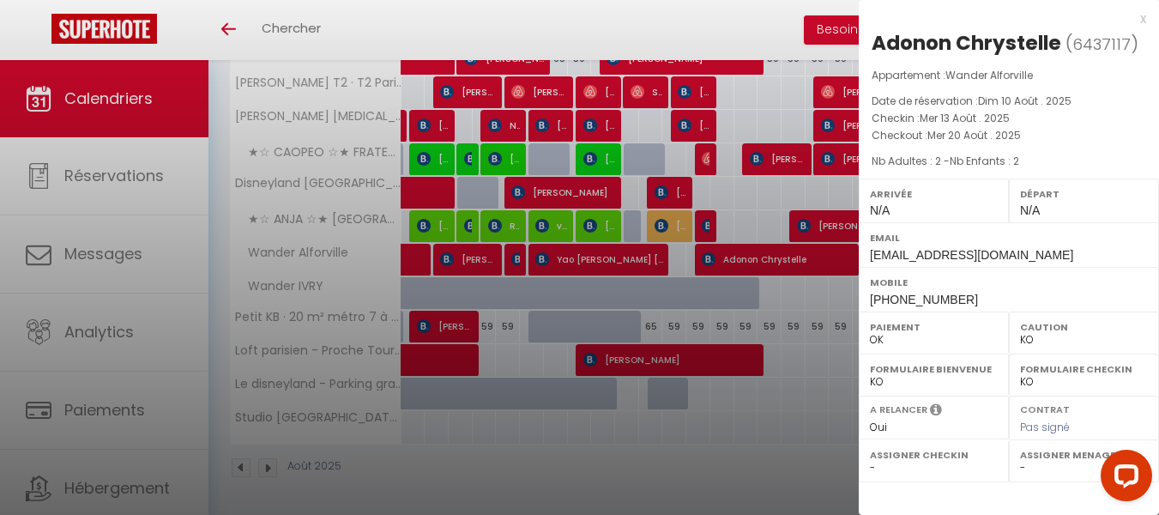
click at [1142, 20] on div "x" at bounding box center [1002, 19] width 287 height 21
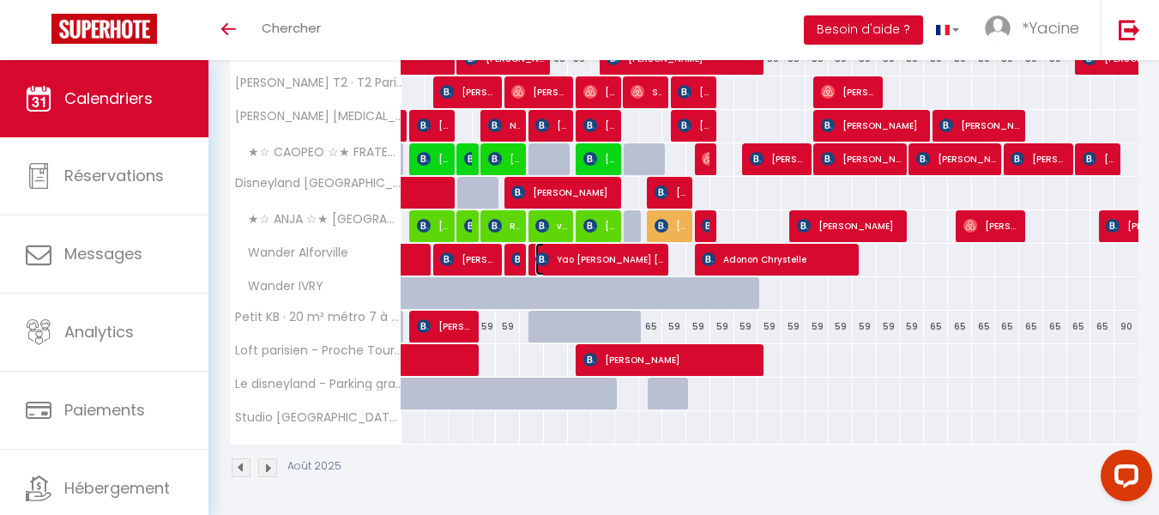
click at [631, 257] on span "Yao [PERSON_NAME] [PERSON_NAME]" at bounding box center [599, 259] width 128 height 33
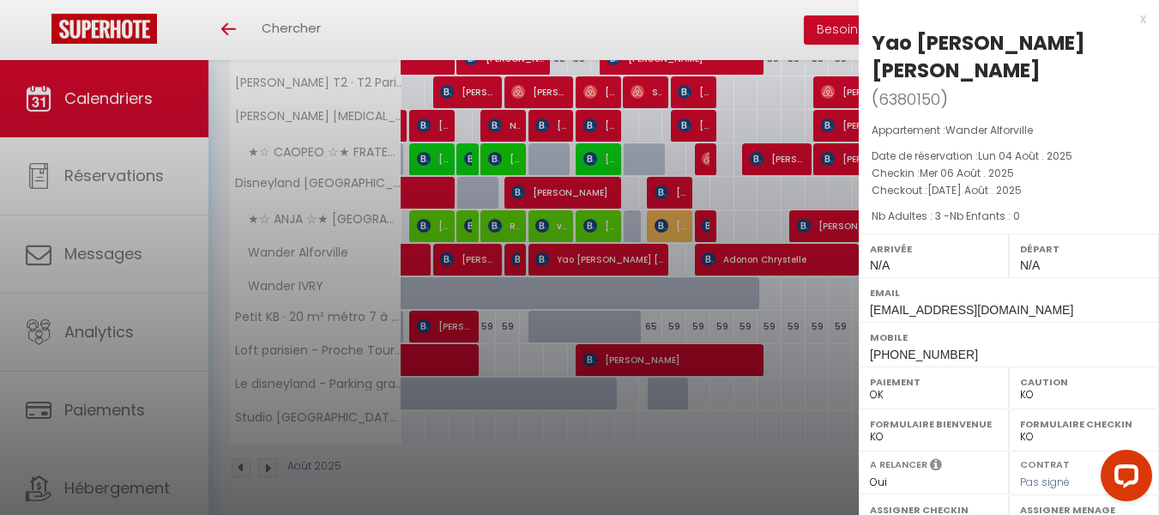
click at [1142, 16] on div "x" at bounding box center [1002, 19] width 287 height 21
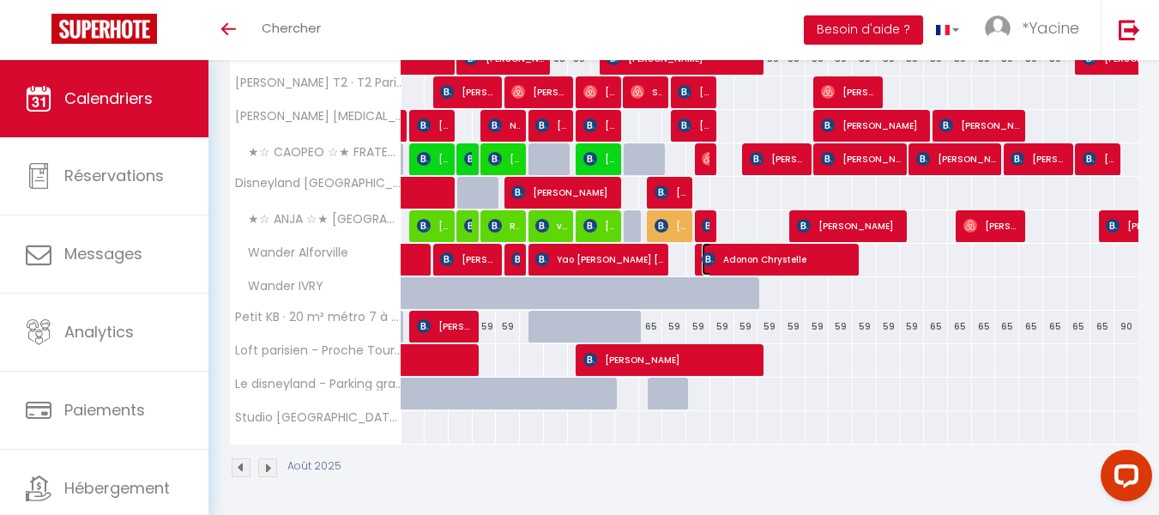
click at [813, 257] on span "Adonon Chrystelle" at bounding box center [778, 259] width 152 height 33
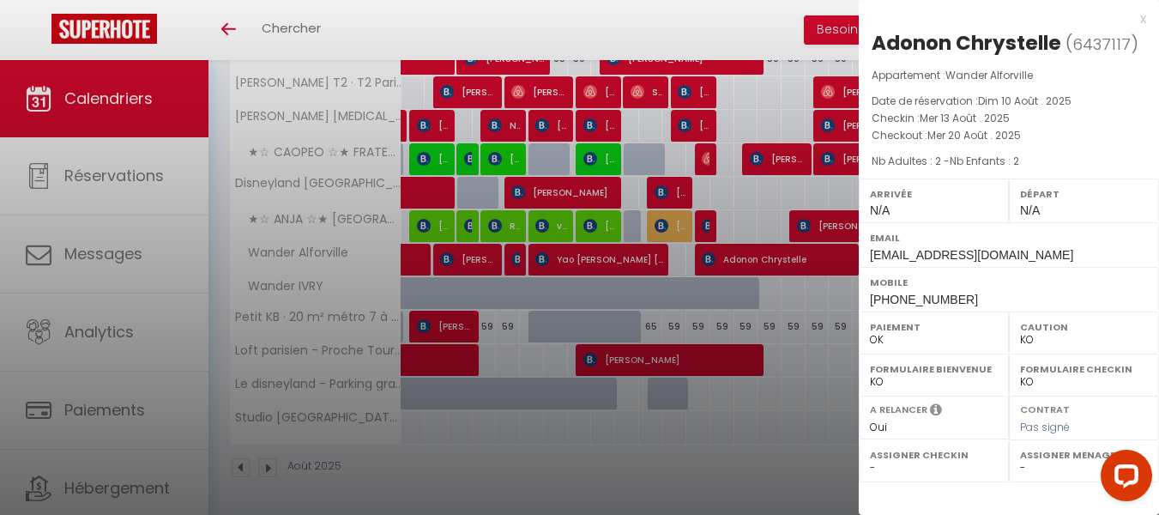
click at [1140, 19] on div "x" at bounding box center [1002, 19] width 287 height 21
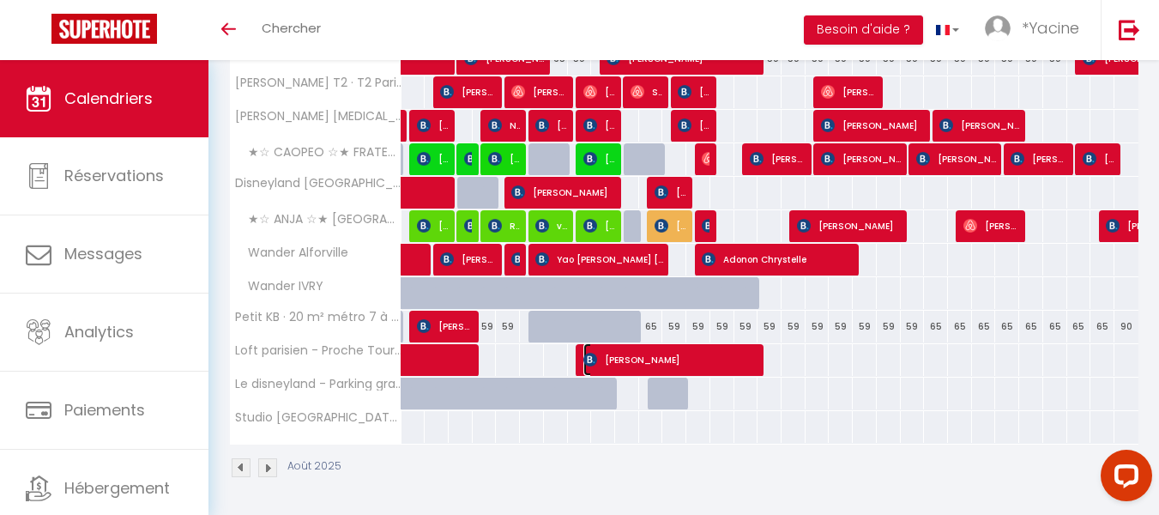
click at [634, 360] on span "Ronivaldo Henrique Proença Sutil" at bounding box center [671, 359] width 176 height 33
select select "OK"
select select "35892"
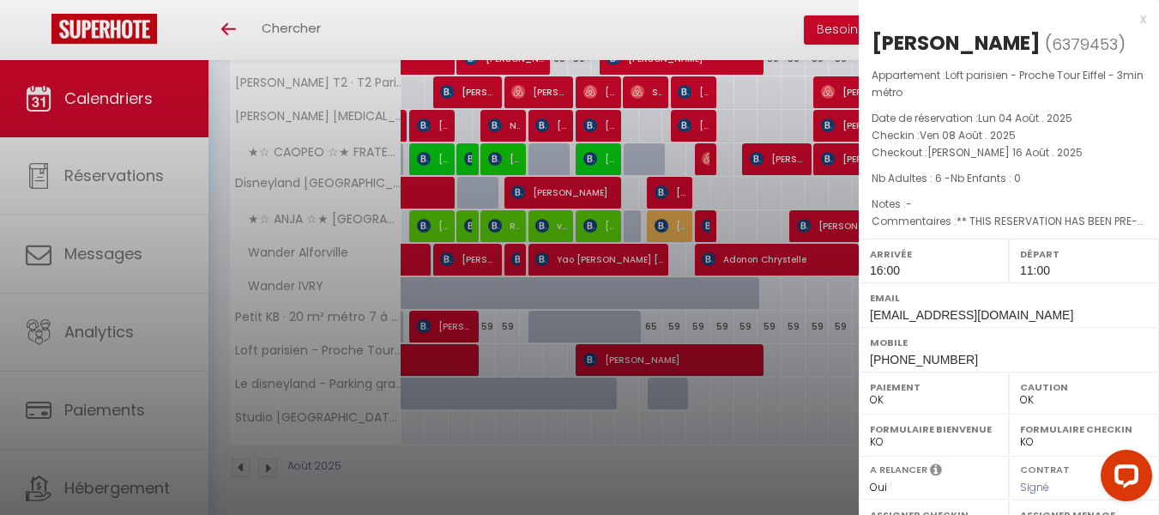
click at [1131, 19] on div "x" at bounding box center [1002, 19] width 287 height 21
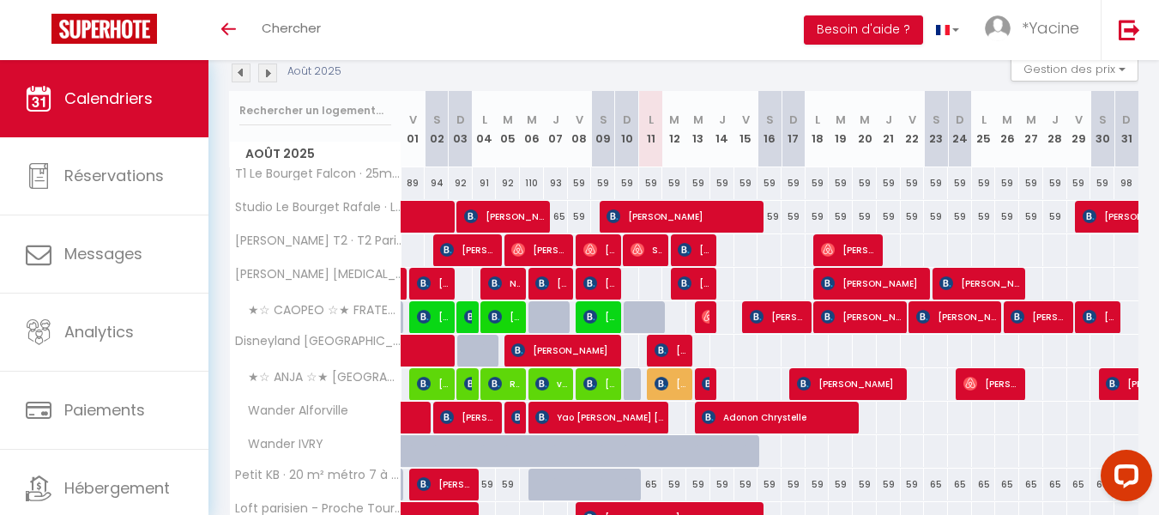
scroll to position [200, 0]
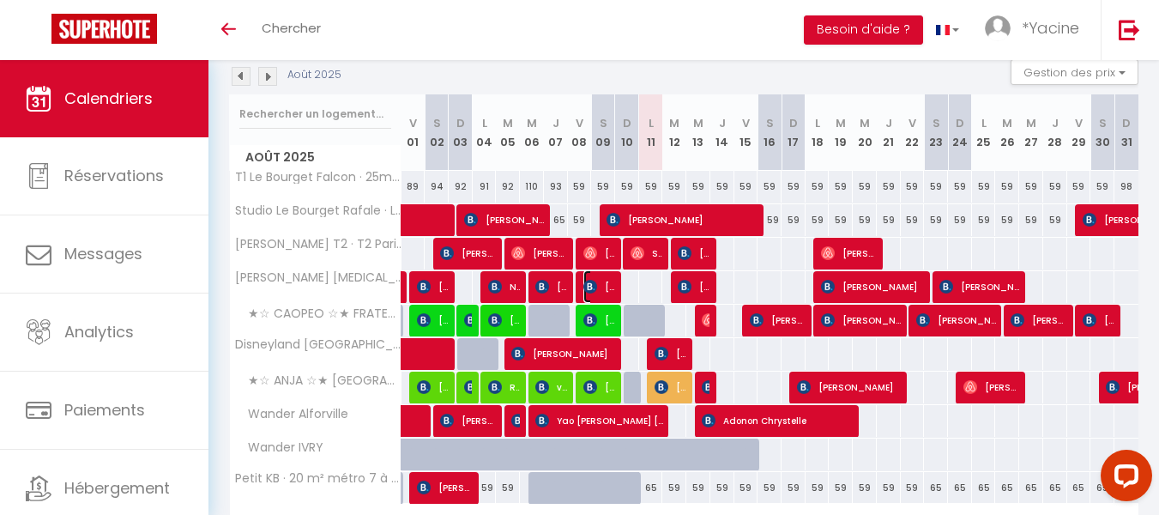
click at [603, 286] on span "[PERSON_NAME]" at bounding box center [599, 286] width 32 height 33
select select "OK"
select select "0"
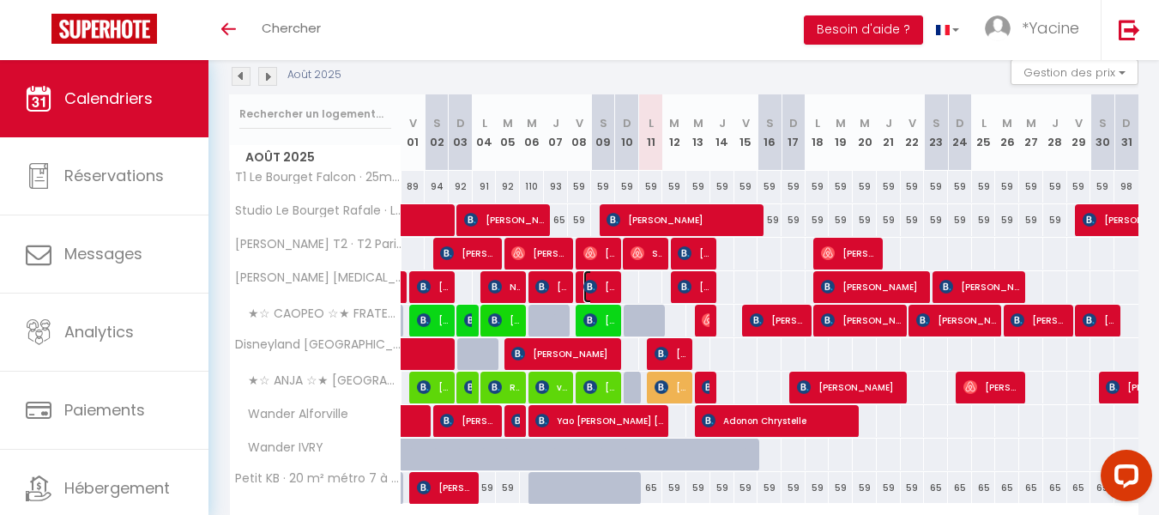
select select "1"
select select
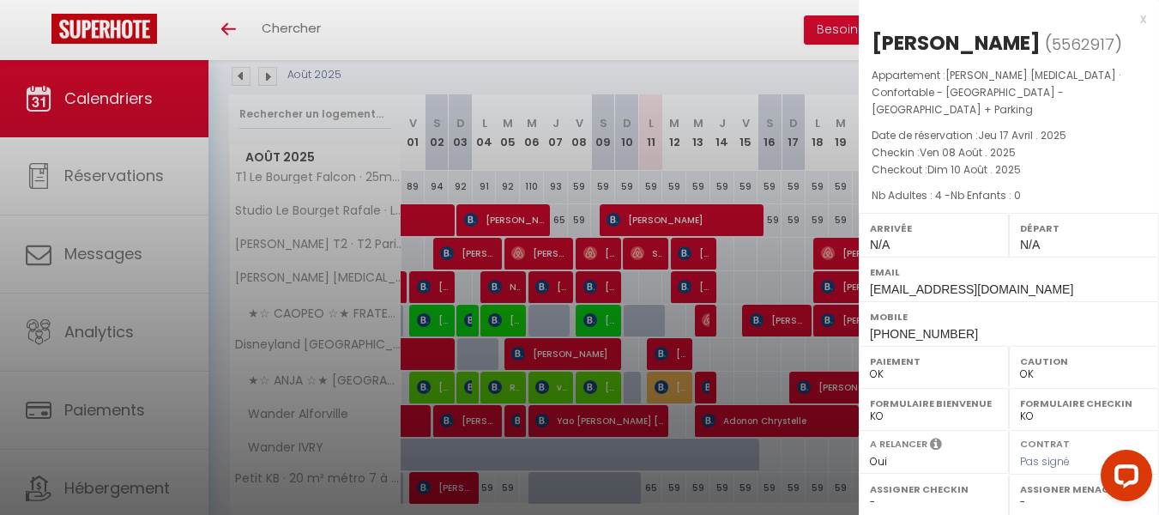
click at [1144, 15] on div "x" at bounding box center [1002, 19] width 287 height 21
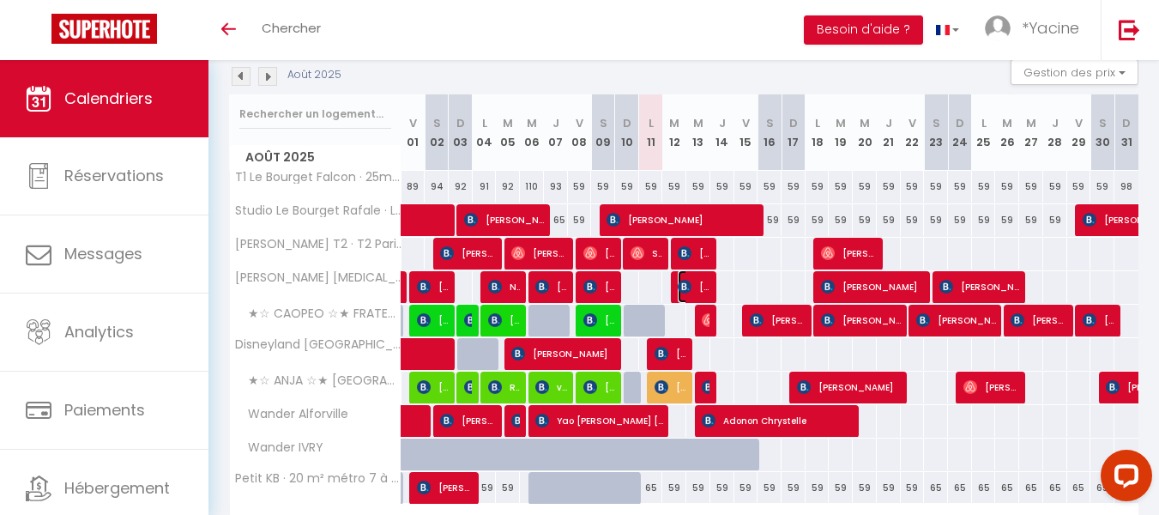
click at [698, 293] on span "[PERSON_NAME]" at bounding box center [694, 286] width 32 height 33
